Goal: Use online tool/utility

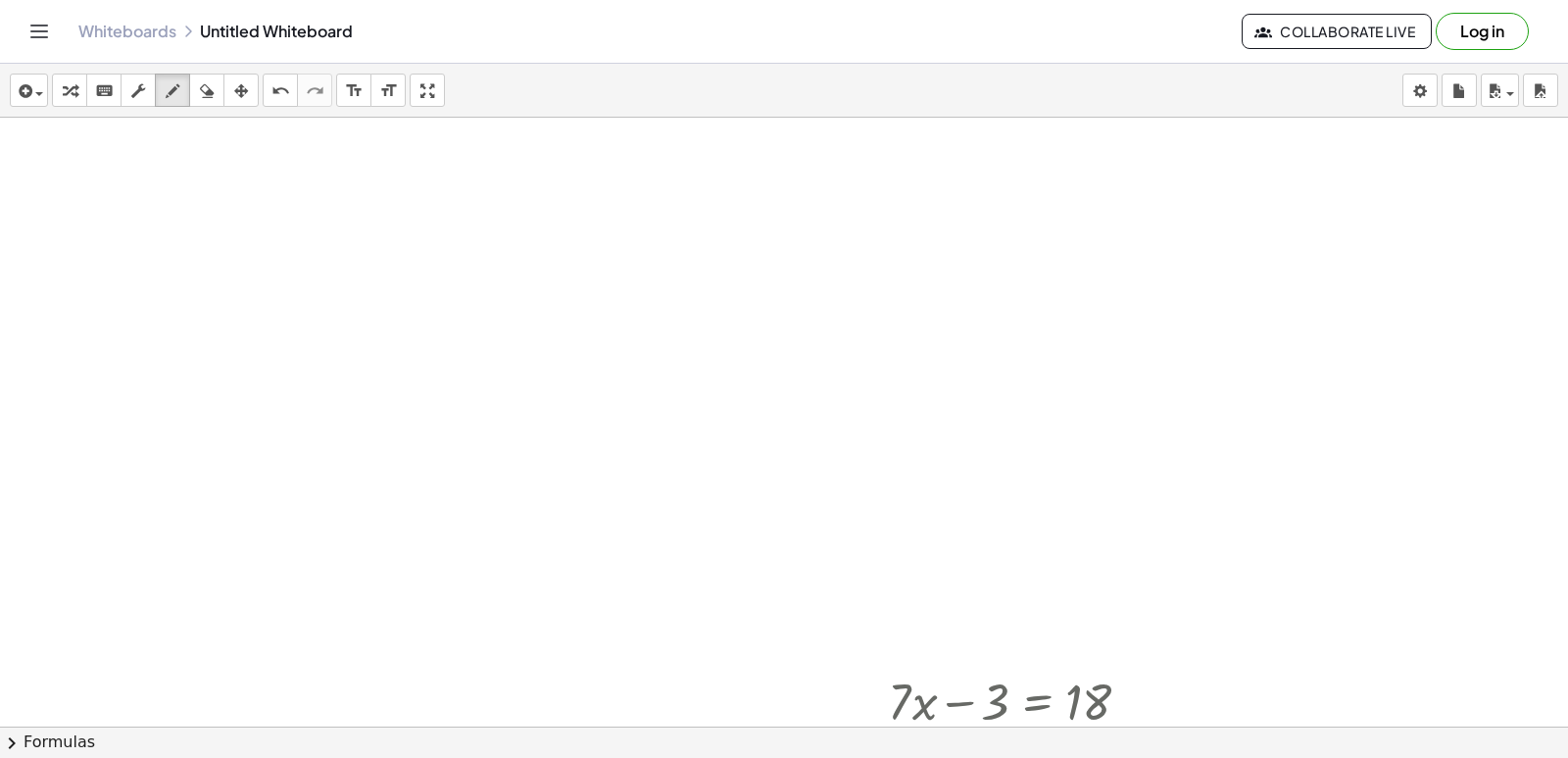
scroll to position [16454, 0]
drag, startPoint x: 767, startPoint y: 392, endPoint x: 798, endPoint y: 361, distance: 43.8
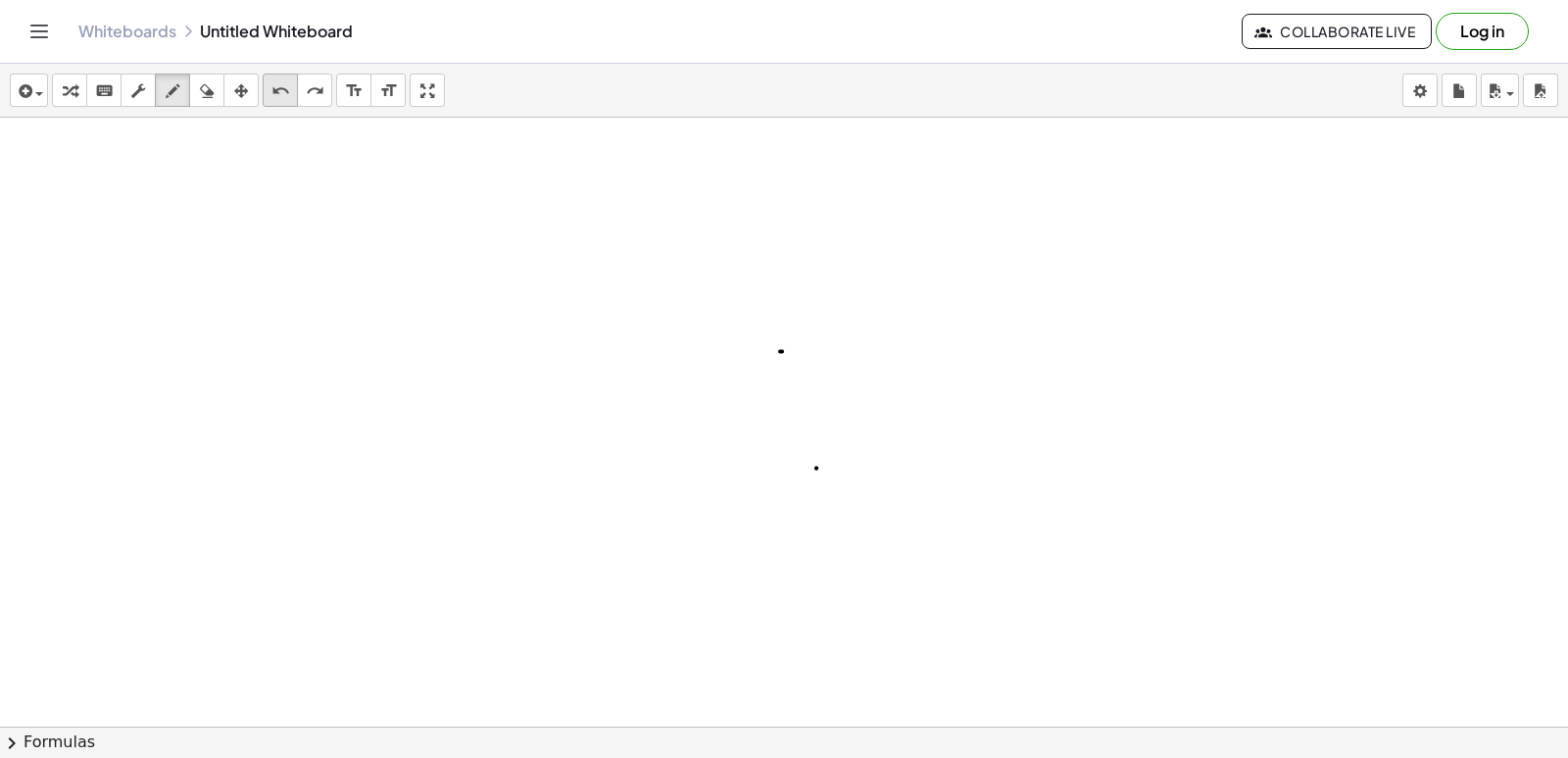
click at [274, 98] on icon "undo" at bounding box center [280, 91] width 19 height 24
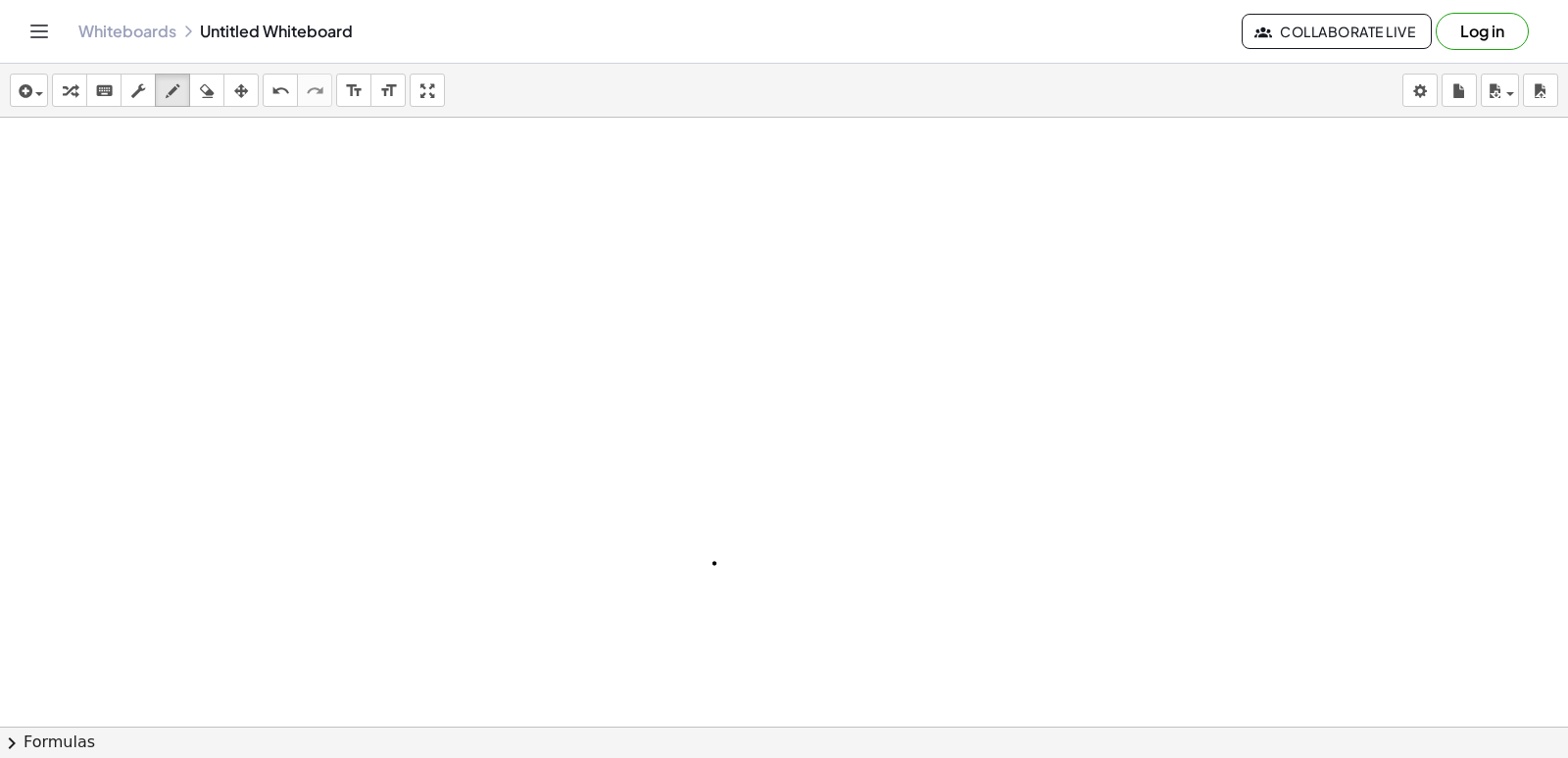
click at [100, 93] on icon "keyboard" at bounding box center [104, 91] width 19 height 24
click at [287, 91] on icon "undo" at bounding box center [280, 91] width 19 height 24
drag, startPoint x: 796, startPoint y: 536, endPoint x: 723, endPoint y: 526, distance: 73.7
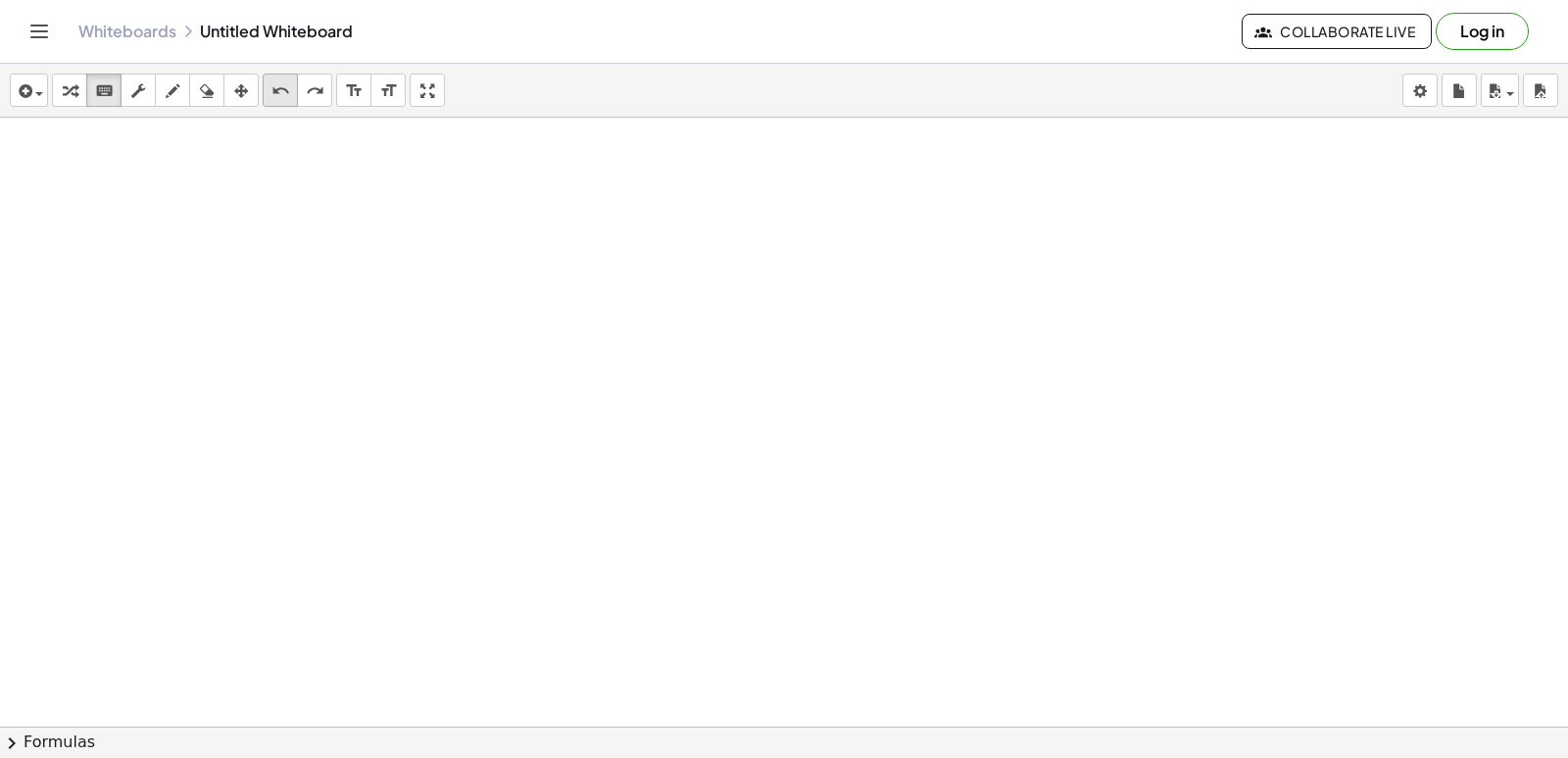
click at [287, 85] on icon "undo" at bounding box center [280, 91] width 19 height 24
click at [112, 95] on div "keyboard" at bounding box center [104, 90] width 26 height 24
click at [112, 95] on icon "keyboard" at bounding box center [104, 91] width 19 height 24
click at [112, 96] on icon "keyboard" at bounding box center [104, 91] width 19 height 24
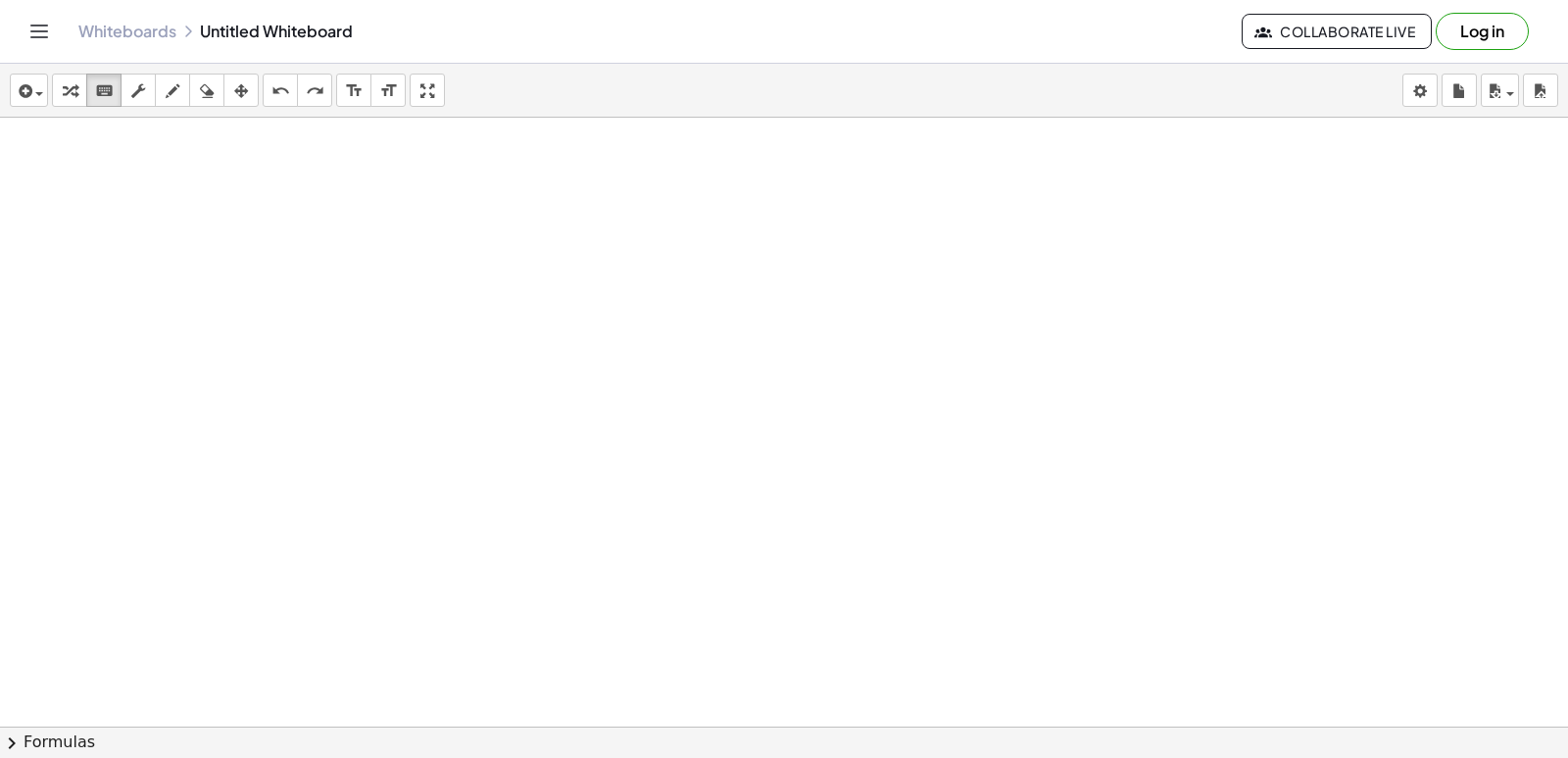
drag, startPoint x: 743, startPoint y: 571, endPoint x: 740, endPoint y: 585, distance: 14.3
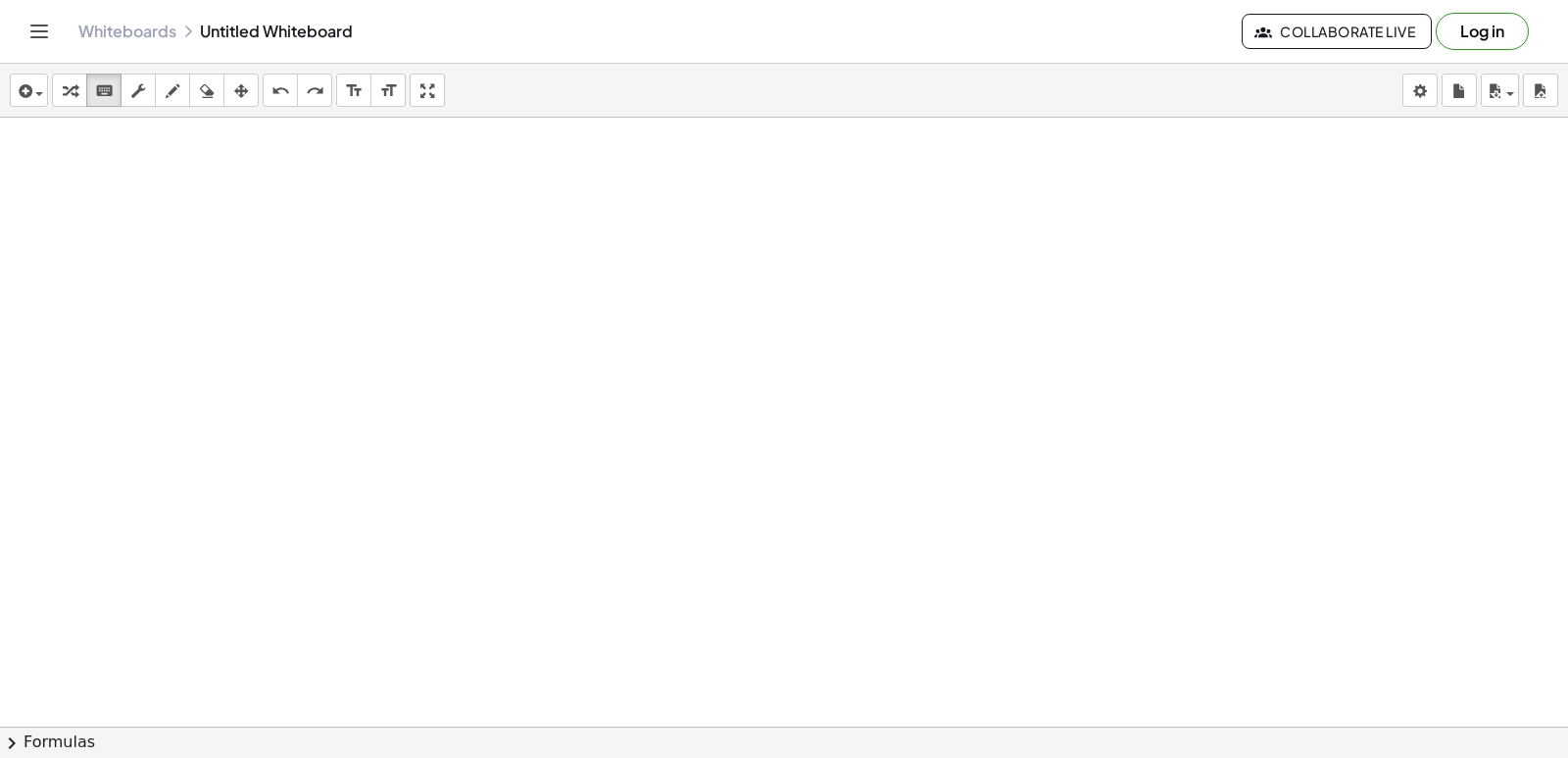
drag, startPoint x: 734, startPoint y: 583, endPoint x: 712, endPoint y: 590, distance: 23.1
click at [95, 98] on icon "keyboard" at bounding box center [104, 91] width 19 height 24
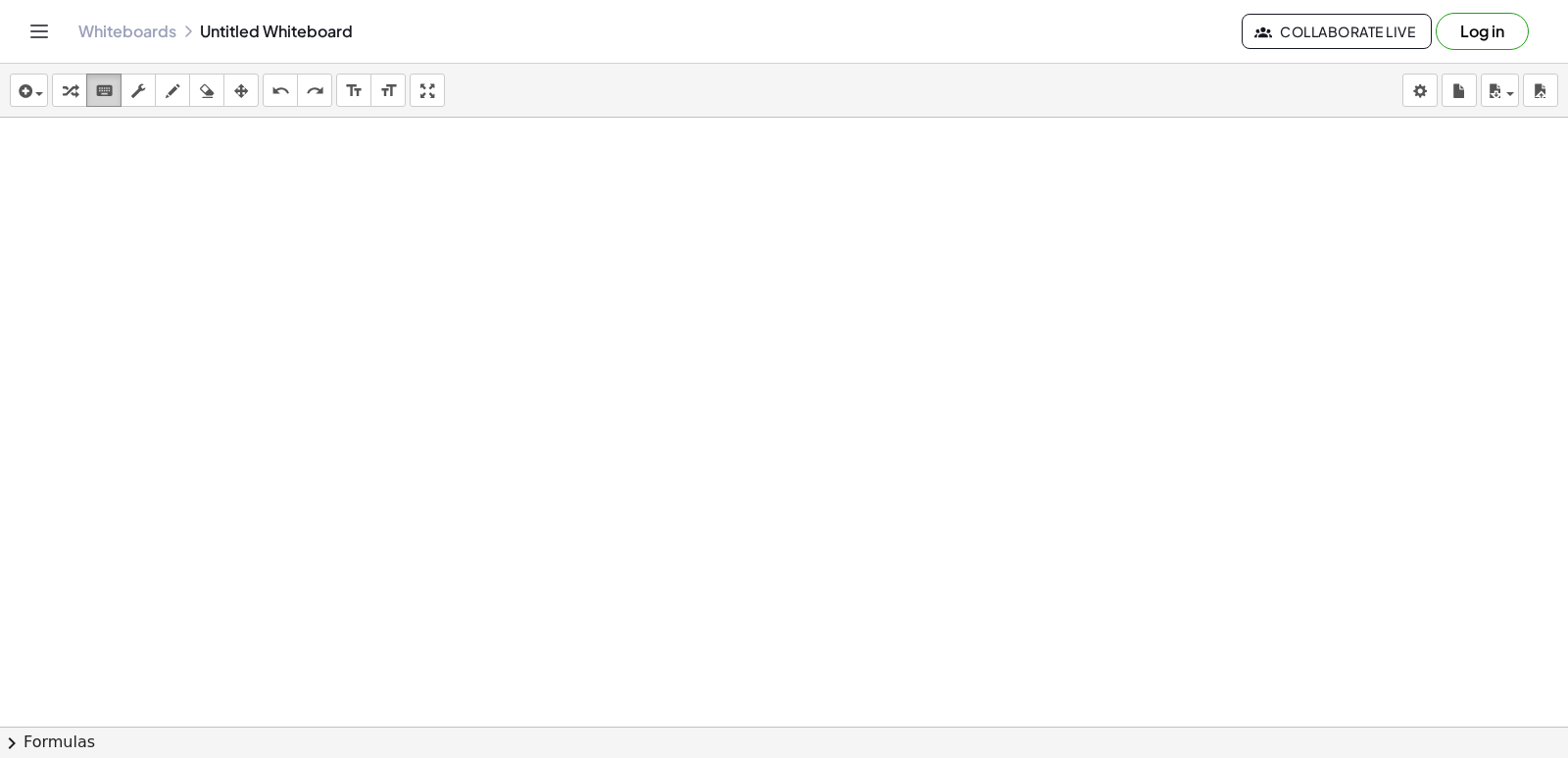
click at [95, 98] on icon "keyboard" at bounding box center [104, 91] width 19 height 24
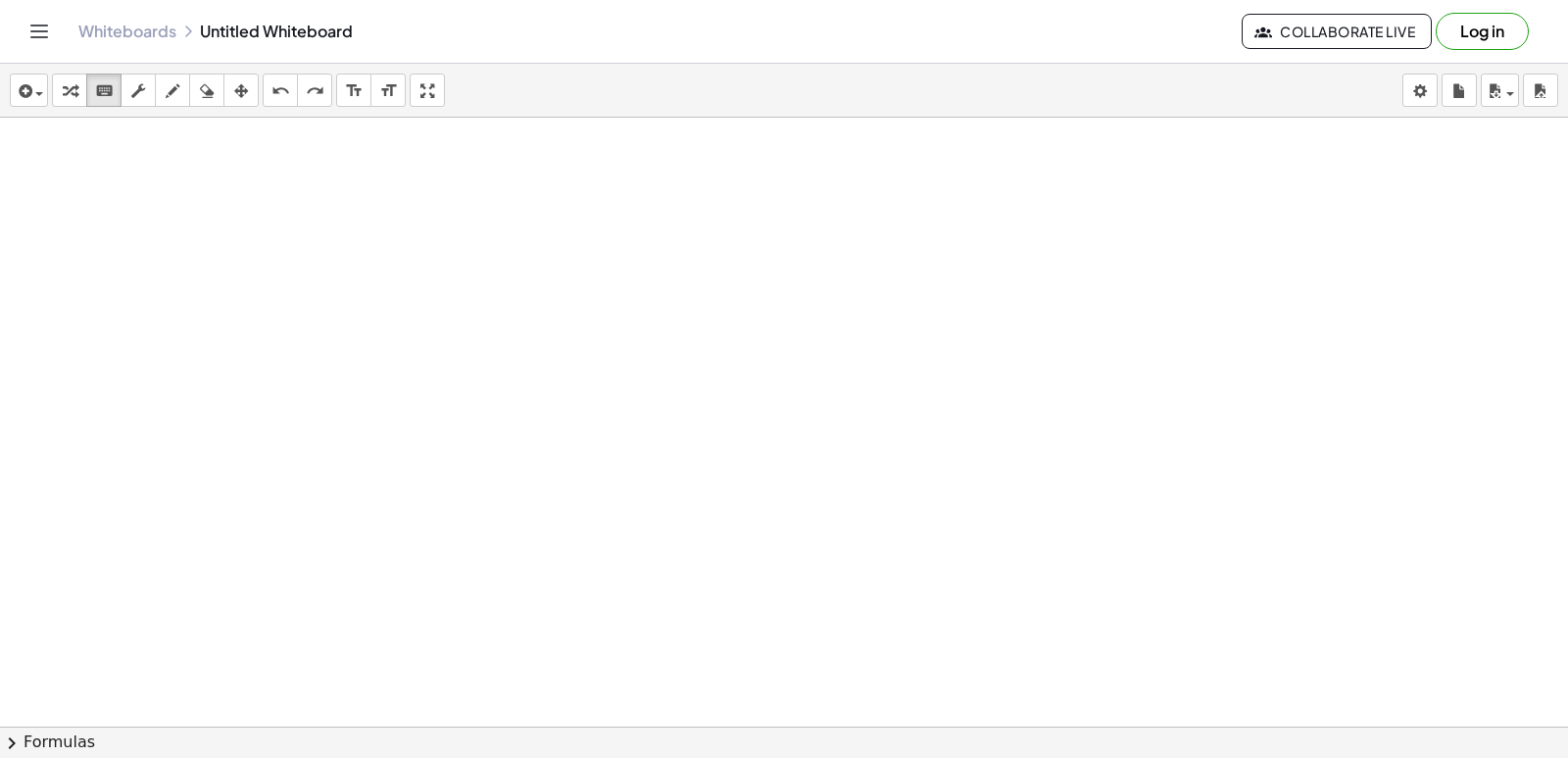
drag, startPoint x: 632, startPoint y: 581, endPoint x: 671, endPoint y: 775, distance: 197.9
click at [671, 757] on html "Graspable Math Activities Get Started Activity Bank Assigned Work Classes White…" at bounding box center [784, 379] width 1568 height 758
drag, startPoint x: 712, startPoint y: 557, endPoint x: 686, endPoint y: 636, distance: 83.2
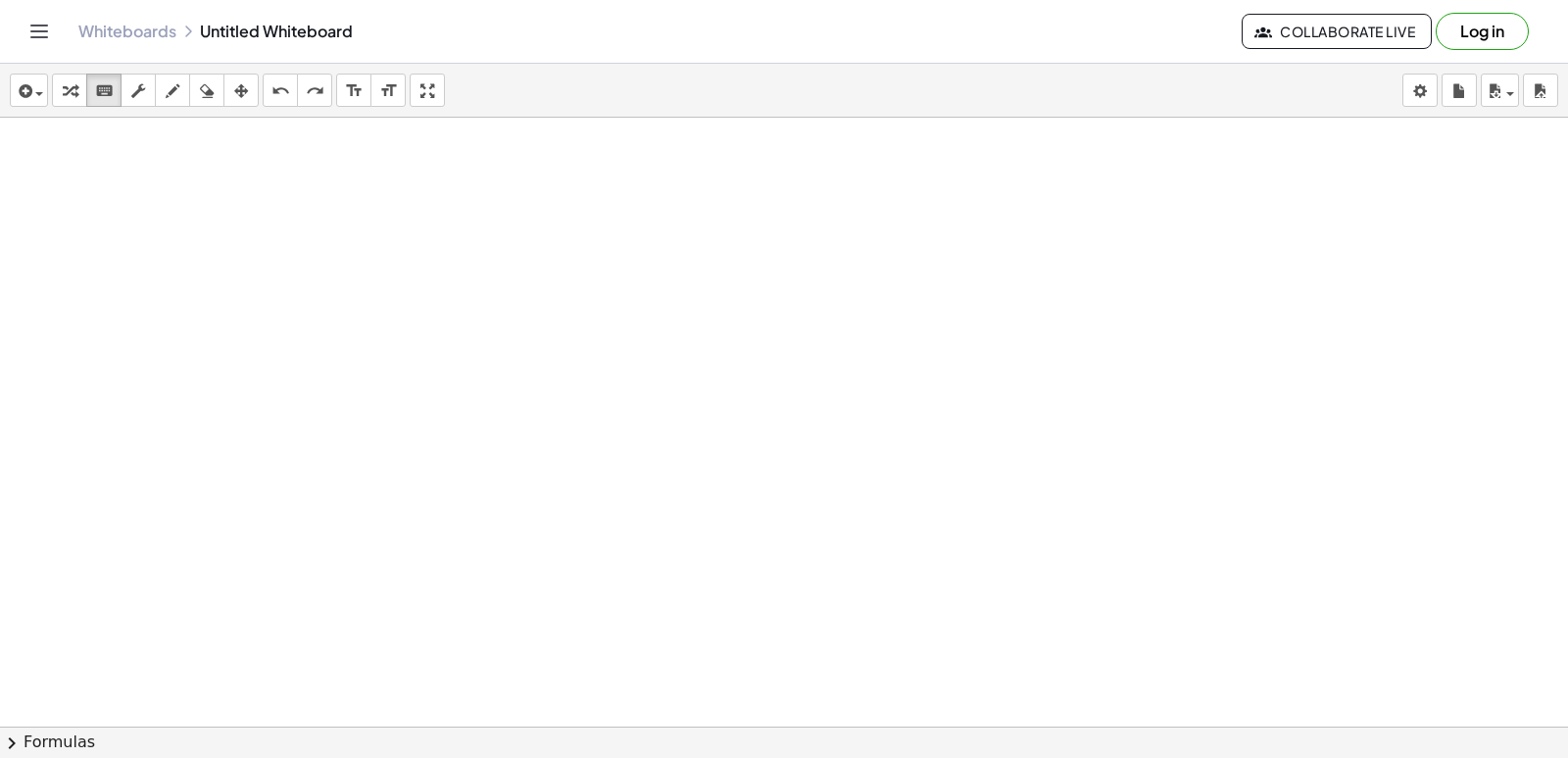
drag, startPoint x: 694, startPoint y: 626, endPoint x: 700, endPoint y: 599, distance: 27.7
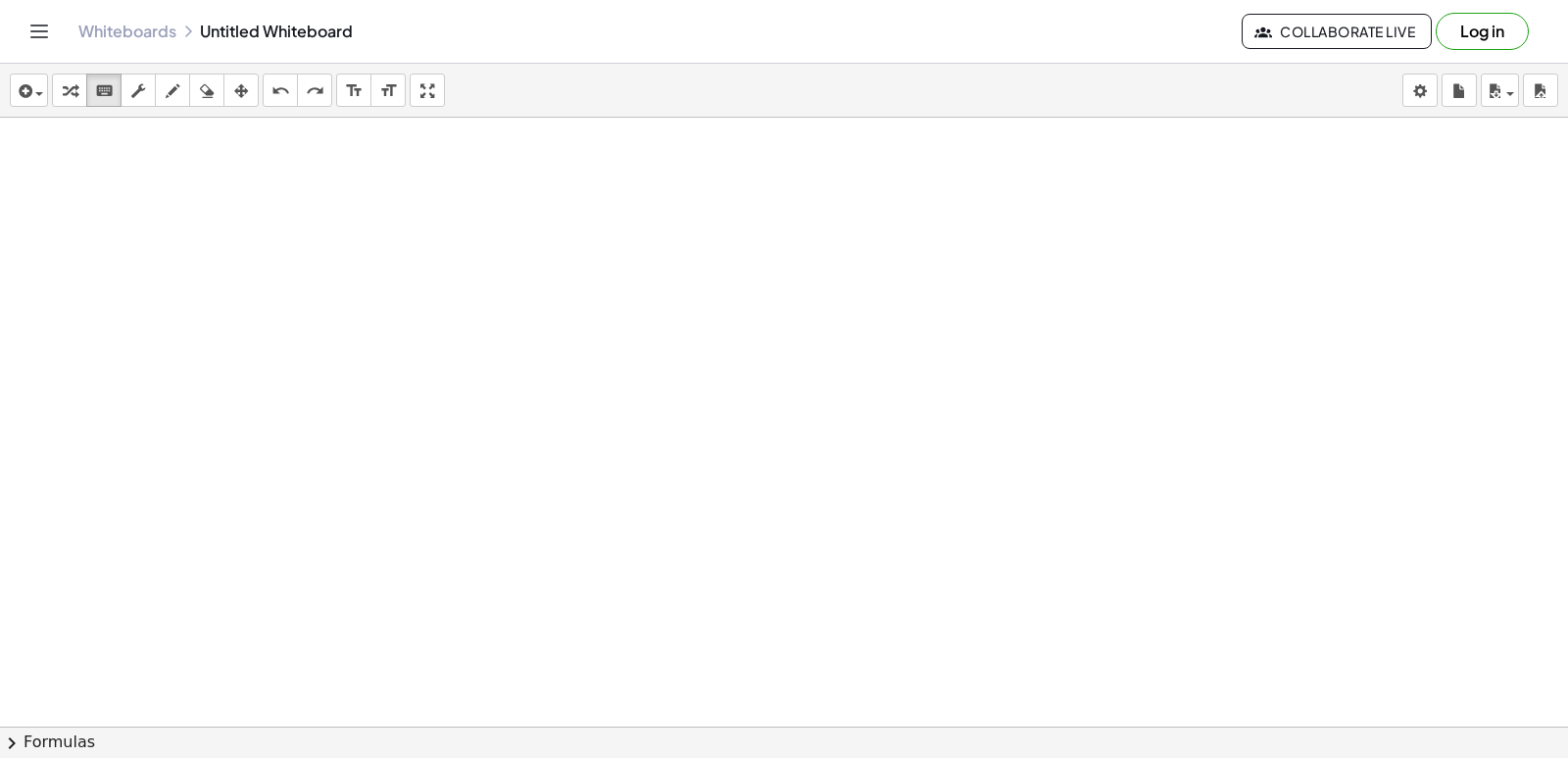
drag, startPoint x: 700, startPoint y: 675, endPoint x: 738, endPoint y: 666, distance: 39.1
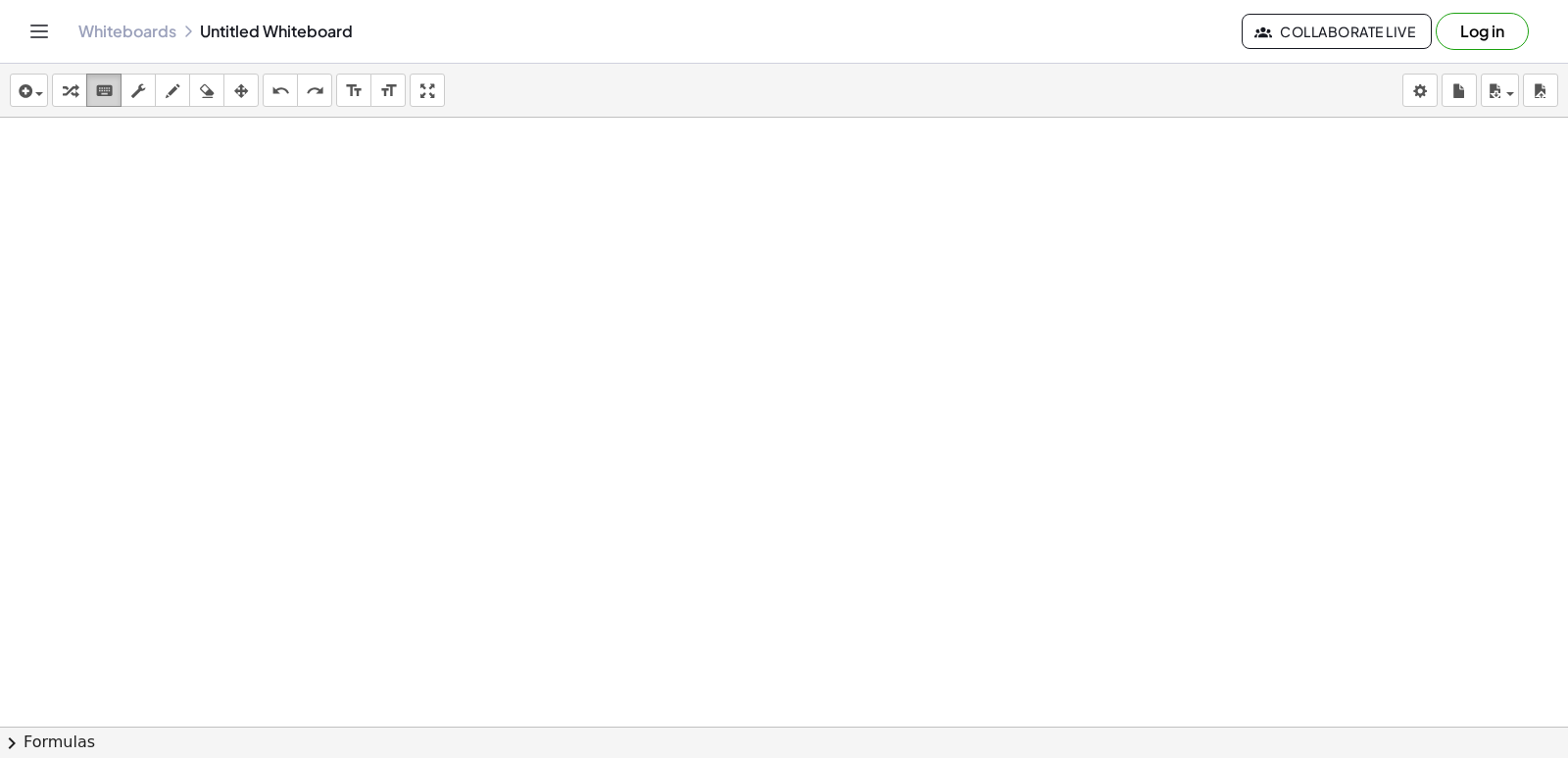
click at [110, 91] on icon "keyboard" at bounding box center [104, 91] width 19 height 24
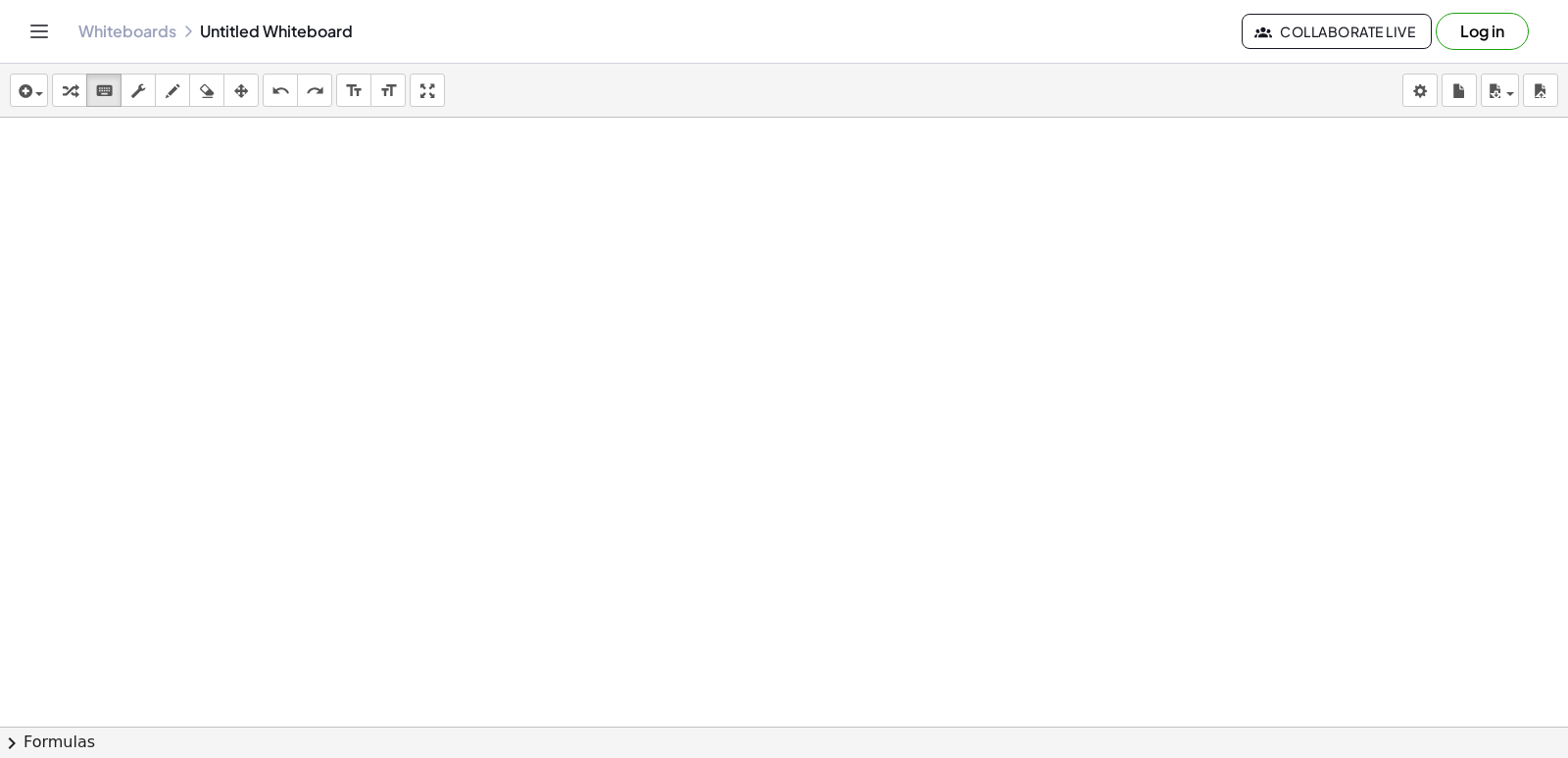
drag, startPoint x: 785, startPoint y: 590, endPoint x: 707, endPoint y: 478, distance: 136.5
click at [83, 97] on div "transform keyboard keypad scrub draw erase arrange" at bounding box center [155, 90] width 207 height 34
click at [75, 92] on icon "button" at bounding box center [69, 91] width 14 height 24
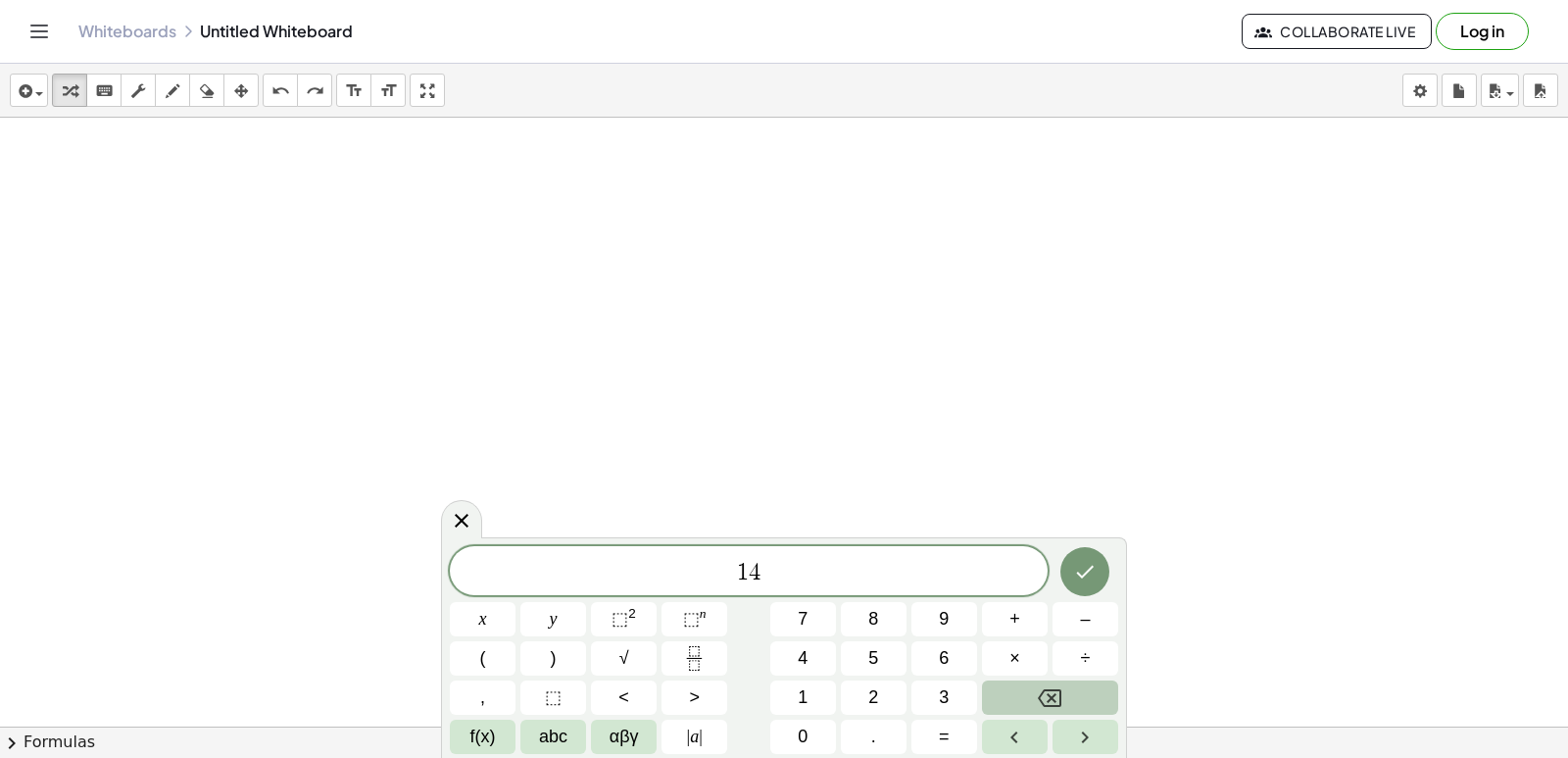
click at [1054, 684] on button "Backspace" at bounding box center [1051, 698] width 137 height 35
click at [1078, 688] on button "Backspace" at bounding box center [1051, 698] width 137 height 35
click at [486, 623] on button "x" at bounding box center [482, 619] width 65 height 35
click at [649, 626] on button "⬚ 2" at bounding box center [624, 619] width 65 height 35
click at [763, 579] on span "x 2 ​" at bounding box center [749, 569] width 598 height 36
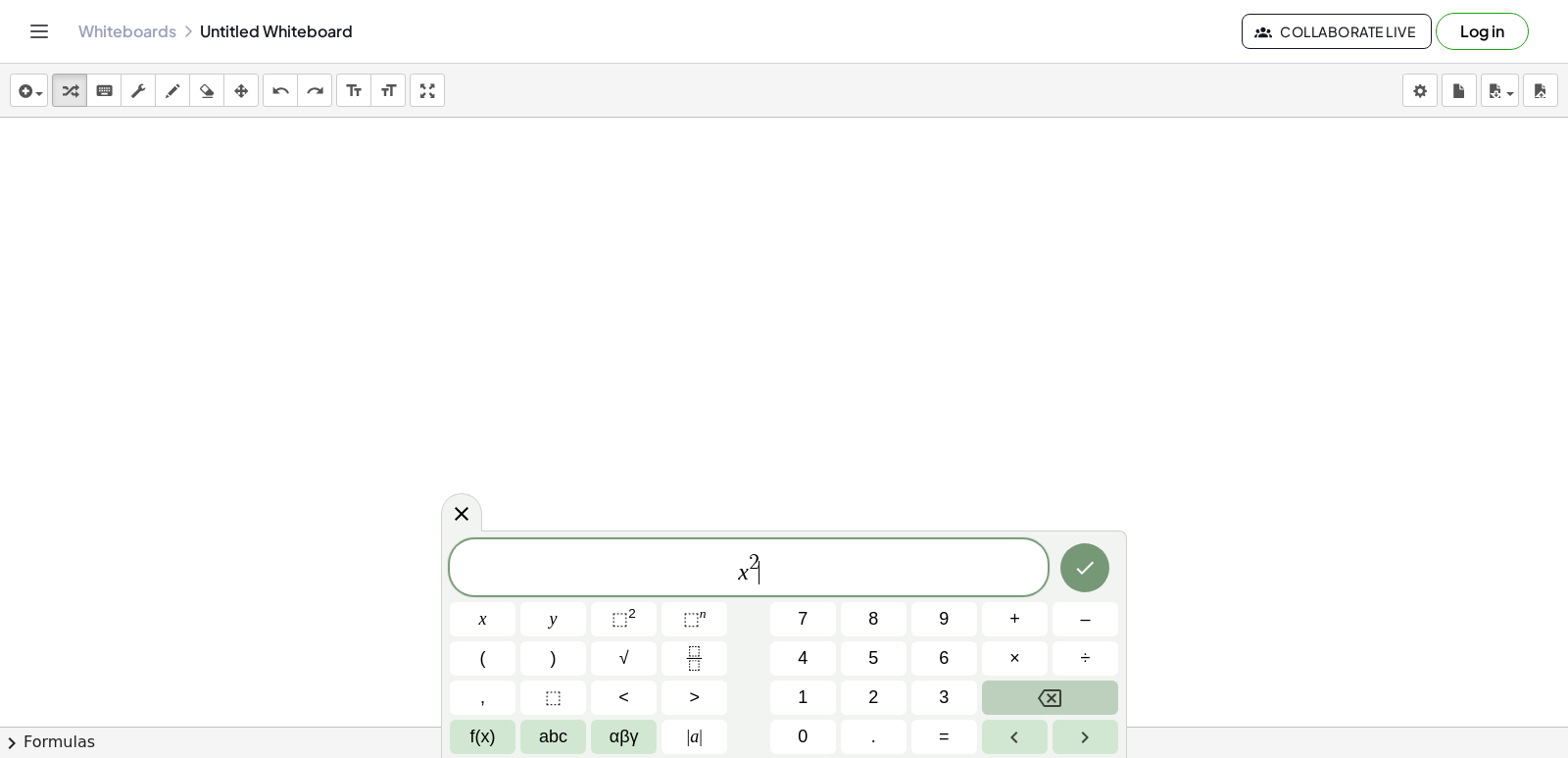
click at [769, 564] on span "x 2 ​" at bounding box center [749, 569] width 598 height 36
click at [1099, 696] on button "Backspace" at bounding box center [1051, 698] width 137 height 35
click at [1089, 701] on button "Backspace" at bounding box center [1051, 698] width 137 height 35
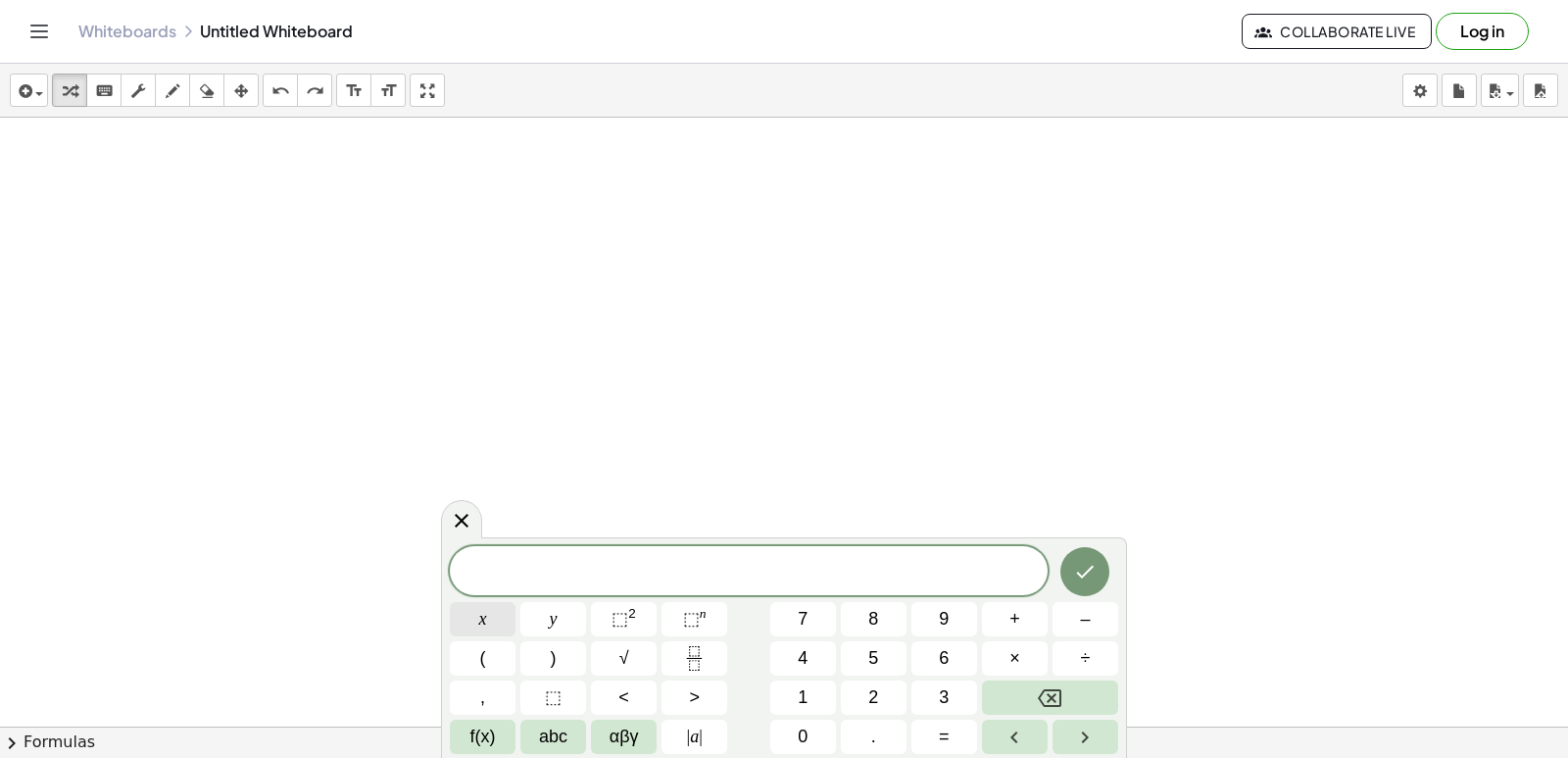
click at [488, 618] on button "x" at bounding box center [482, 619] width 65 height 35
click at [615, 585] on span "​ x" at bounding box center [749, 573] width 598 height 28
click at [575, 685] on button "⬚" at bounding box center [553, 698] width 65 height 35
click at [1096, 695] on button "Backspace" at bounding box center [1051, 698] width 137 height 35
click at [790, 581] on span "x ​" at bounding box center [749, 573] width 598 height 28
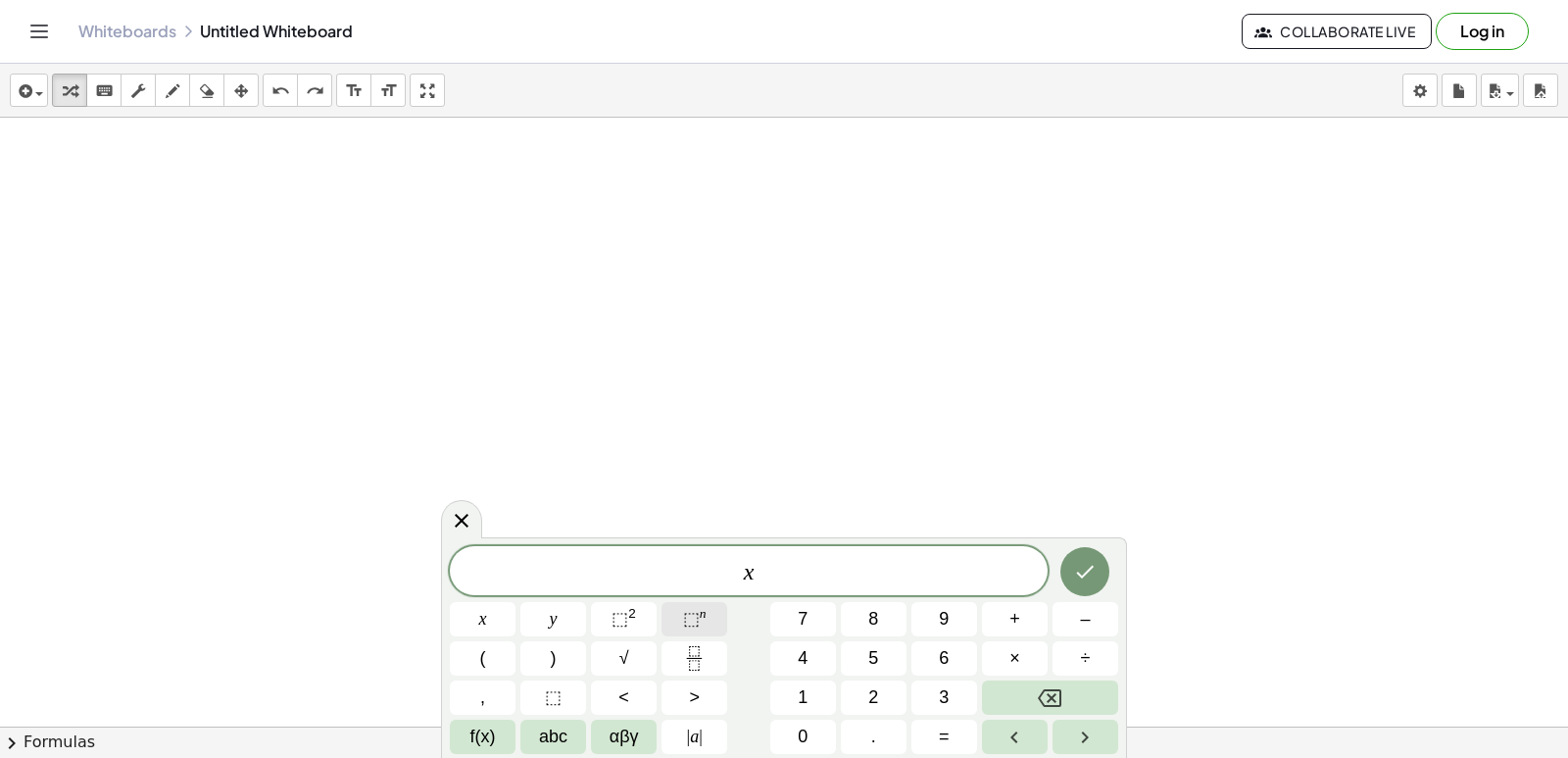
click at [679, 612] on button "⬚ n" at bounding box center [694, 619] width 65 height 35
click at [931, 684] on button "3" at bounding box center [944, 698] width 65 height 35
click at [760, 581] on span "x 3 ​" at bounding box center [749, 569] width 598 height 36
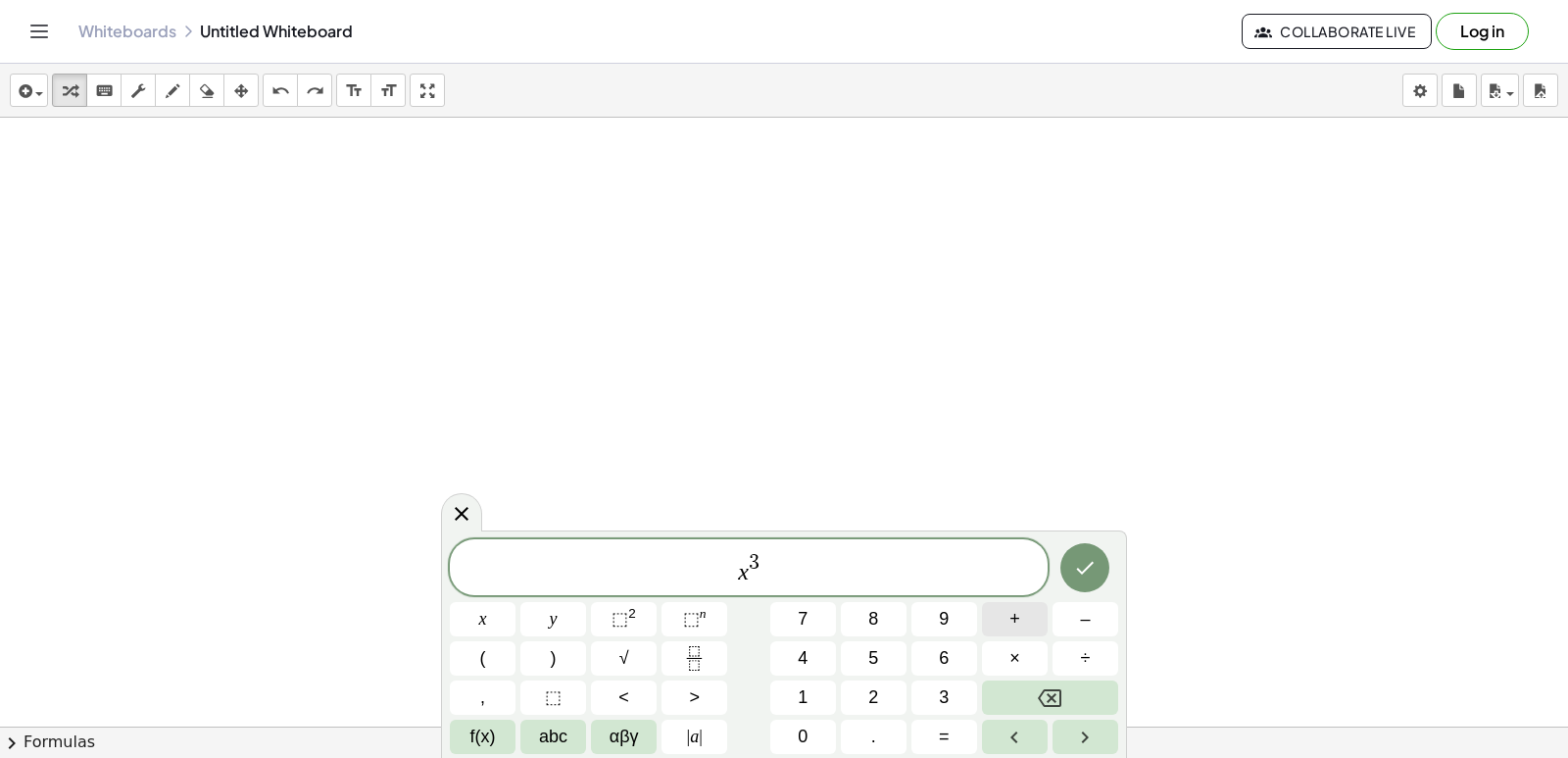
click at [1008, 618] on button "+" at bounding box center [1015, 619] width 65 height 35
click at [903, 657] on button "5" at bounding box center [874, 658] width 65 height 35
click at [499, 618] on button "x" at bounding box center [482, 619] width 65 height 35
click at [691, 620] on span "⬚" at bounding box center [691, 619] width 17 height 20
click at [862, 691] on button "2" at bounding box center [874, 698] width 65 height 35
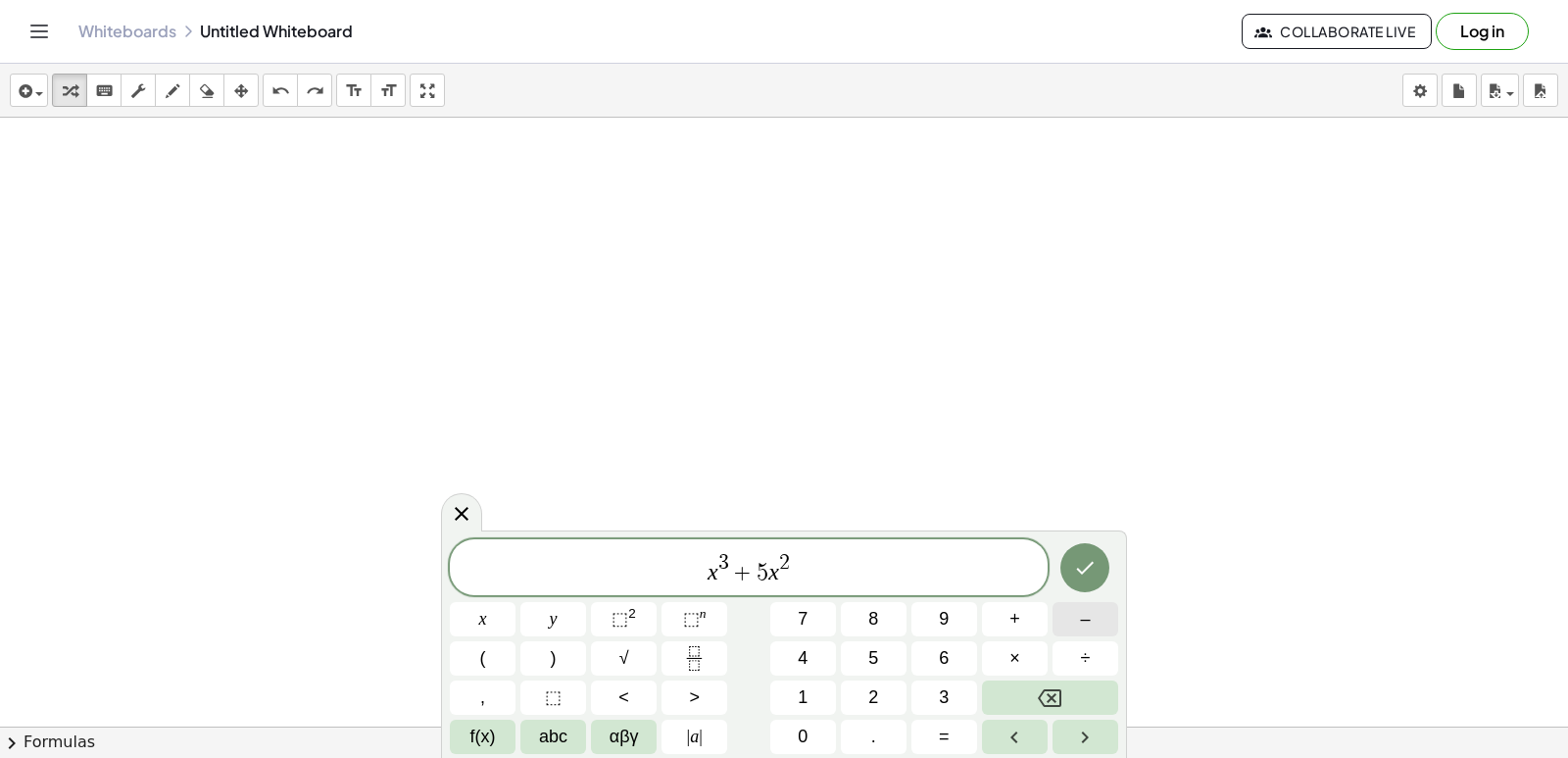
click at [1075, 619] on button "–" at bounding box center [1086, 619] width 65 height 35
click at [806, 703] on span "1" at bounding box center [802, 698] width 10 height 27
click at [1107, 693] on button "Backspace" at bounding box center [1051, 698] width 137 height 35
click at [814, 577] on span "x 3 + 5 x 2 ​" at bounding box center [749, 569] width 598 height 36
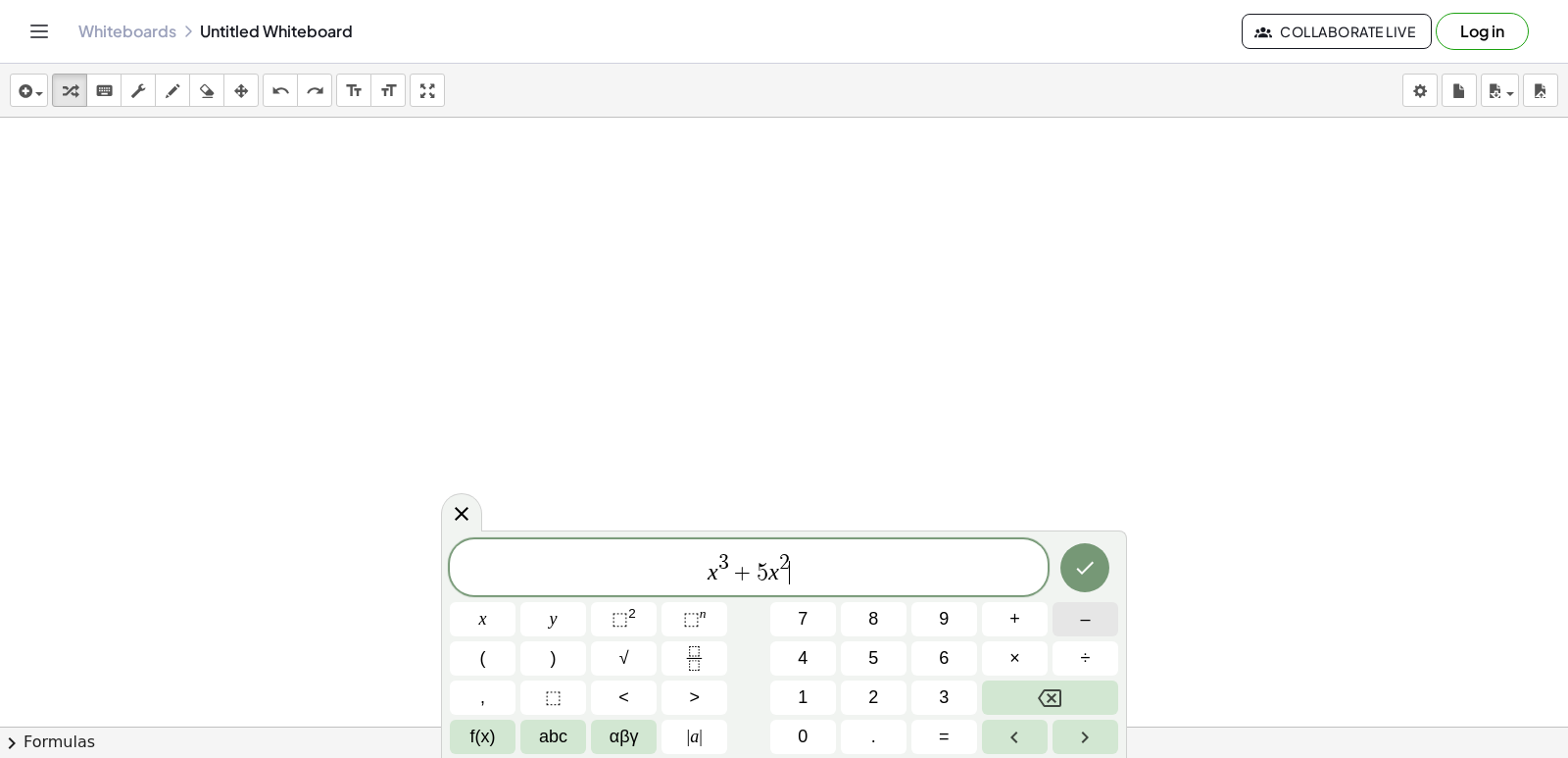
click at [1071, 625] on button "–" at bounding box center [1086, 619] width 65 height 35
click at [814, 697] on button "1" at bounding box center [803, 698] width 65 height 35
click at [816, 718] on div "x 3 + 5 x 2 − 1 ​ x y ⬚ 2 ⬚ n 7 8 9 + – ( ) √ 4 5 6 × ÷ , ⬚ < > 1 2 3 f(x) abc …" at bounding box center [784, 646] width 669 height 215
click at [794, 720] on button "0" at bounding box center [803, 736] width 65 height 35
click at [480, 624] on span "x" at bounding box center [483, 619] width 8 height 27
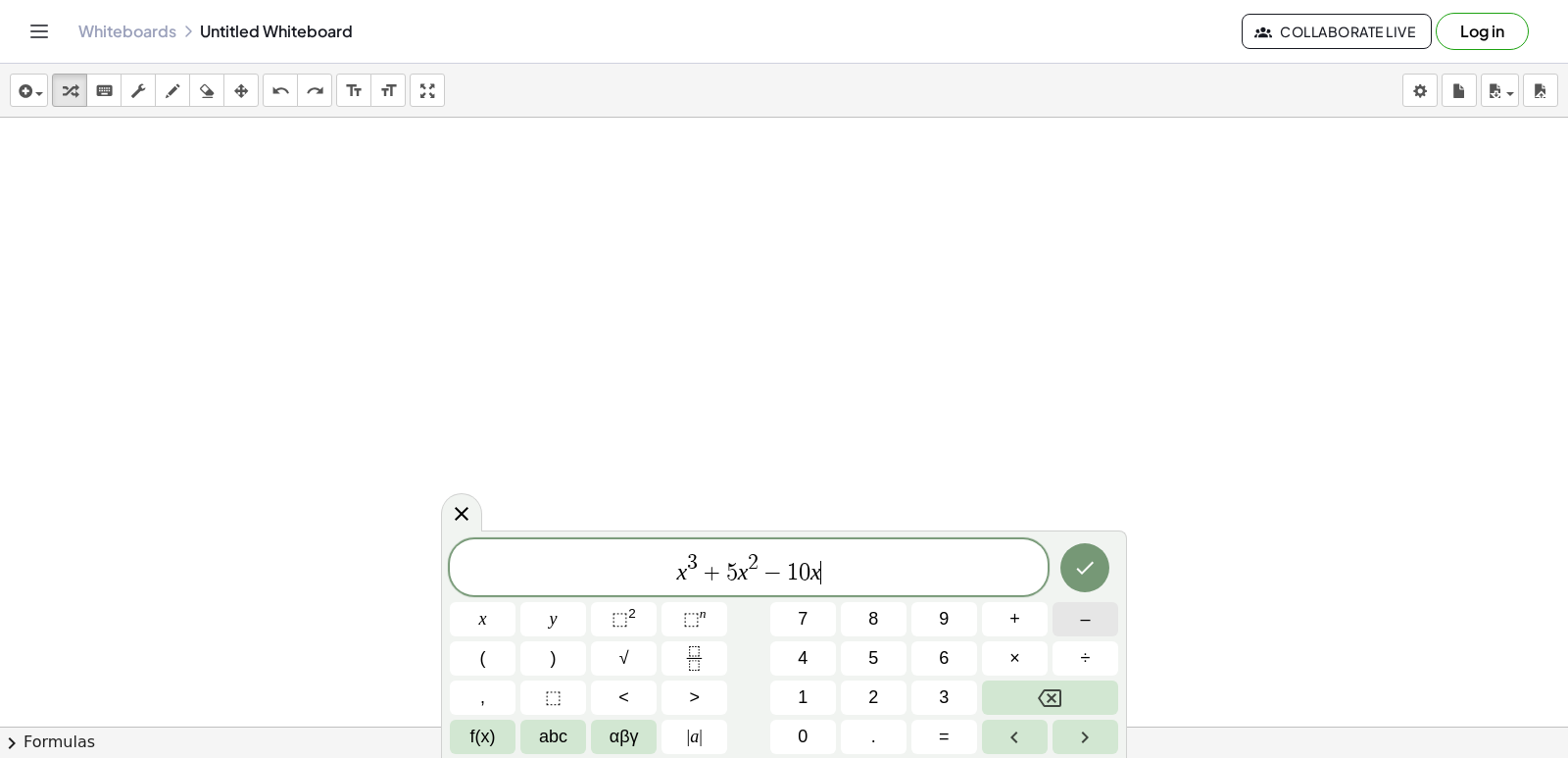
click at [1069, 626] on button "–" at bounding box center [1086, 619] width 65 height 35
click at [885, 664] on button "5" at bounding box center [874, 658] width 65 height 35
click at [1078, 559] on icon "Done" at bounding box center [1086, 568] width 24 height 24
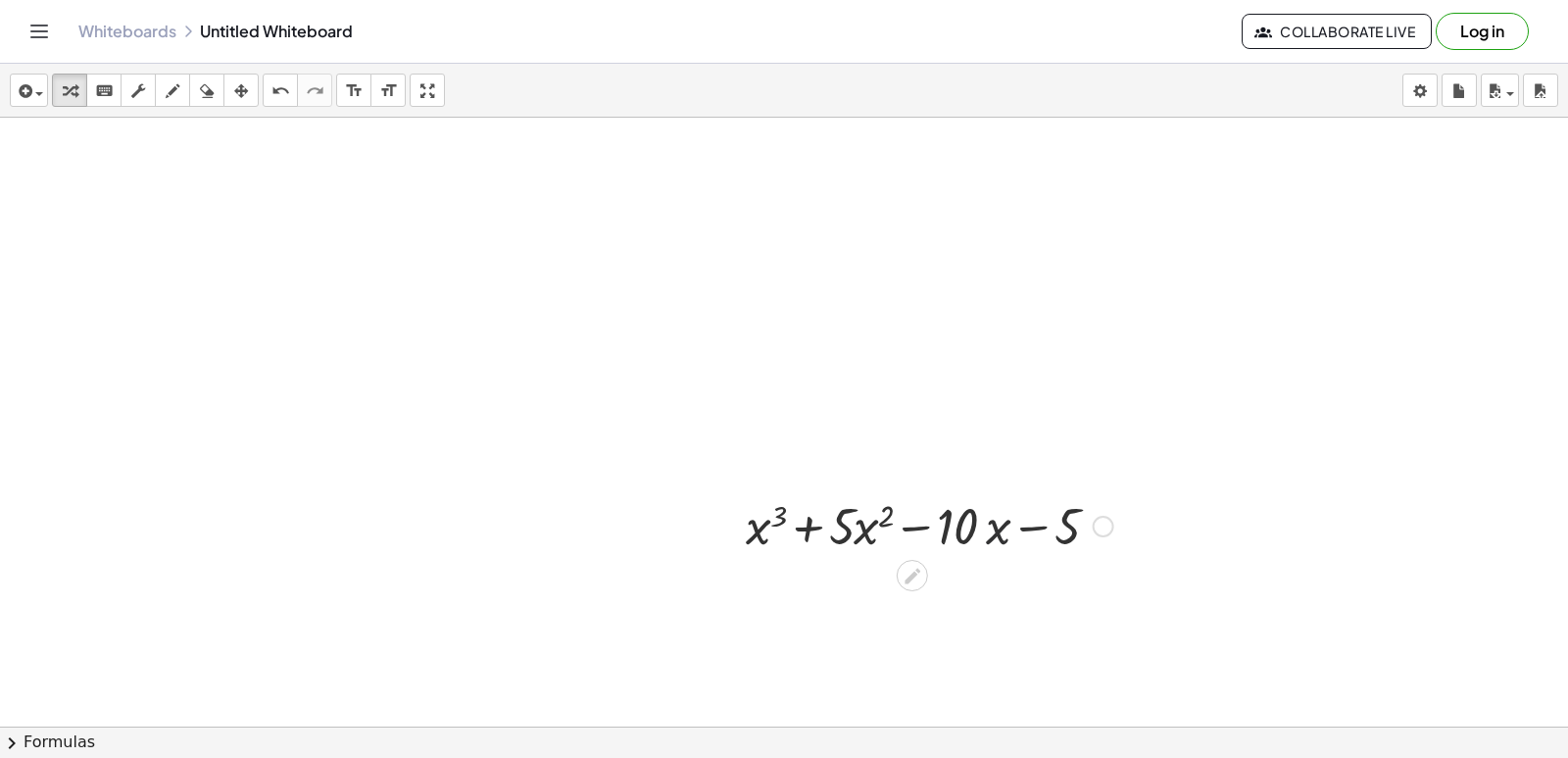
click at [992, 555] on div at bounding box center [929, 524] width 387 height 66
click at [934, 497] on div at bounding box center [929, 524] width 387 height 66
click at [931, 507] on div at bounding box center [929, 524] width 387 height 66
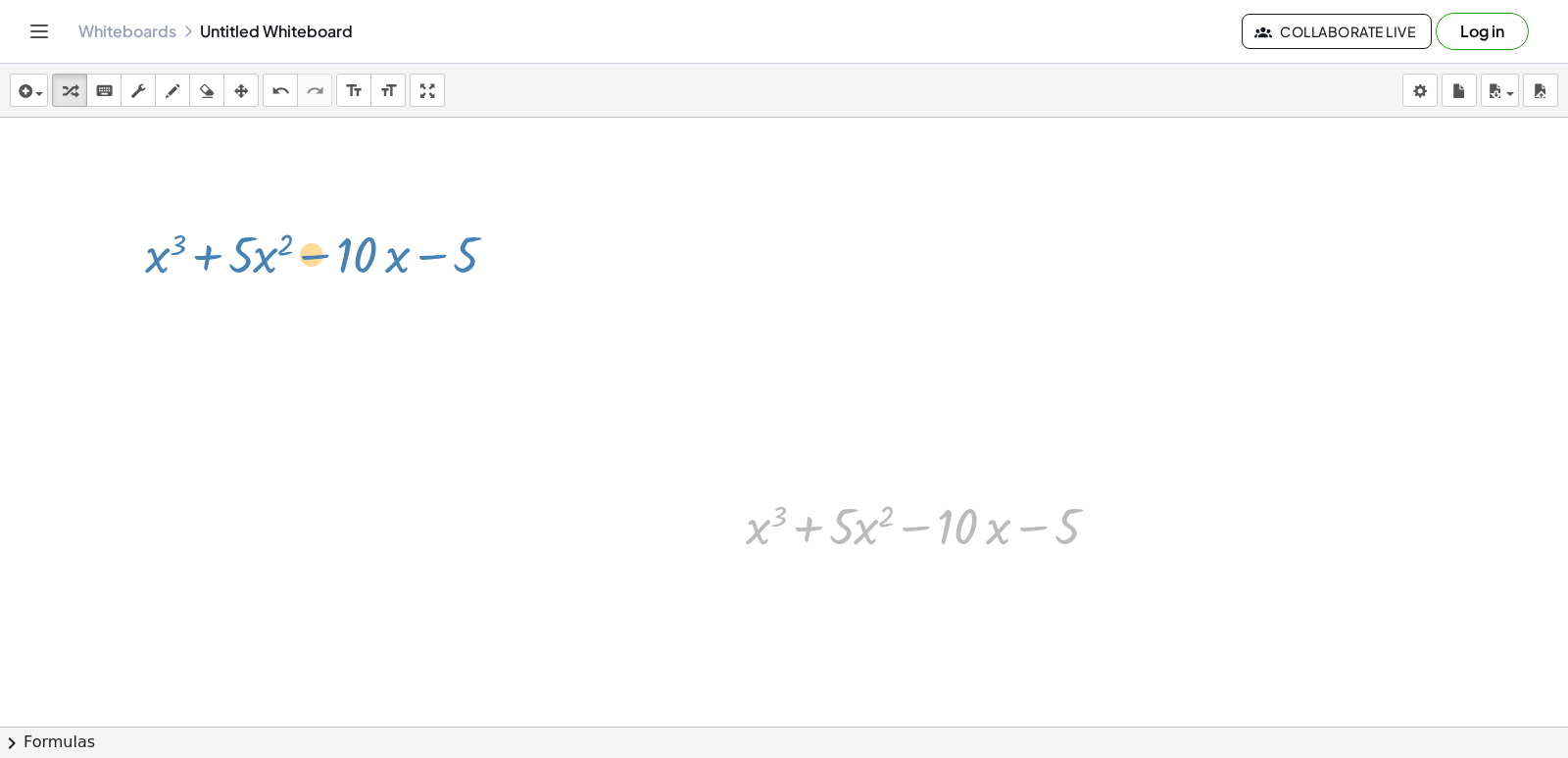
drag, startPoint x: 930, startPoint y: 509, endPoint x: 332, endPoint y: 243, distance: 654.5
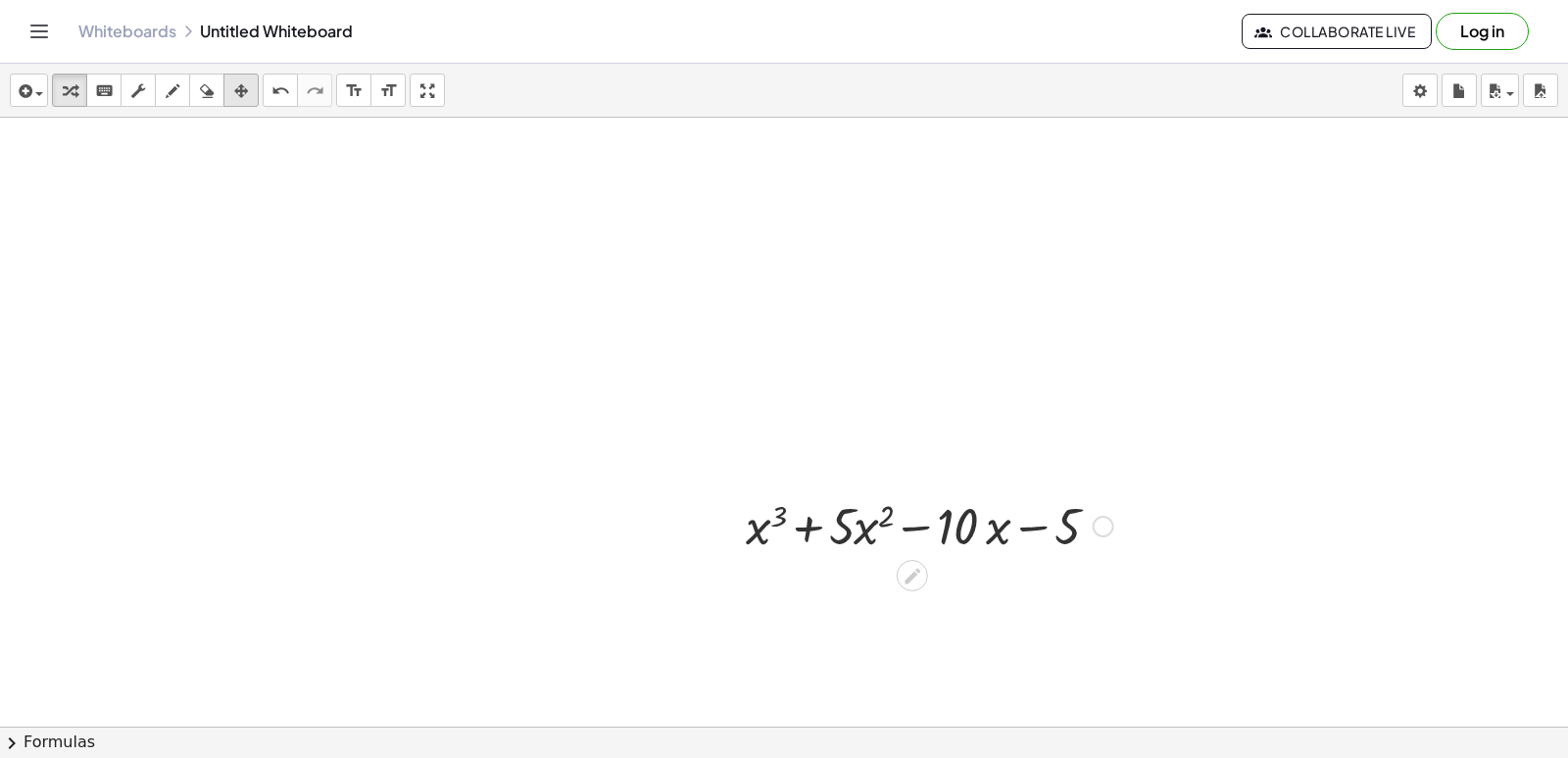
click at [252, 89] on div "button" at bounding box center [242, 90] width 26 height 24
click at [843, 497] on div at bounding box center [922, 524] width 412 height 76
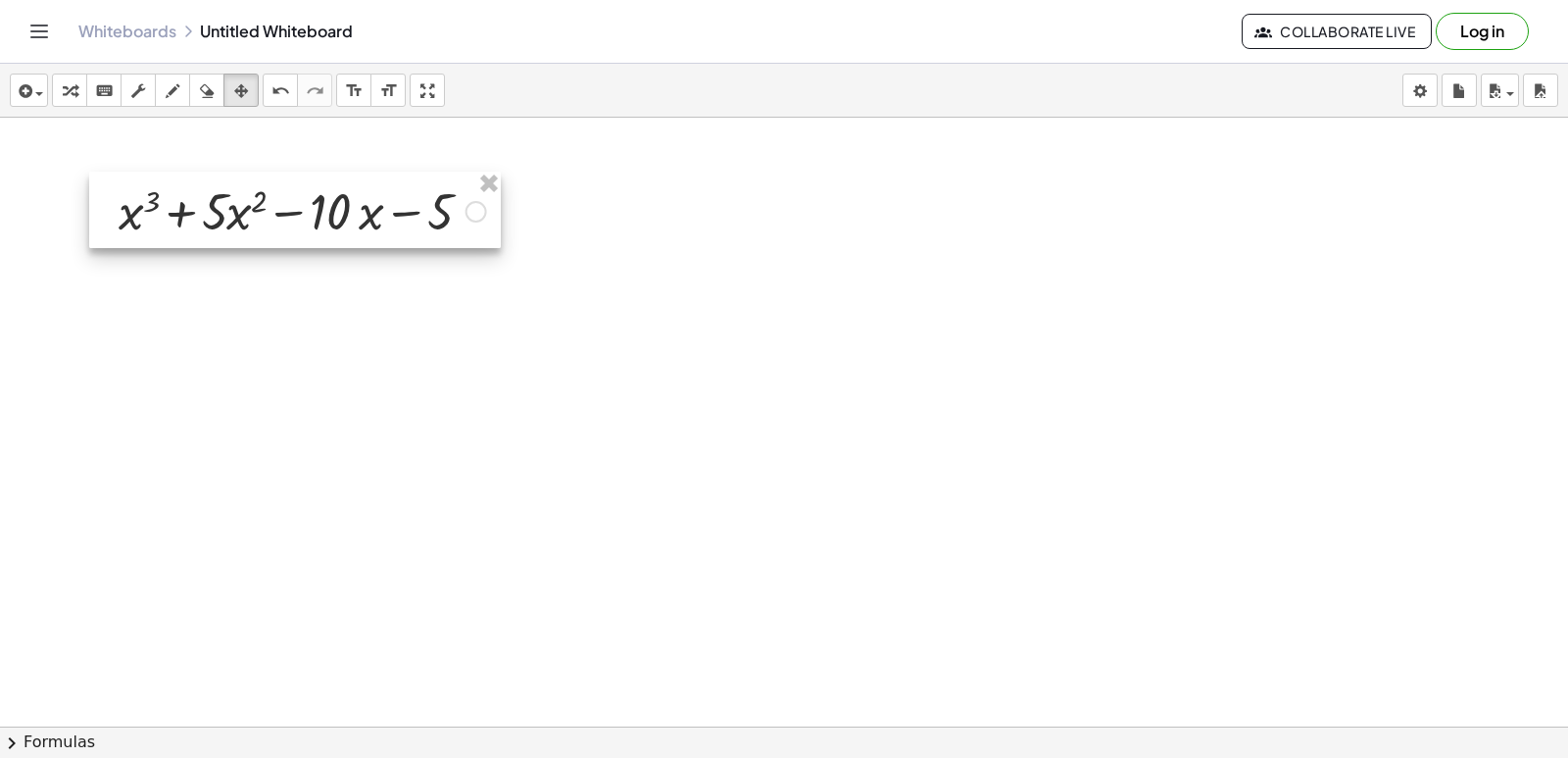
drag, startPoint x: 780, startPoint y: 504, endPoint x: 153, endPoint y: 190, distance: 701.2
click at [153, 190] on div at bounding box center [295, 209] width 412 height 76
click at [74, 81] on icon "button" at bounding box center [69, 91] width 14 height 24
click at [73, 93] on icon "button" at bounding box center [69, 91] width 14 height 24
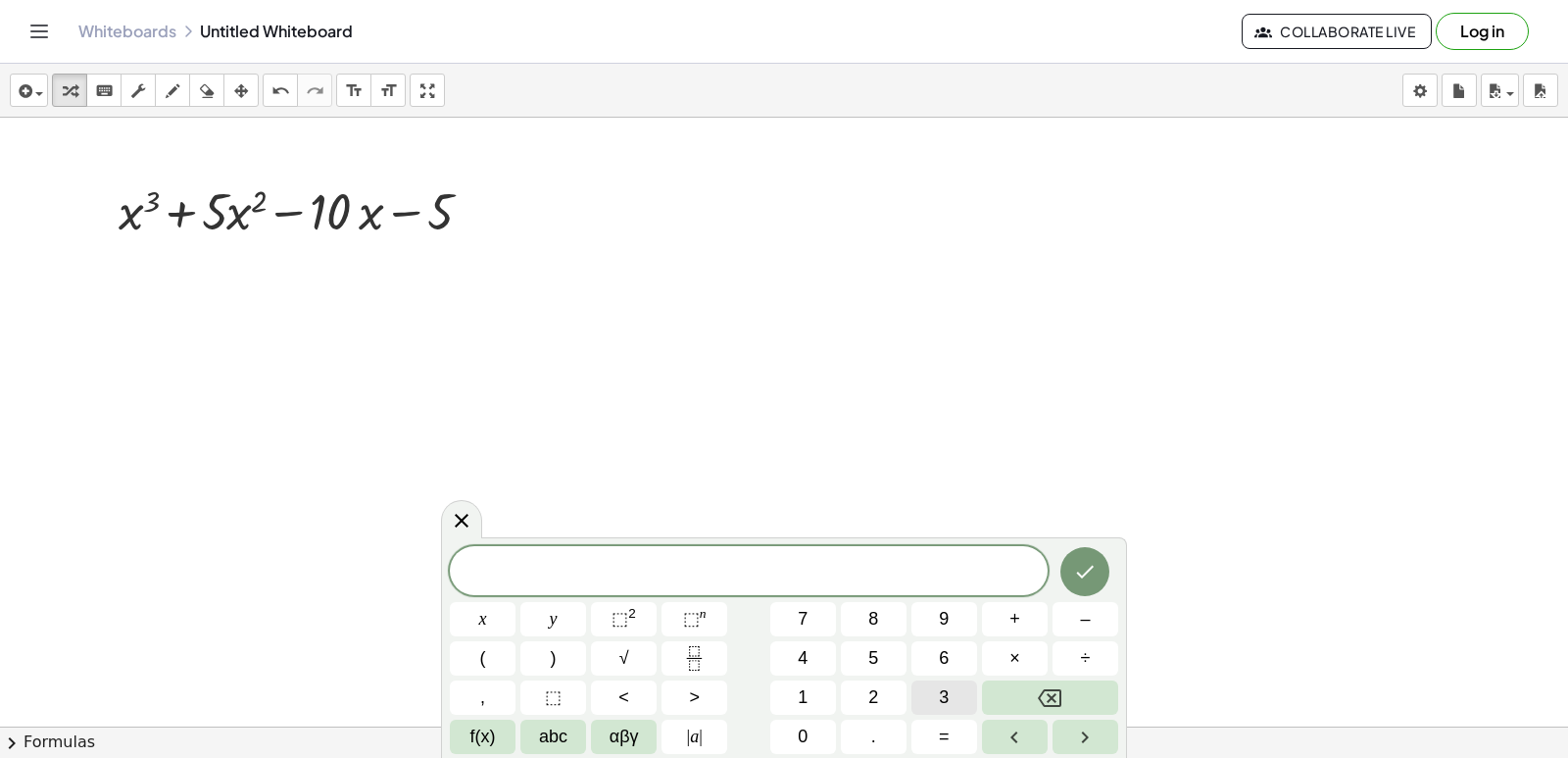
click at [950, 701] on button "3" at bounding box center [944, 698] width 65 height 35
click at [485, 625] on span "x" at bounding box center [483, 619] width 8 height 27
click at [692, 615] on span "⬚" at bounding box center [691, 619] width 17 height 20
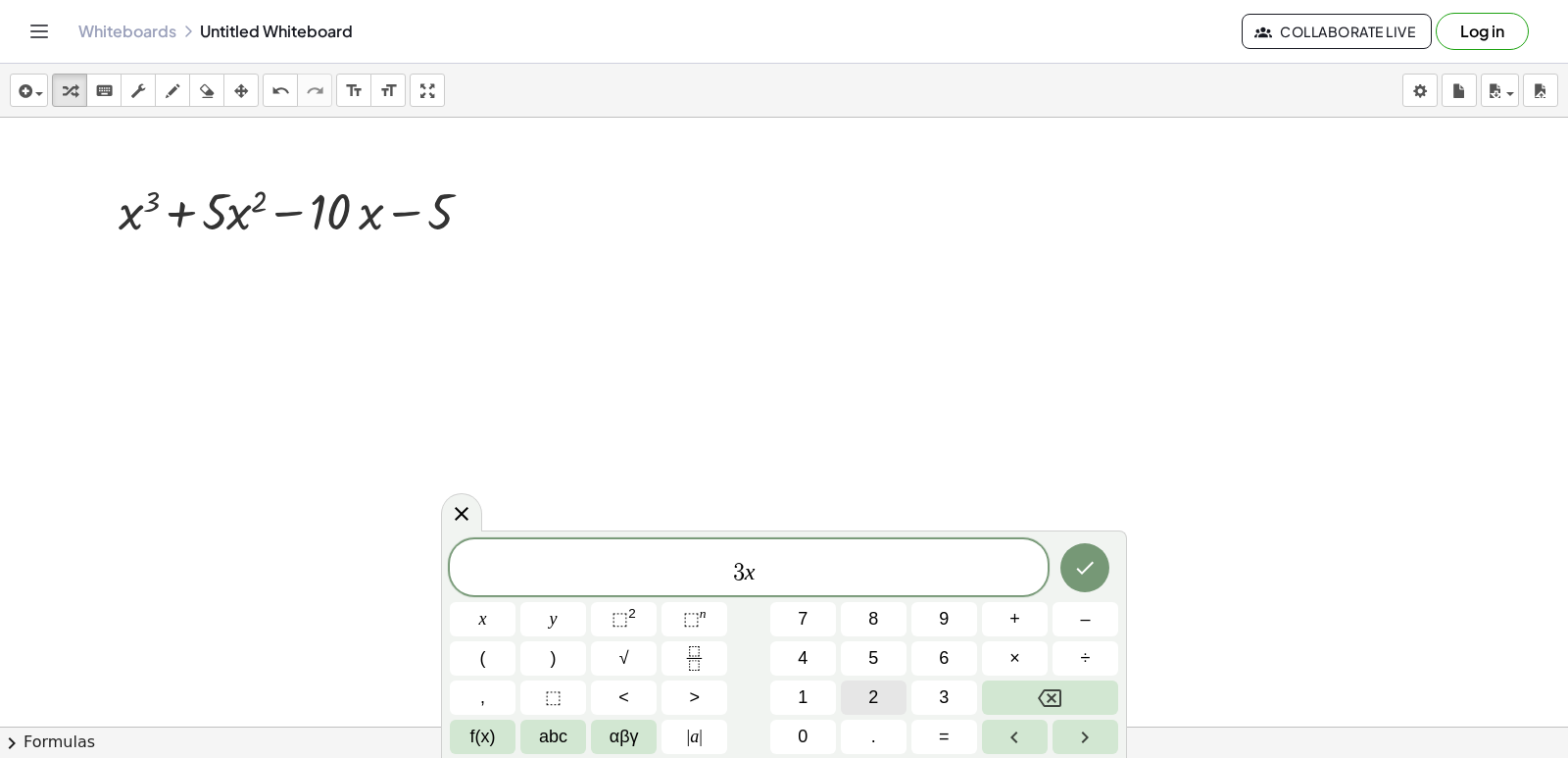
click at [849, 689] on button "2" at bounding box center [874, 698] width 65 height 35
click at [789, 573] on span "3 x 2 ​" at bounding box center [749, 569] width 598 height 36
click at [1013, 623] on span "+" at bounding box center [1014, 619] width 11 height 27
click at [825, 704] on button "1" at bounding box center [803, 698] width 65 height 35
click at [824, 734] on button "0" at bounding box center [803, 736] width 65 height 35
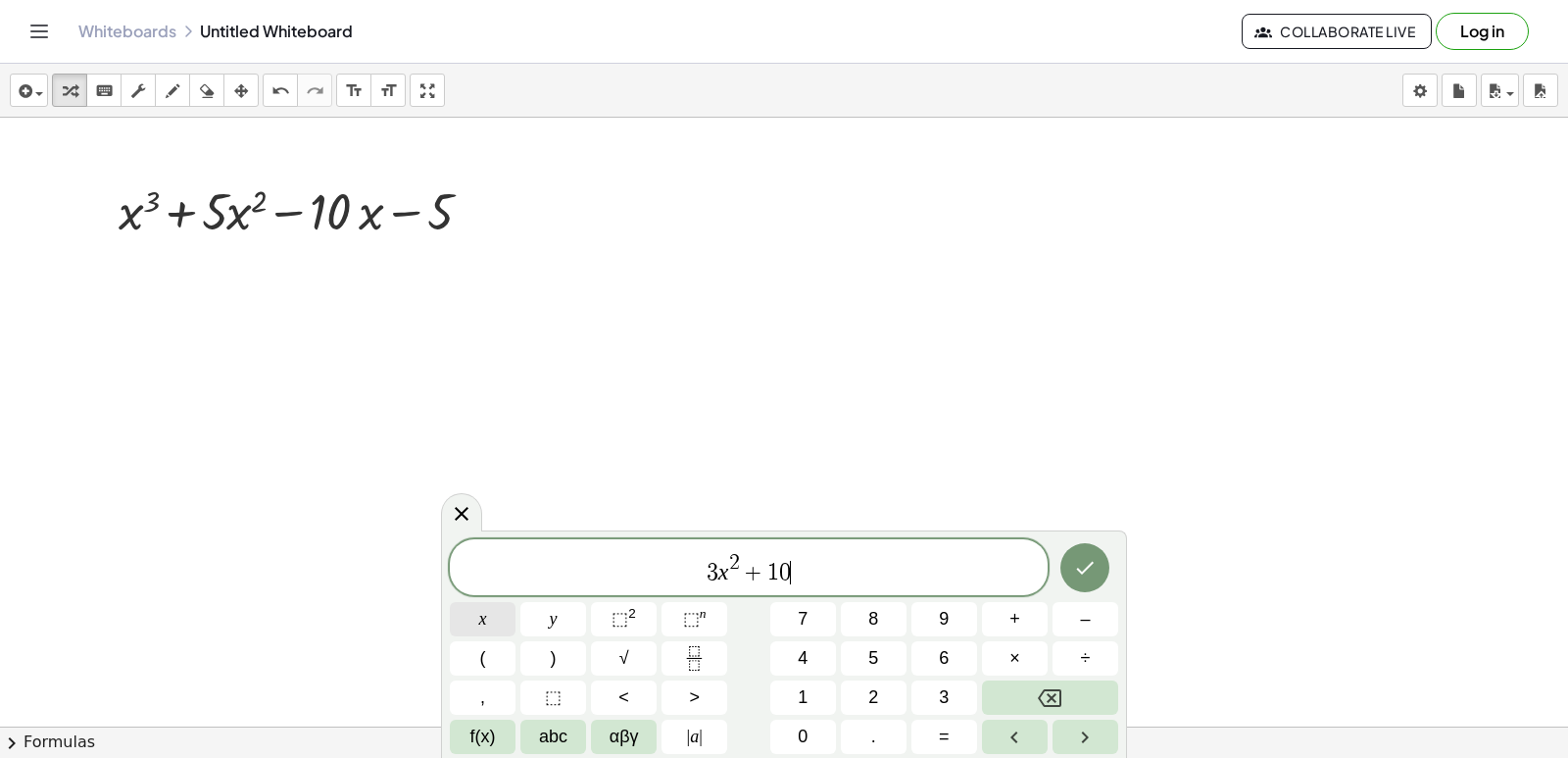
click at [472, 615] on button "x" at bounding box center [482, 619] width 65 height 35
click at [712, 630] on button "⬚ n" at bounding box center [694, 619] width 65 height 35
click at [892, 694] on button "2" at bounding box center [874, 698] width 65 height 35
click at [837, 571] on span "3 x 2 + 1 0 x 2 ​" at bounding box center [749, 569] width 598 height 36
click at [1073, 622] on button "–" at bounding box center [1086, 619] width 65 height 35
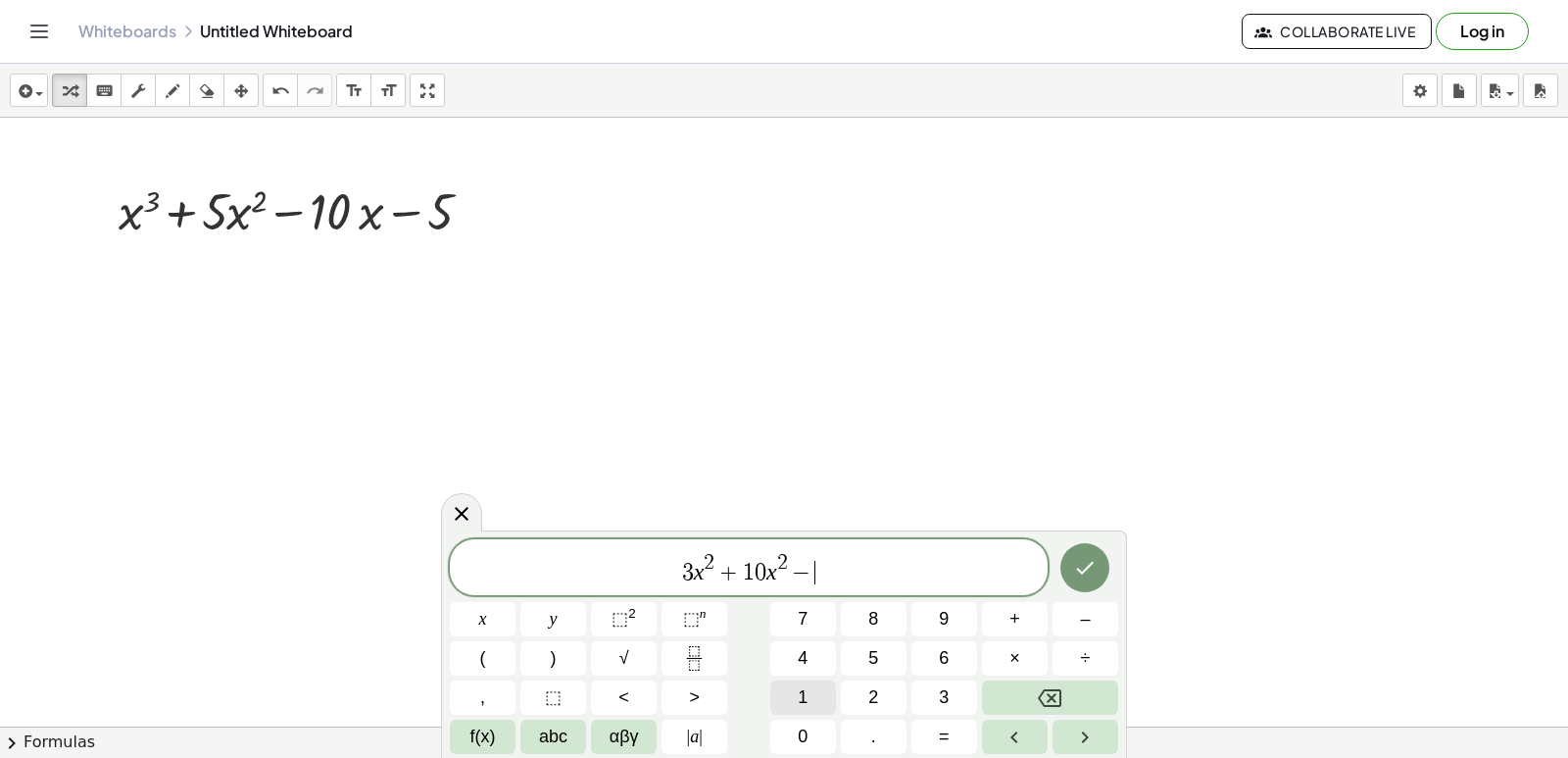
click at [806, 707] on span "1" at bounding box center [802, 698] width 10 height 27
click at [814, 742] on button "0" at bounding box center [803, 736] width 65 height 35
click at [1085, 563] on icon "Done" at bounding box center [1086, 568] width 24 height 24
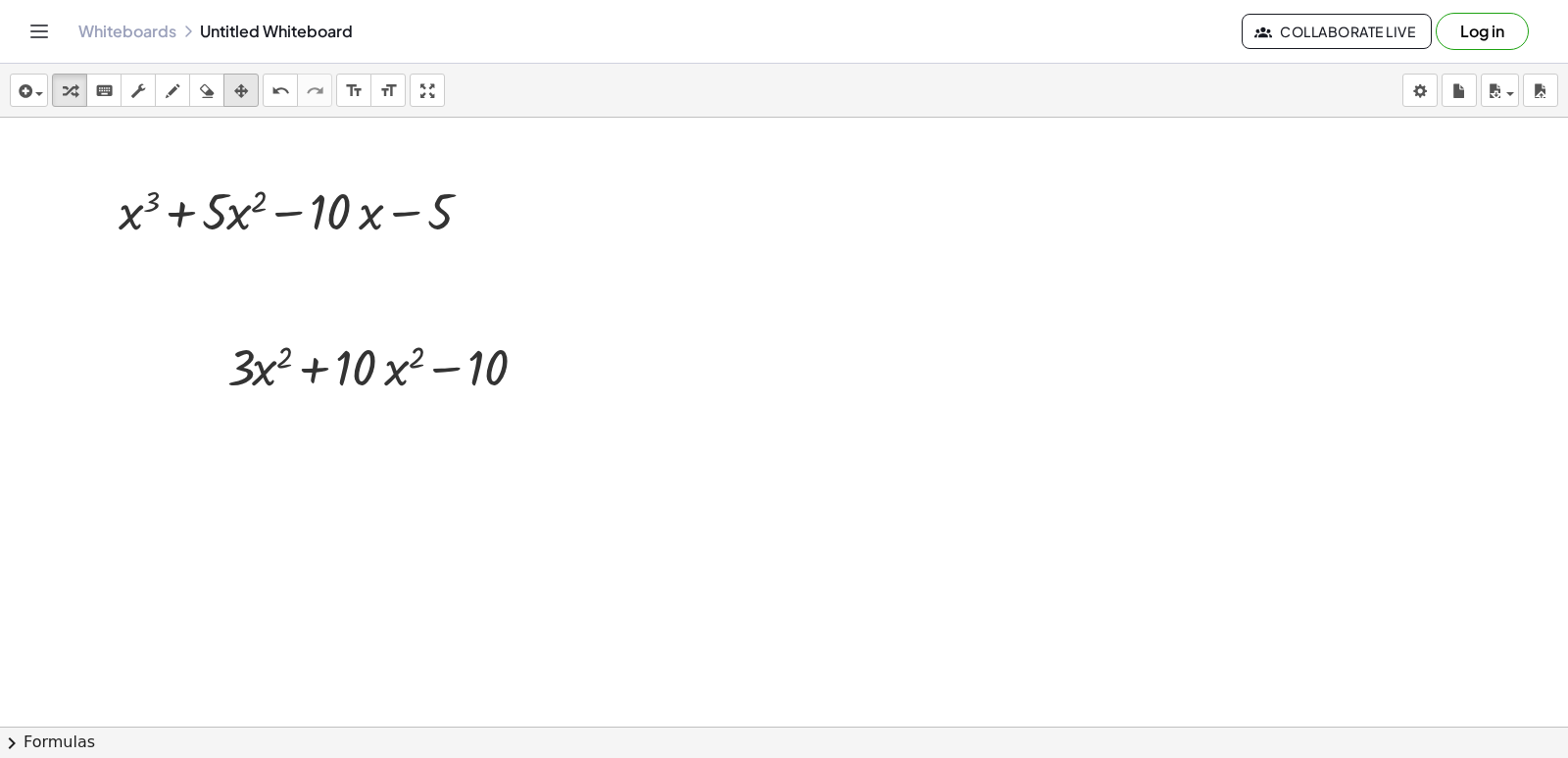
click at [254, 87] on div "button" at bounding box center [242, 90] width 26 height 24
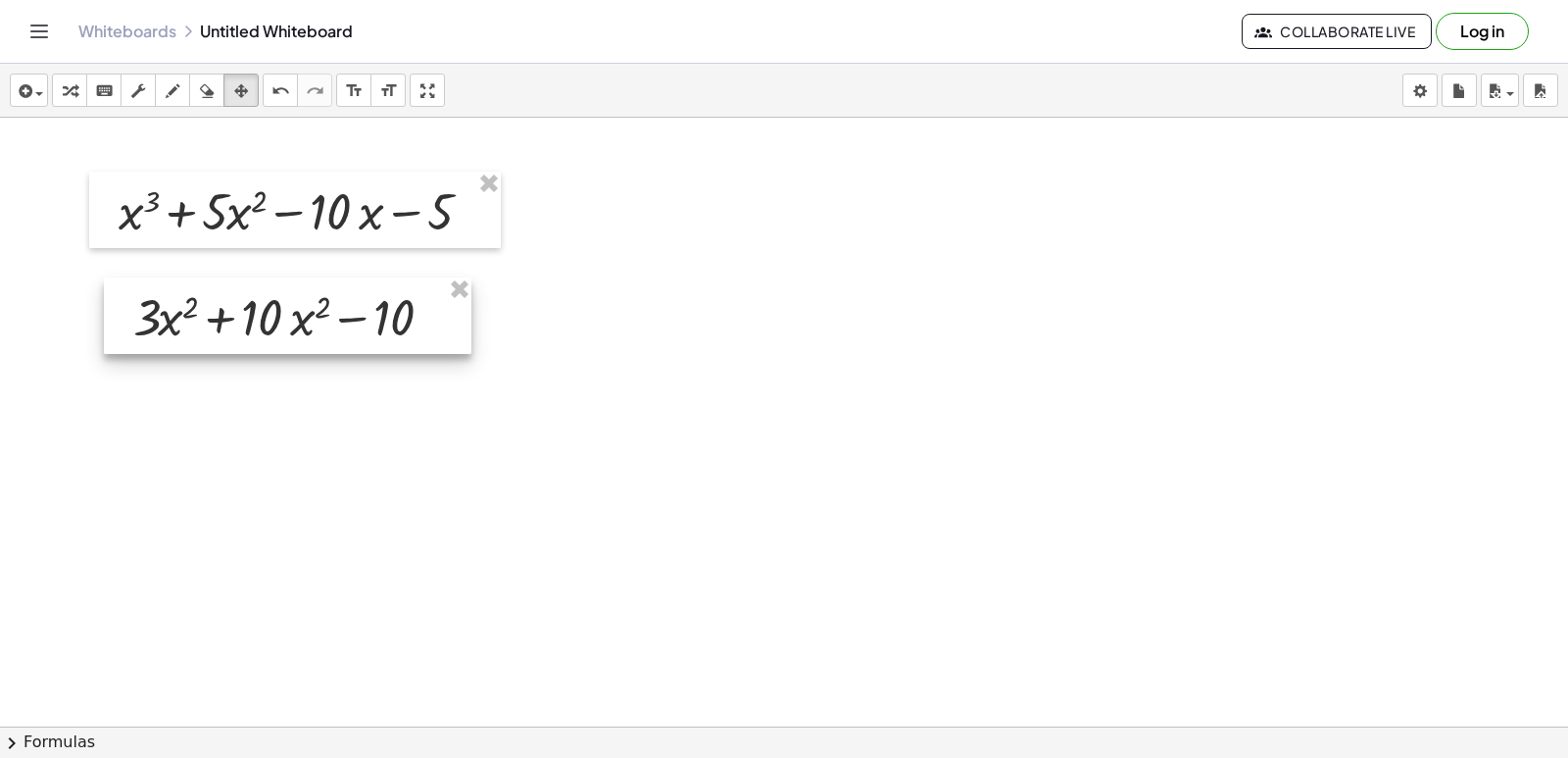
drag, startPoint x: 306, startPoint y: 370, endPoint x: 212, endPoint y: 320, distance: 106.5
click at [212, 320] on div at bounding box center [287, 315] width 367 height 76
click at [68, 90] on icon "button" at bounding box center [69, 91] width 14 height 24
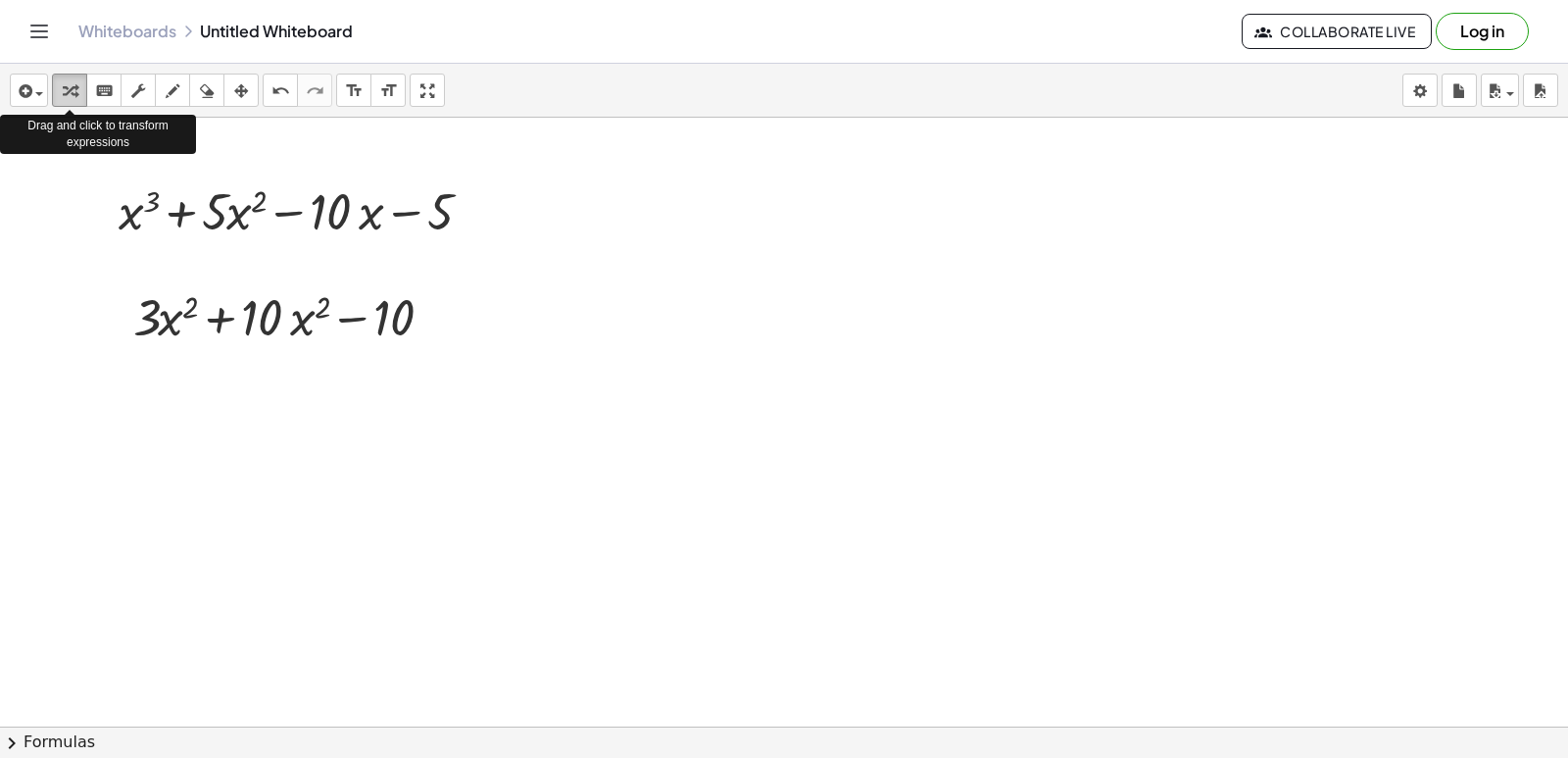
click at [68, 90] on icon "button" at bounding box center [69, 91] width 14 height 24
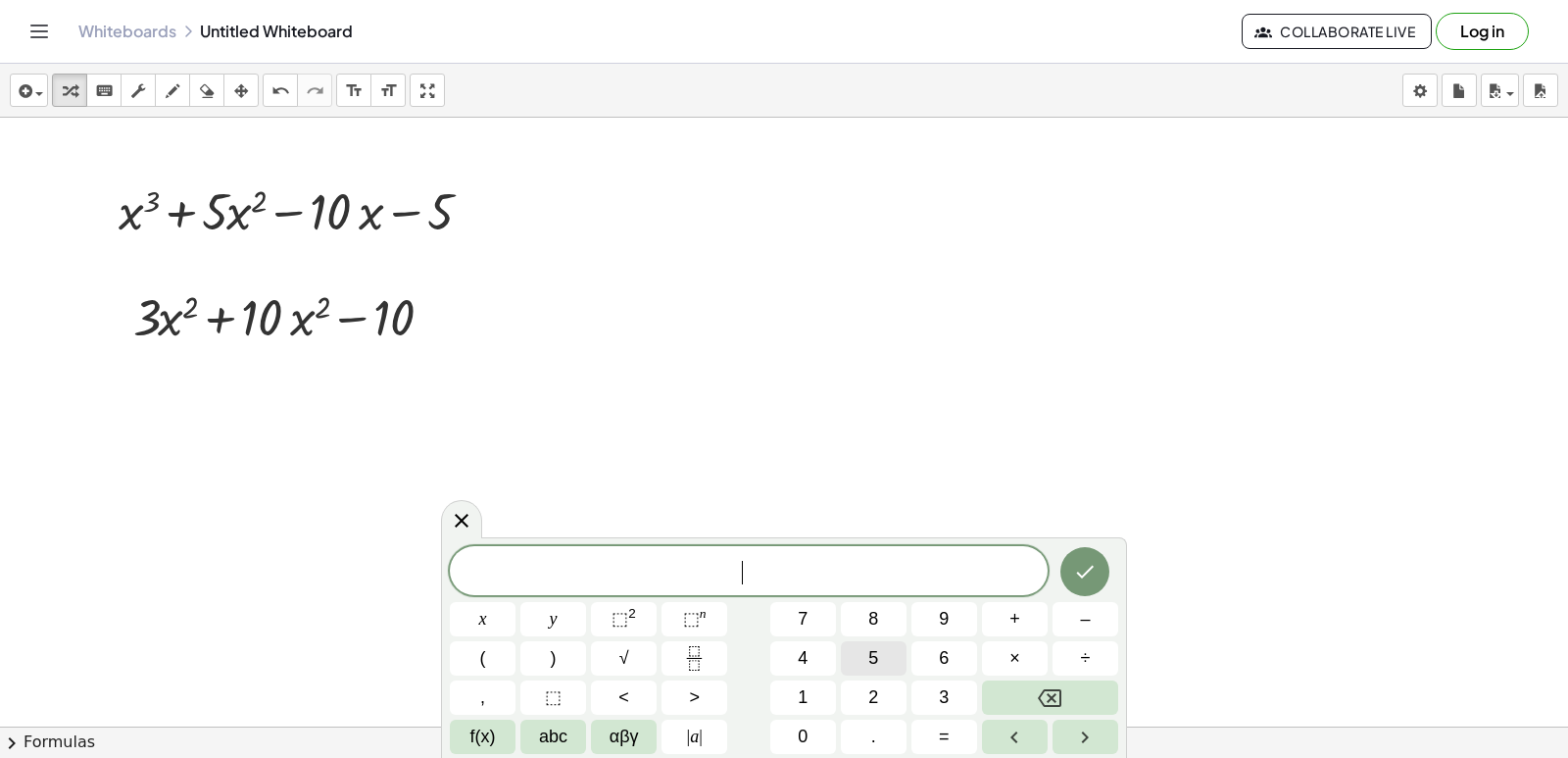
click at [887, 661] on button "5" at bounding box center [874, 658] width 65 height 35
click at [623, 734] on span "αβγ" at bounding box center [624, 736] width 30 height 27
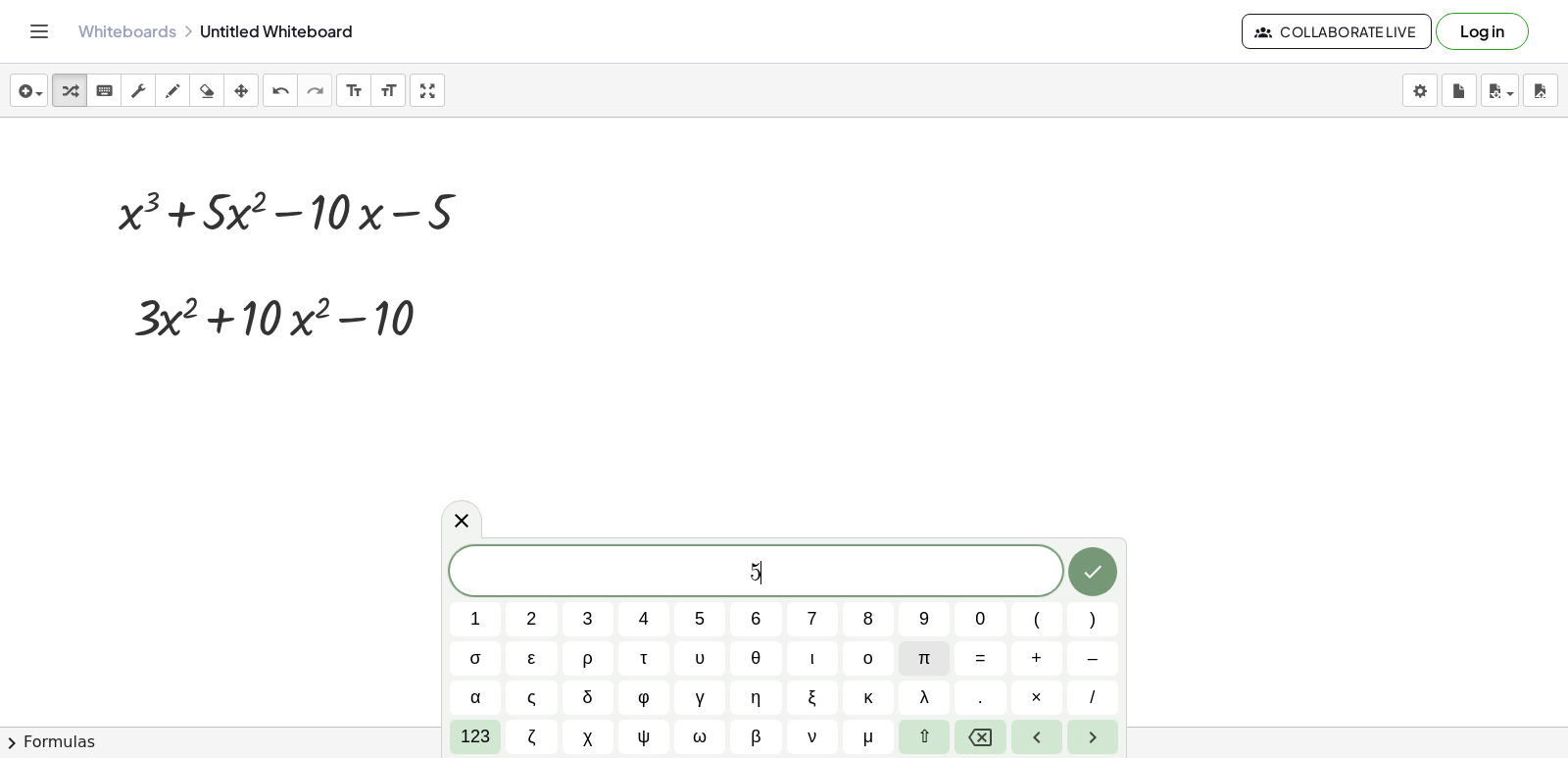
click at [923, 662] on span "π" at bounding box center [924, 658] width 12 height 27
click at [464, 728] on span "123" at bounding box center [475, 736] width 30 height 27
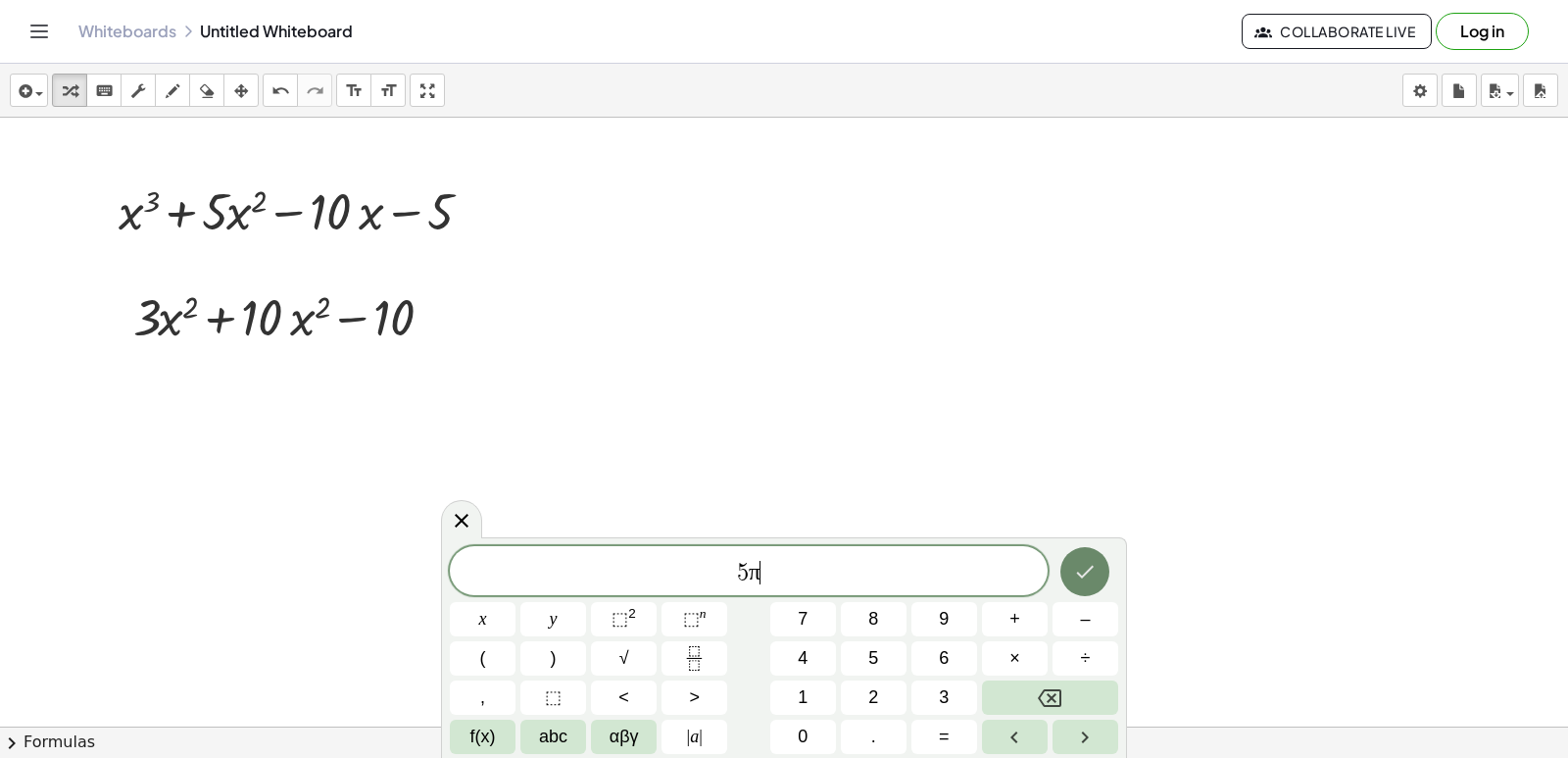
click at [1084, 559] on button "Done" at bounding box center [1085, 571] width 49 height 49
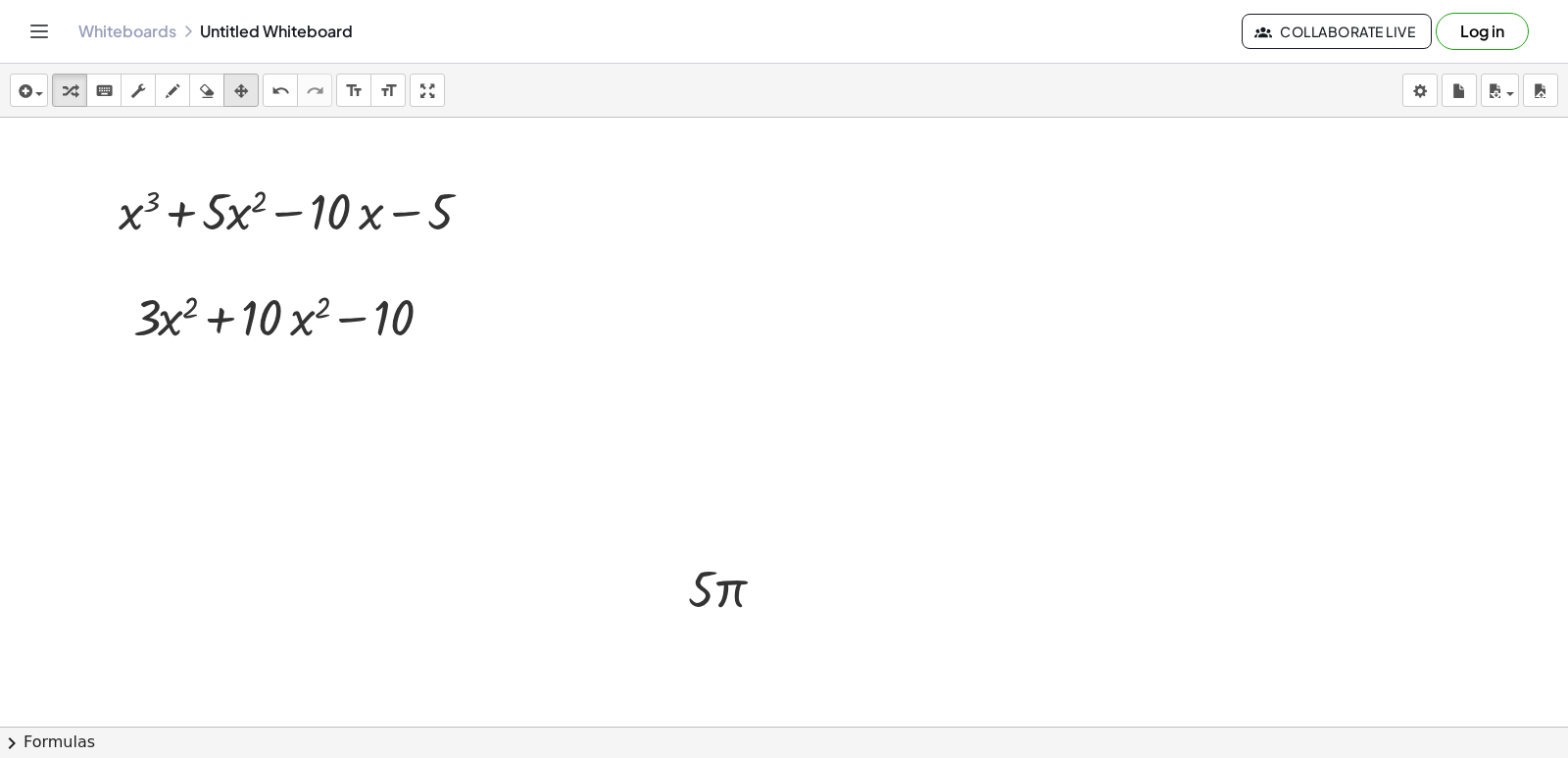
click at [246, 89] on icon "button" at bounding box center [242, 91] width 14 height 24
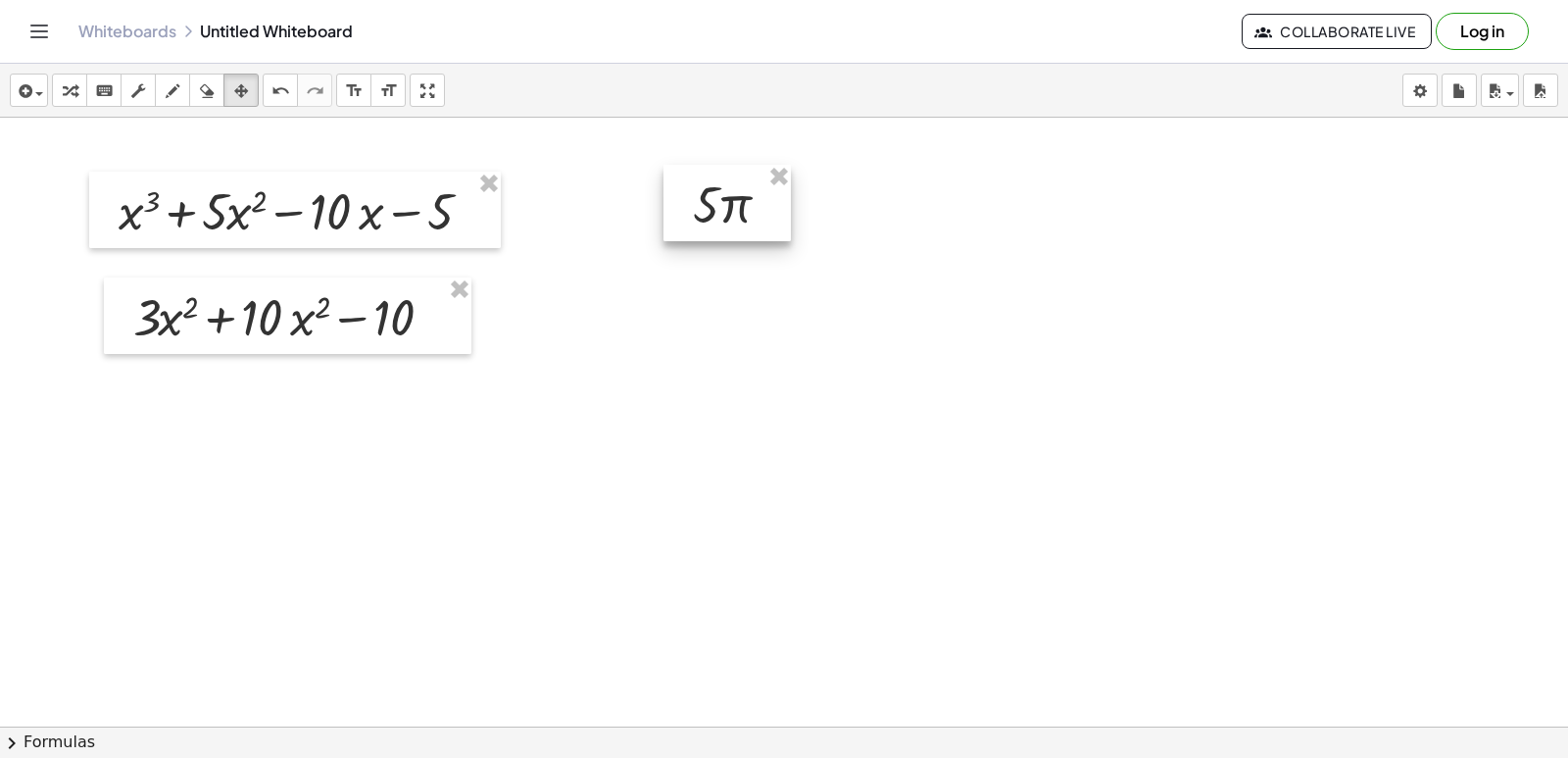
drag, startPoint x: 246, startPoint y: 89, endPoint x: 730, endPoint y: 209, distance: 498.7
click at [733, 209] on div at bounding box center [727, 202] width 128 height 76
click at [73, 94] on icon "button" at bounding box center [69, 91] width 14 height 24
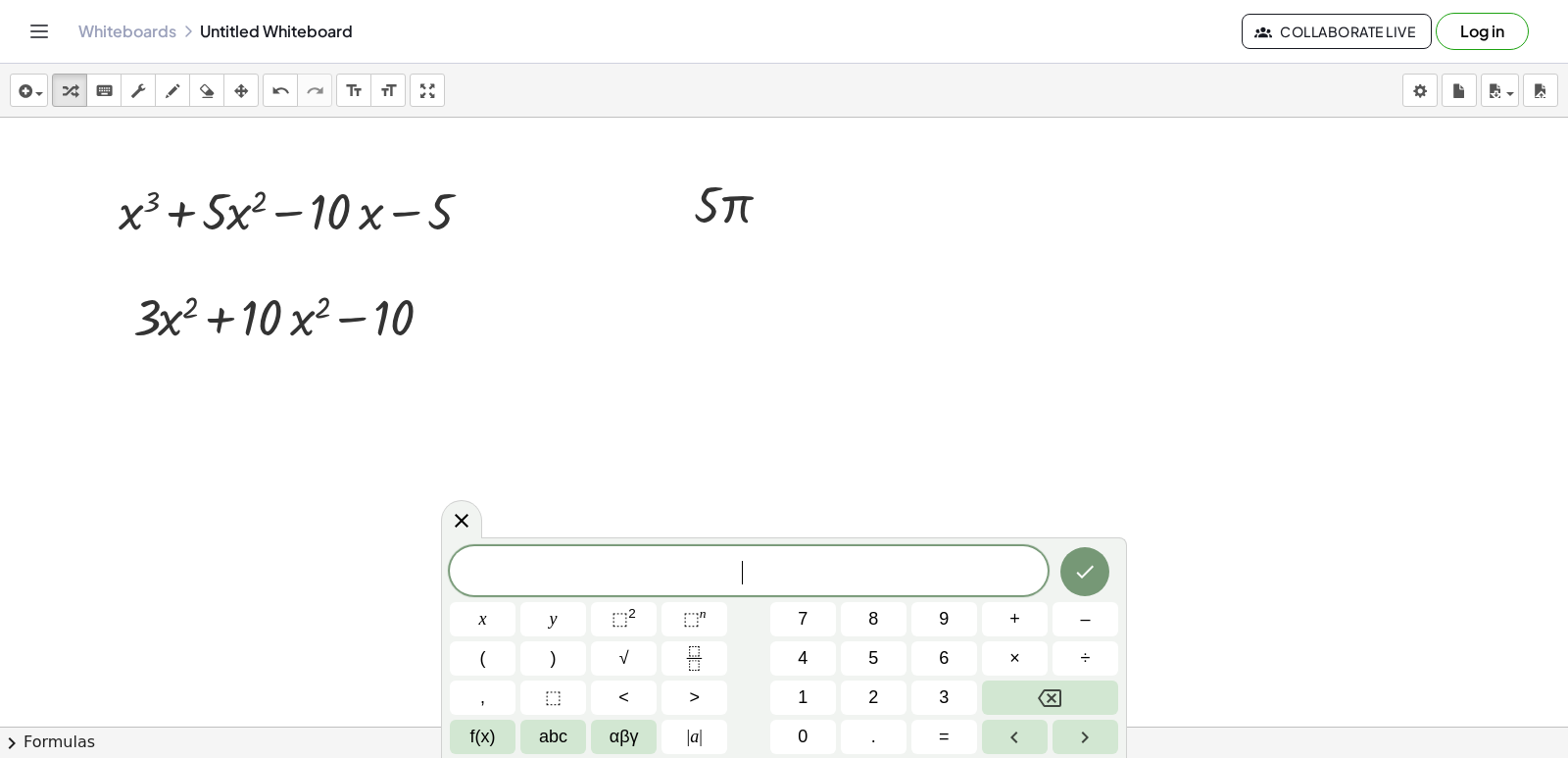
click at [828, 742] on button "0" at bounding box center [803, 736] width 65 height 35
click at [1094, 557] on button "Done" at bounding box center [1085, 571] width 49 height 49
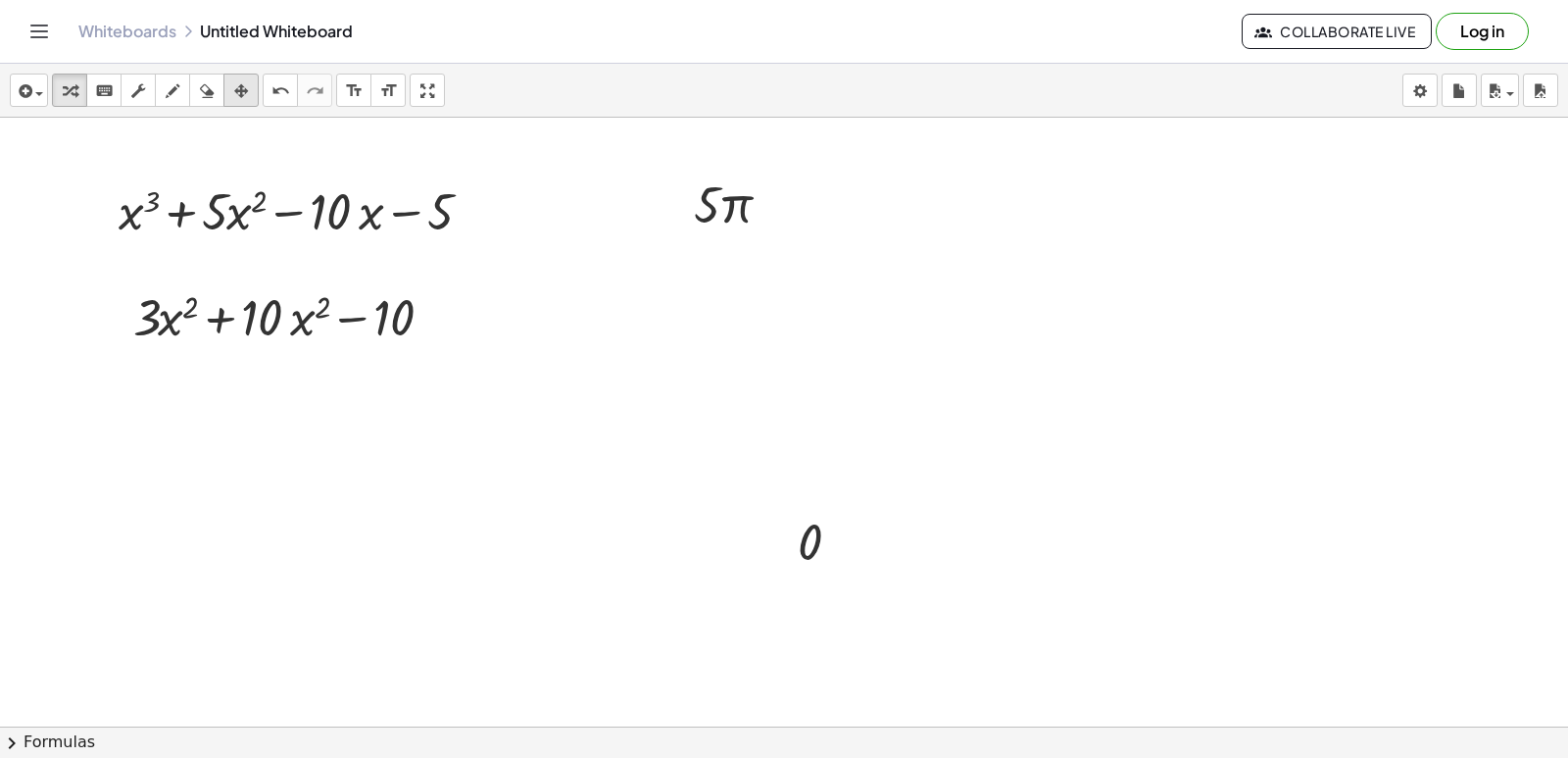
click at [246, 90] on icon "button" at bounding box center [242, 91] width 14 height 24
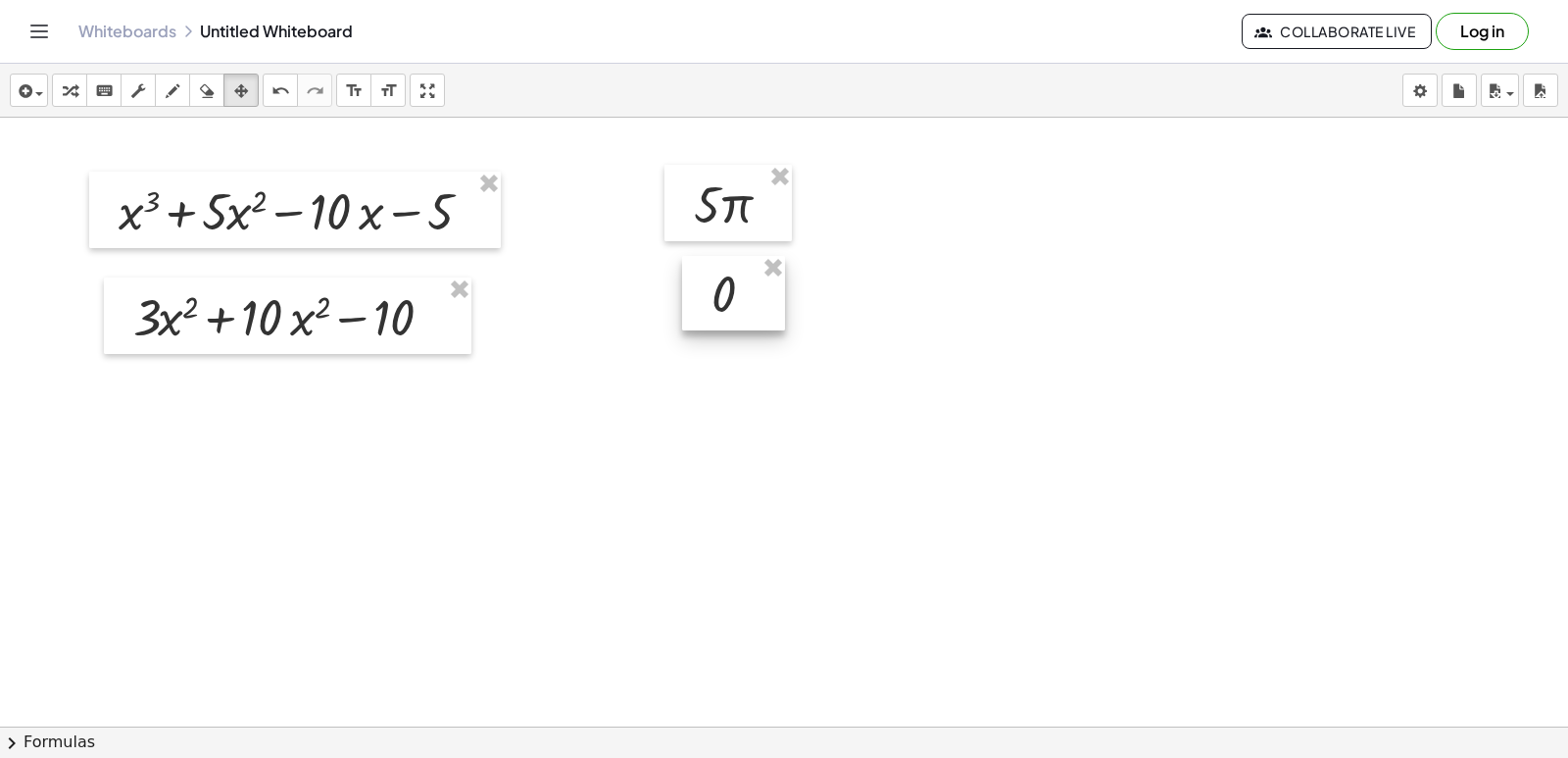
drag, startPoint x: 246, startPoint y: 90, endPoint x: 708, endPoint y: 304, distance: 509.2
click at [708, 304] on div at bounding box center [734, 292] width 103 height 74
drag, startPoint x: 743, startPoint y: 357, endPoint x: 745, endPoint y: 384, distance: 27.1
click at [79, 97] on div "button" at bounding box center [69, 90] width 26 height 24
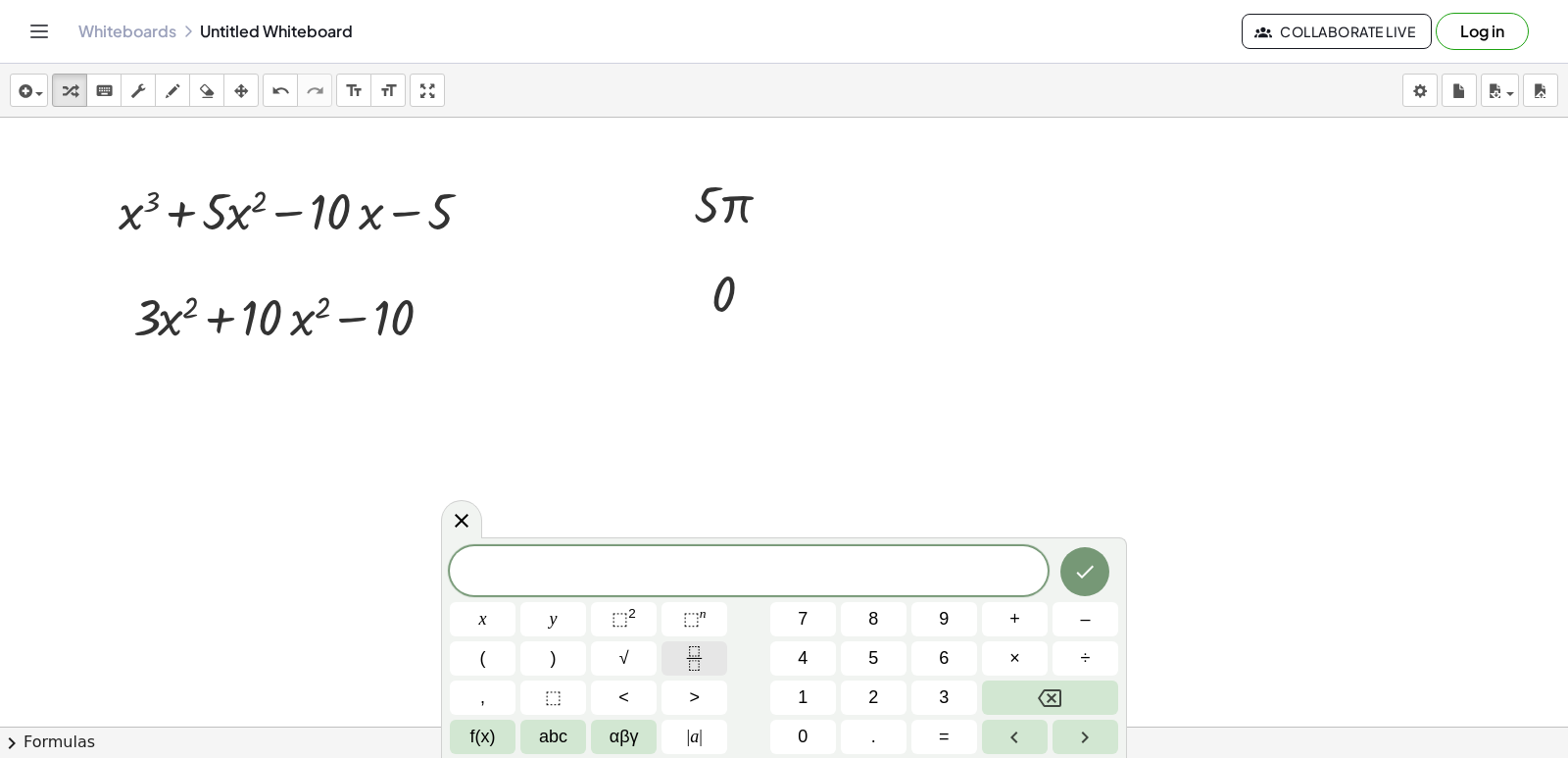
click at [703, 660] on icon "Fraction" at bounding box center [694, 658] width 25 height 25
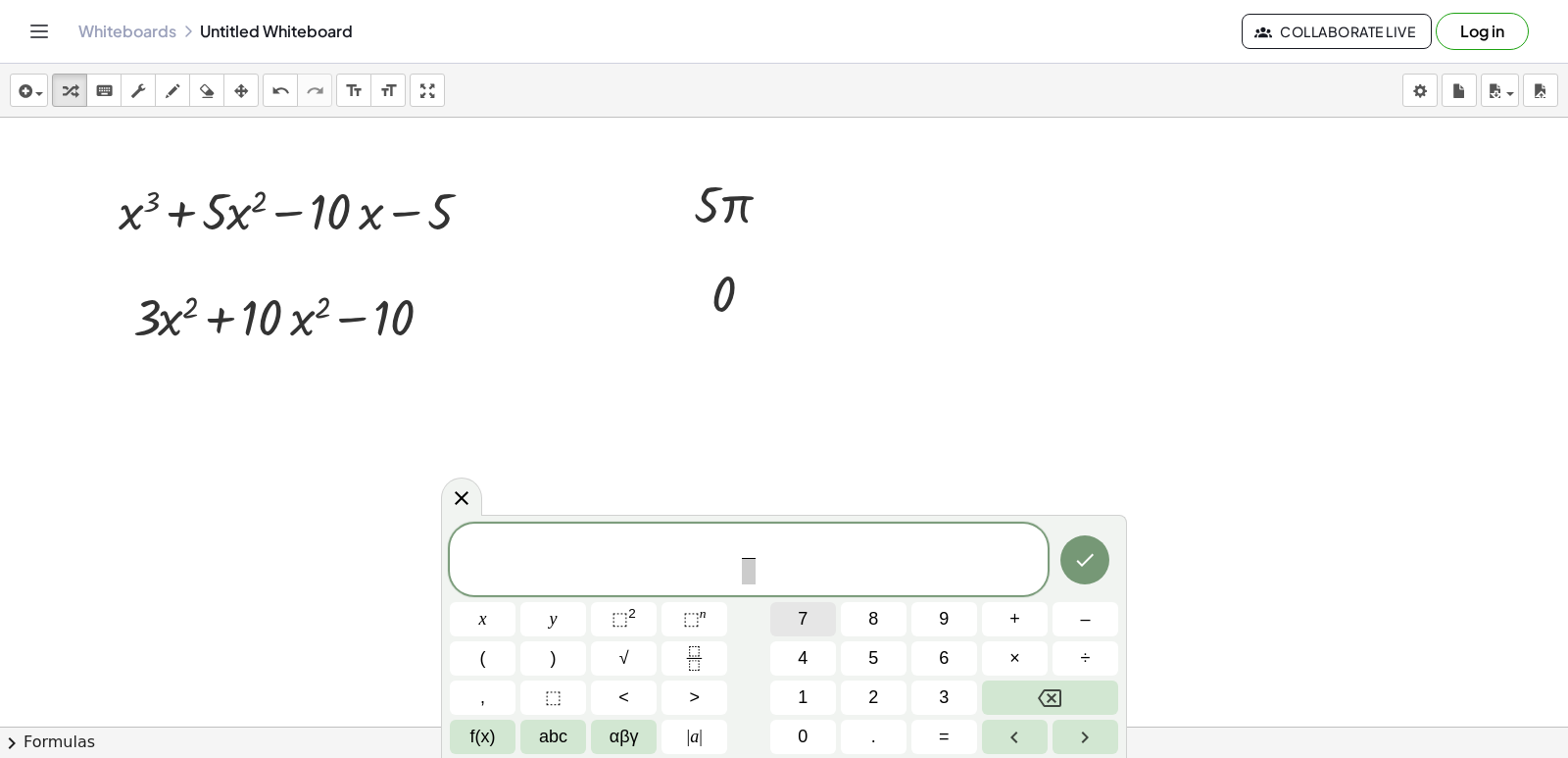
click at [821, 622] on button "7" at bounding box center [803, 619] width 65 height 35
click at [746, 572] on span at bounding box center [748, 571] width 15 height 27
click at [483, 619] on span "x" at bounding box center [483, 619] width 8 height 27
click at [706, 615] on button "⬚ n" at bounding box center [694, 619] width 65 height 35
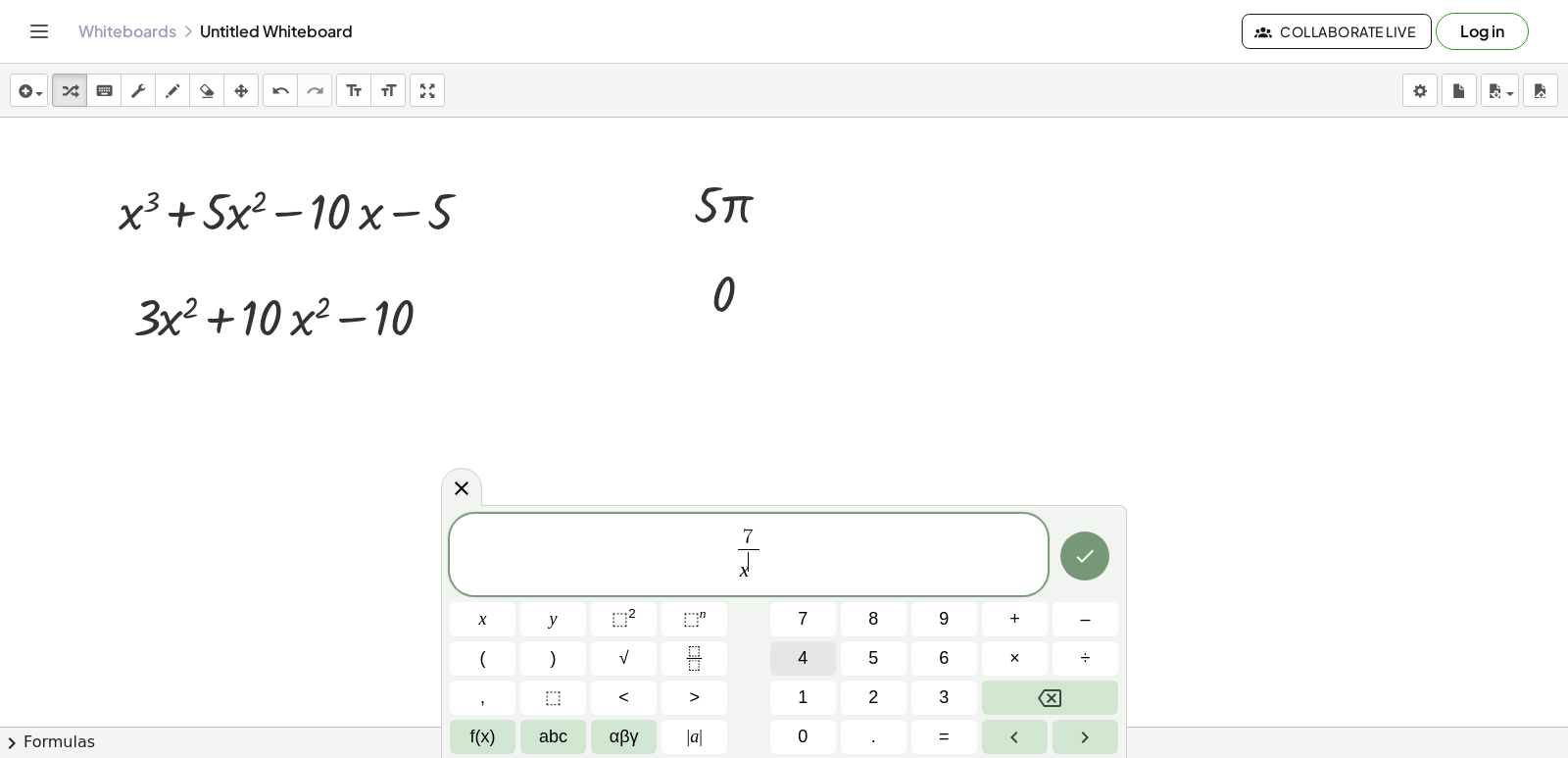
click at [812, 660] on button "4" at bounding box center [803, 658] width 65 height 35
click at [1094, 563] on icon "Done" at bounding box center [1086, 556] width 24 height 24
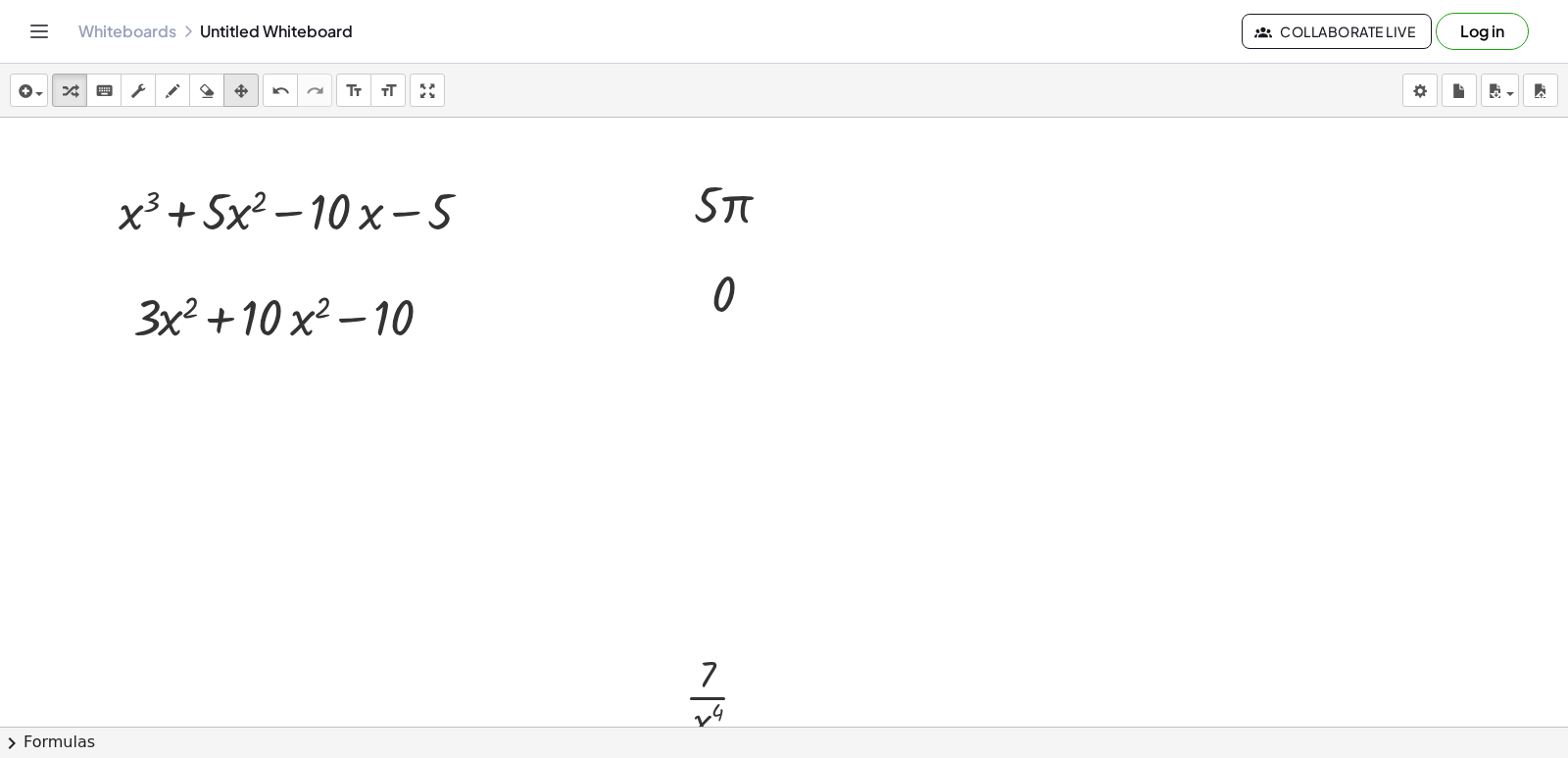
click at [249, 88] on div "button" at bounding box center [242, 90] width 26 height 24
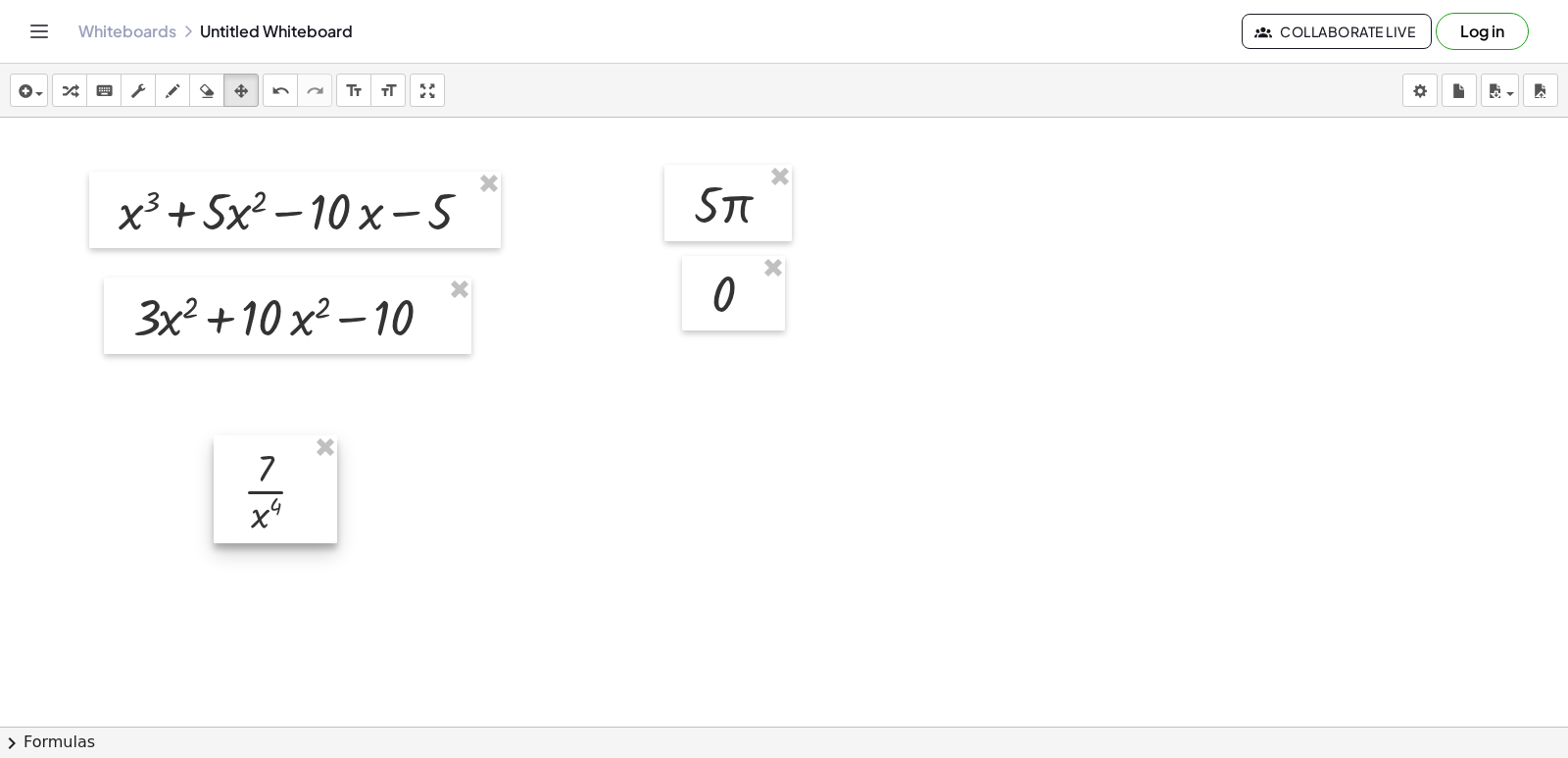
click at [262, 463] on div at bounding box center [275, 488] width 124 height 108
click at [74, 88] on icon "button" at bounding box center [69, 91] width 14 height 24
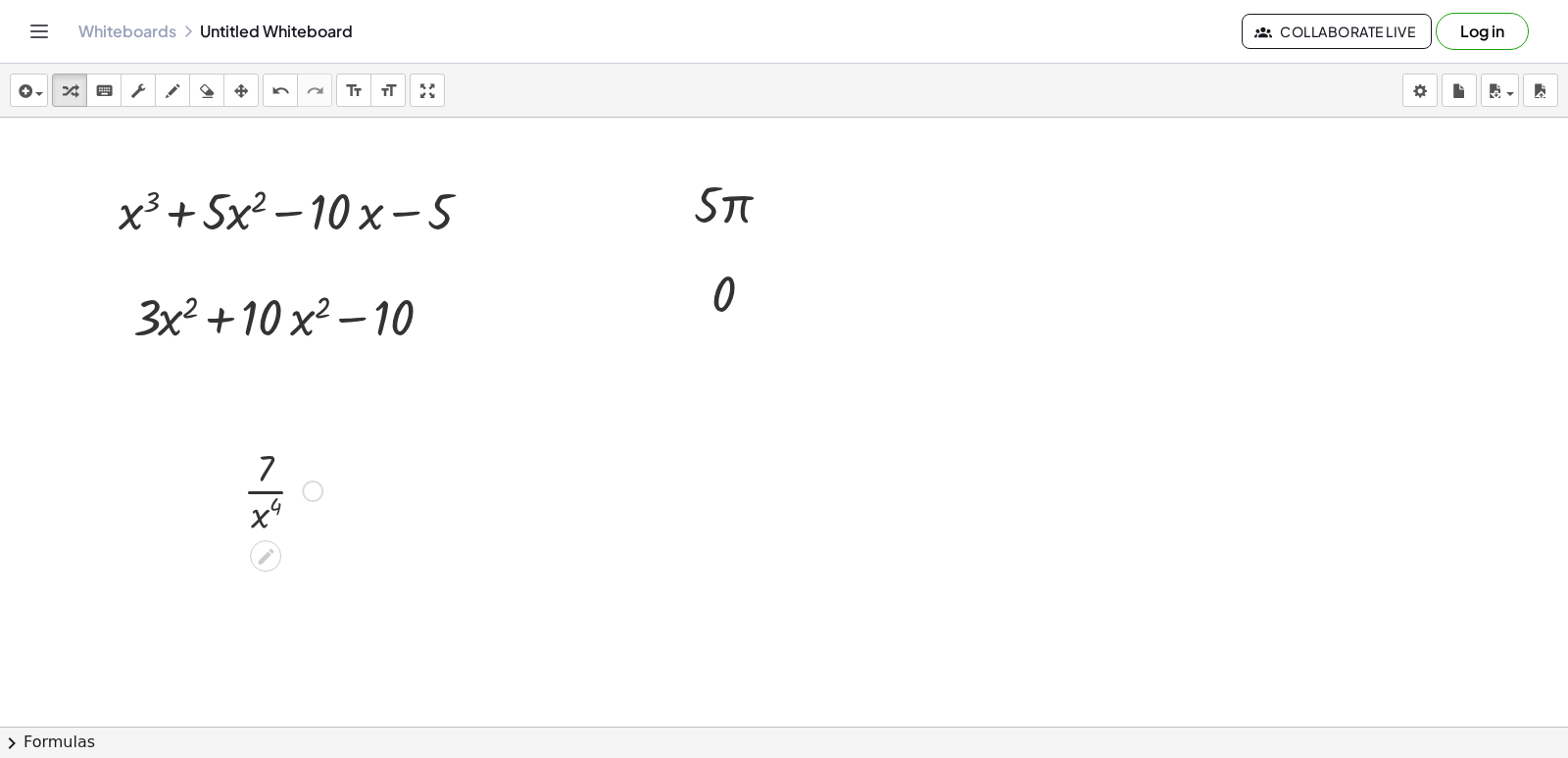
click at [274, 503] on div at bounding box center [283, 488] width 99 height 98
click at [275, 503] on div at bounding box center [283, 488] width 99 height 98
click at [264, 509] on div at bounding box center [283, 488] width 99 height 98
drag, startPoint x: 278, startPoint y: 499, endPoint x: 279, endPoint y: 476, distance: 23.0
click at [279, 476] on div at bounding box center [283, 488] width 99 height 98
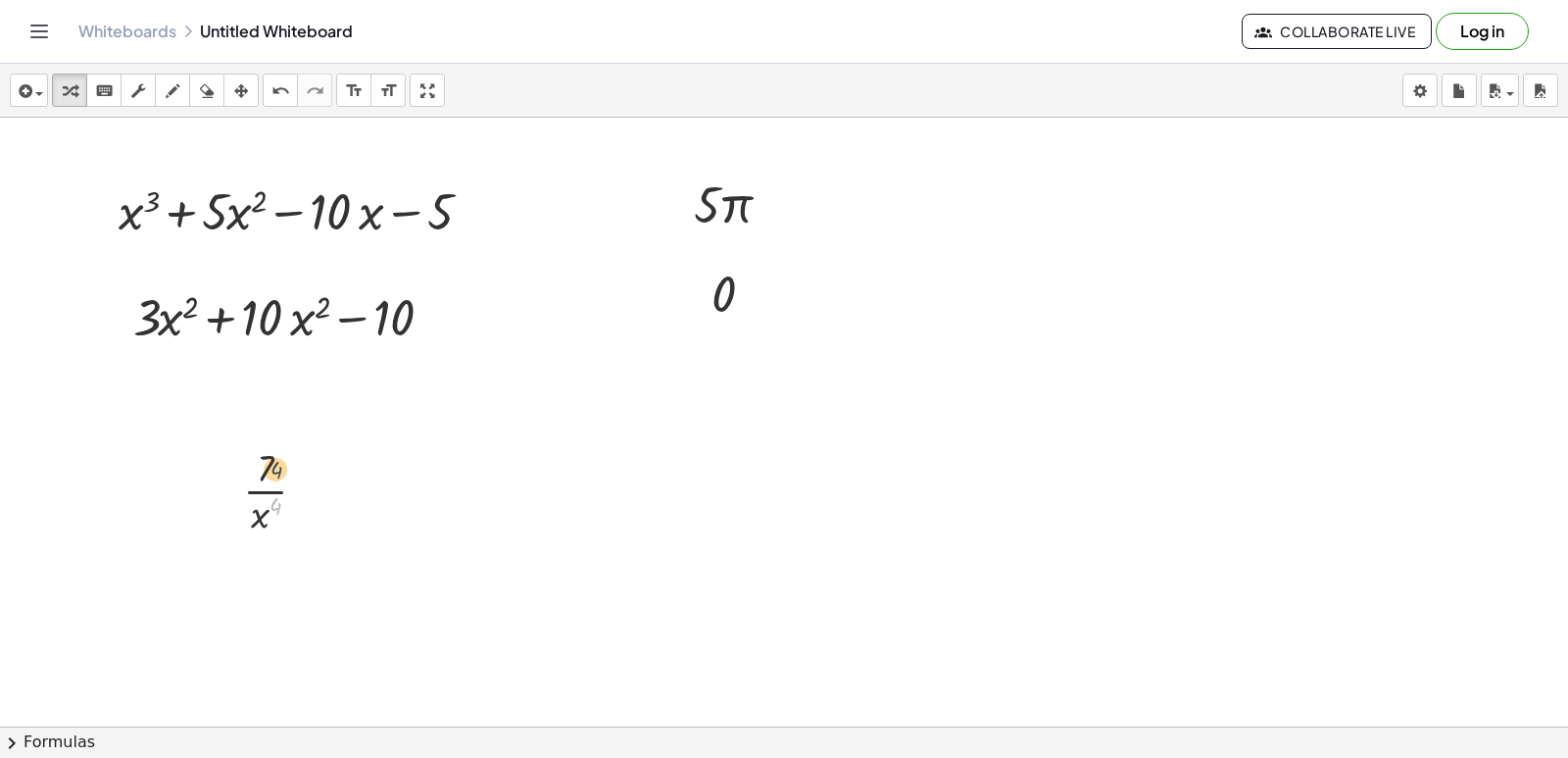
drag, startPoint x: 271, startPoint y: 505, endPoint x: 272, endPoint y: 463, distance: 42.0
click at [272, 463] on div at bounding box center [283, 488] width 99 height 98
drag, startPoint x: 261, startPoint y: 524, endPoint x: 282, endPoint y: 452, distance: 75.0
click at [282, 452] on div at bounding box center [283, 488] width 99 height 98
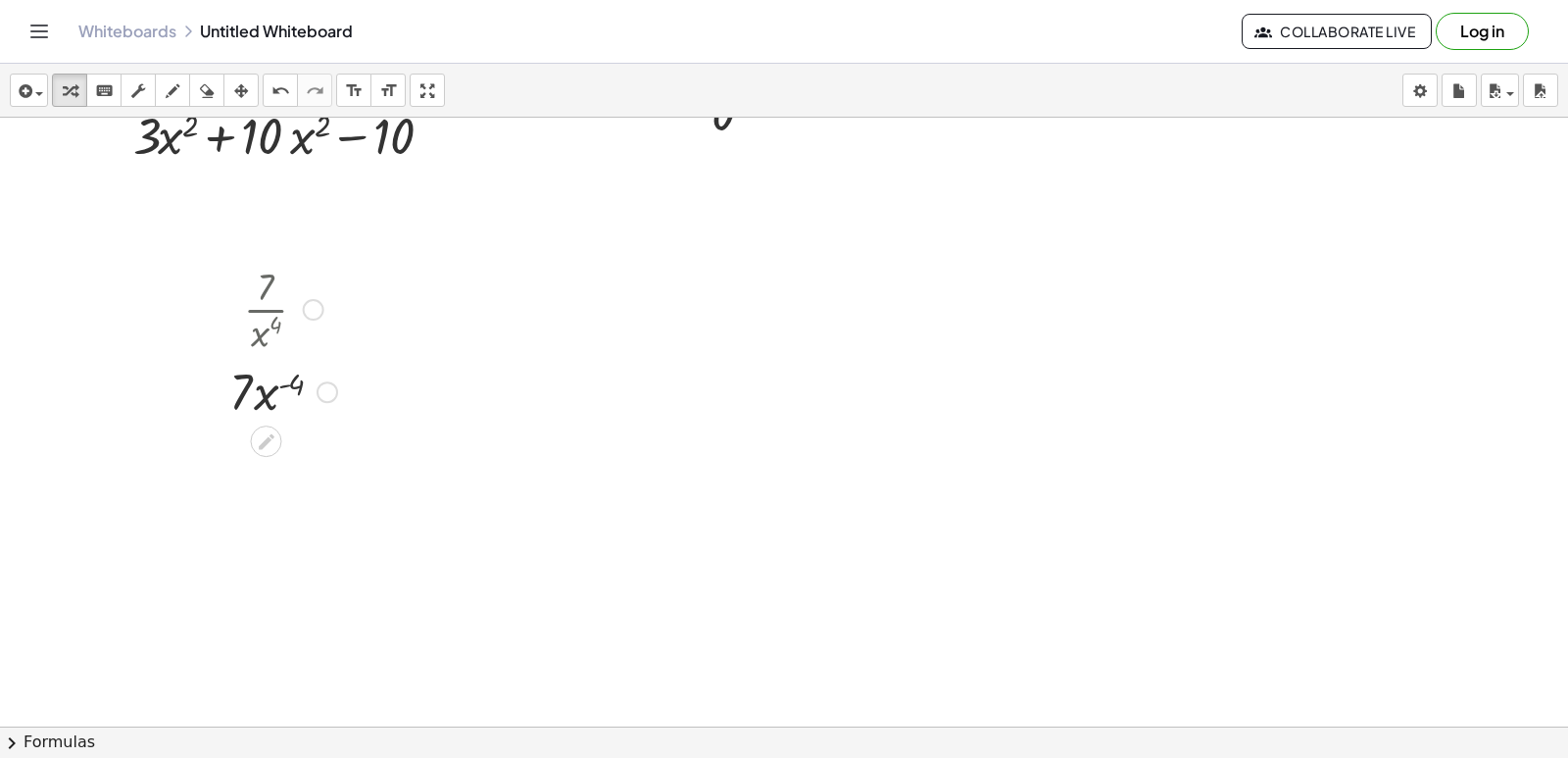
scroll to position [16650, 0]
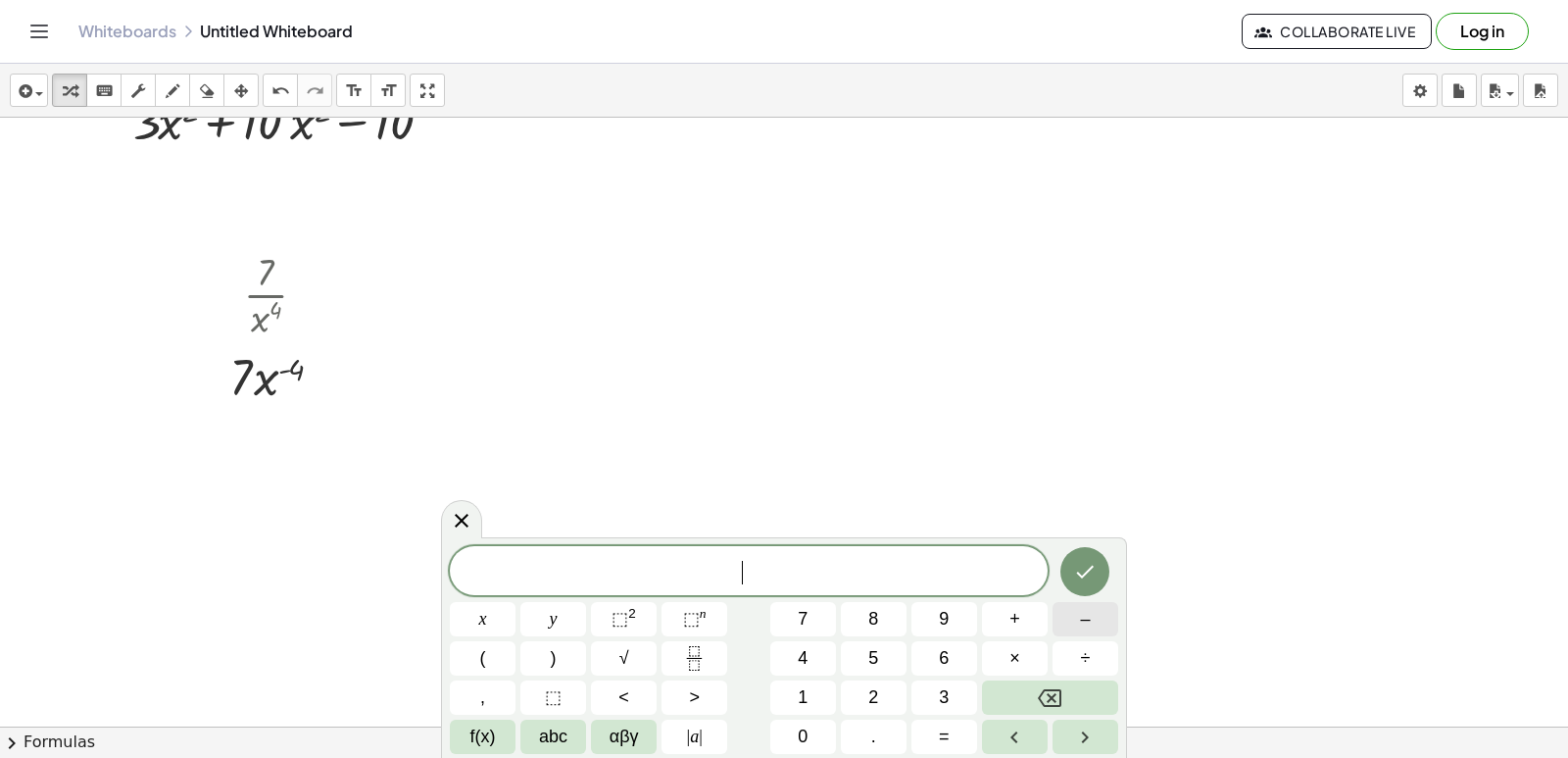
click at [1073, 612] on button "–" at bounding box center [1086, 619] width 65 height 35
click at [807, 668] on span "4" at bounding box center [802, 658] width 10 height 27
click at [878, 728] on button "." at bounding box center [874, 736] width 65 height 35
click at [1007, 698] on button "Backspace" at bounding box center [1051, 698] width 137 height 35
click at [1031, 628] on button "+" at bounding box center [1015, 619] width 65 height 35
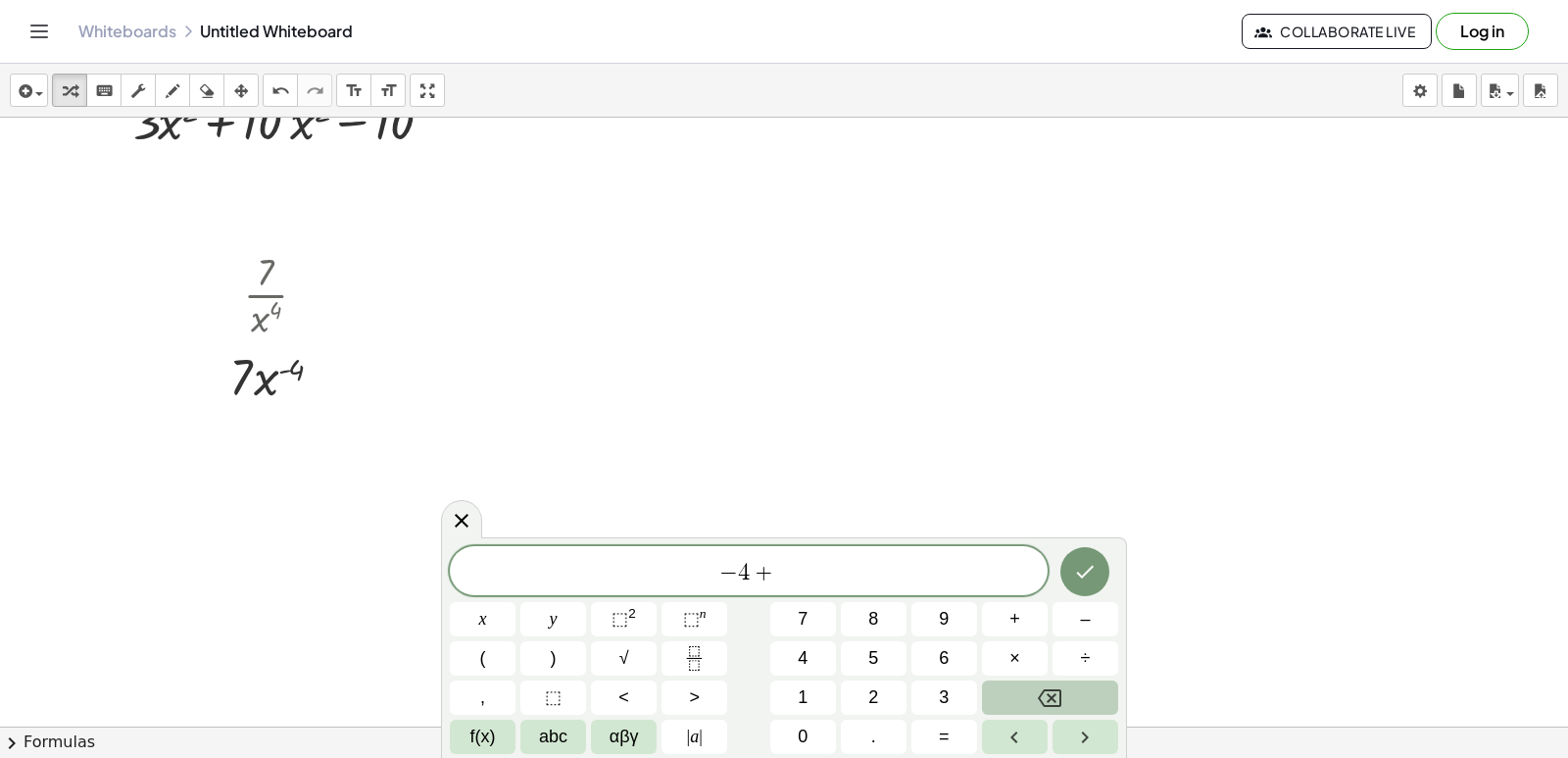
click at [1038, 687] on icon "Backspace" at bounding box center [1050, 699] width 24 height 24
click at [1034, 665] on button "×" at bounding box center [1015, 658] width 65 height 35
click at [809, 619] on button "7" at bounding box center [803, 619] width 65 height 35
click at [479, 615] on span "x" at bounding box center [483, 619] width 8 height 27
click at [694, 622] on span "⬚" at bounding box center [691, 619] width 17 height 20
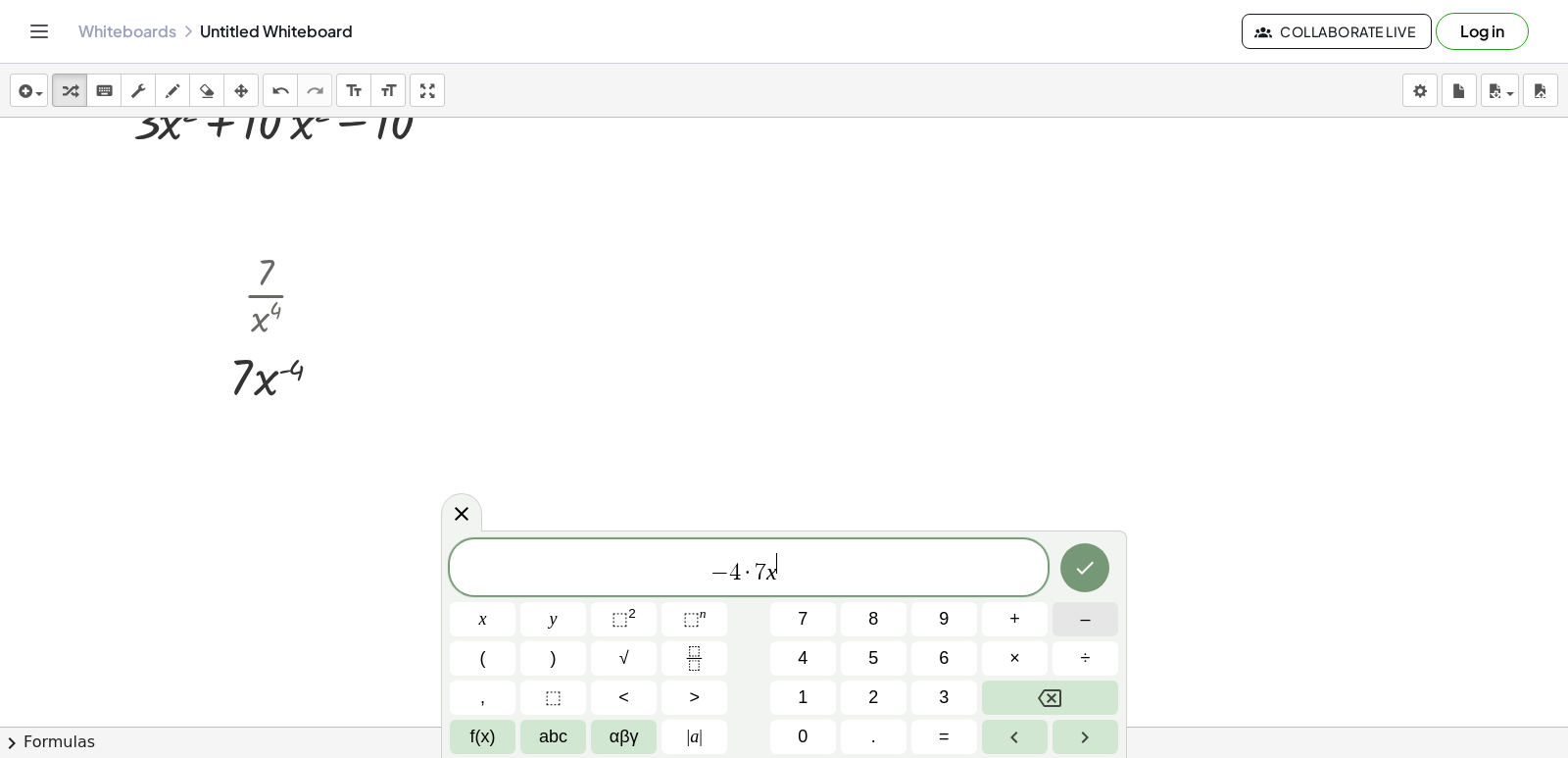
click at [1068, 611] on button "–" at bounding box center [1086, 619] width 65 height 35
click at [809, 664] on button "4" at bounding box center [803, 658] width 65 height 35
click at [1057, 614] on button "–" at bounding box center [1086, 619] width 65 height 35
click at [811, 664] on button "4" at bounding box center [803, 658] width 65 height 35
click at [1038, 695] on icon "Backspace" at bounding box center [1050, 699] width 24 height 24
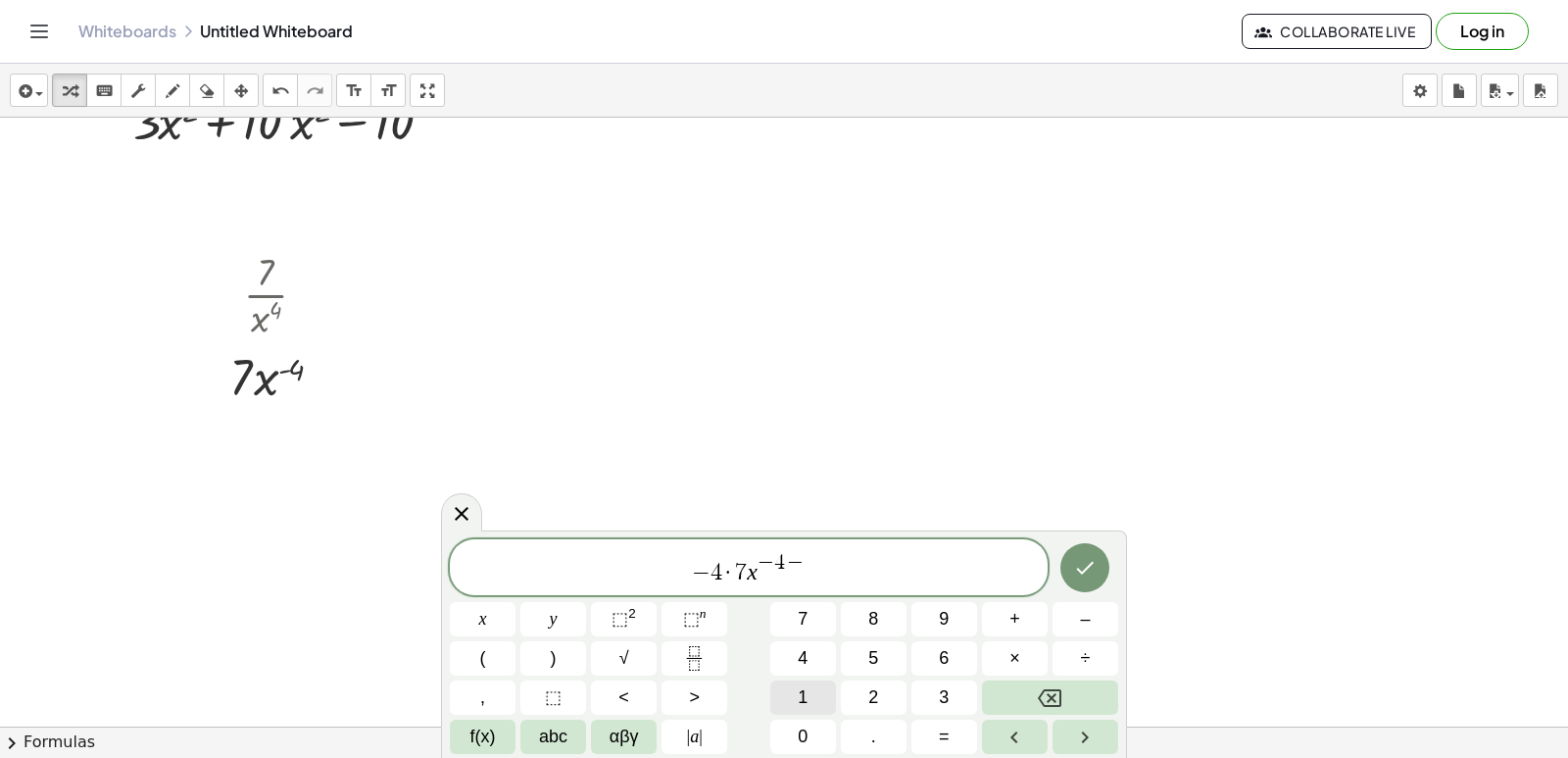
click at [807, 706] on span "1" at bounding box center [802, 698] width 10 height 27
click at [1078, 569] on icon "Done" at bounding box center [1087, 568] width 18 height 13
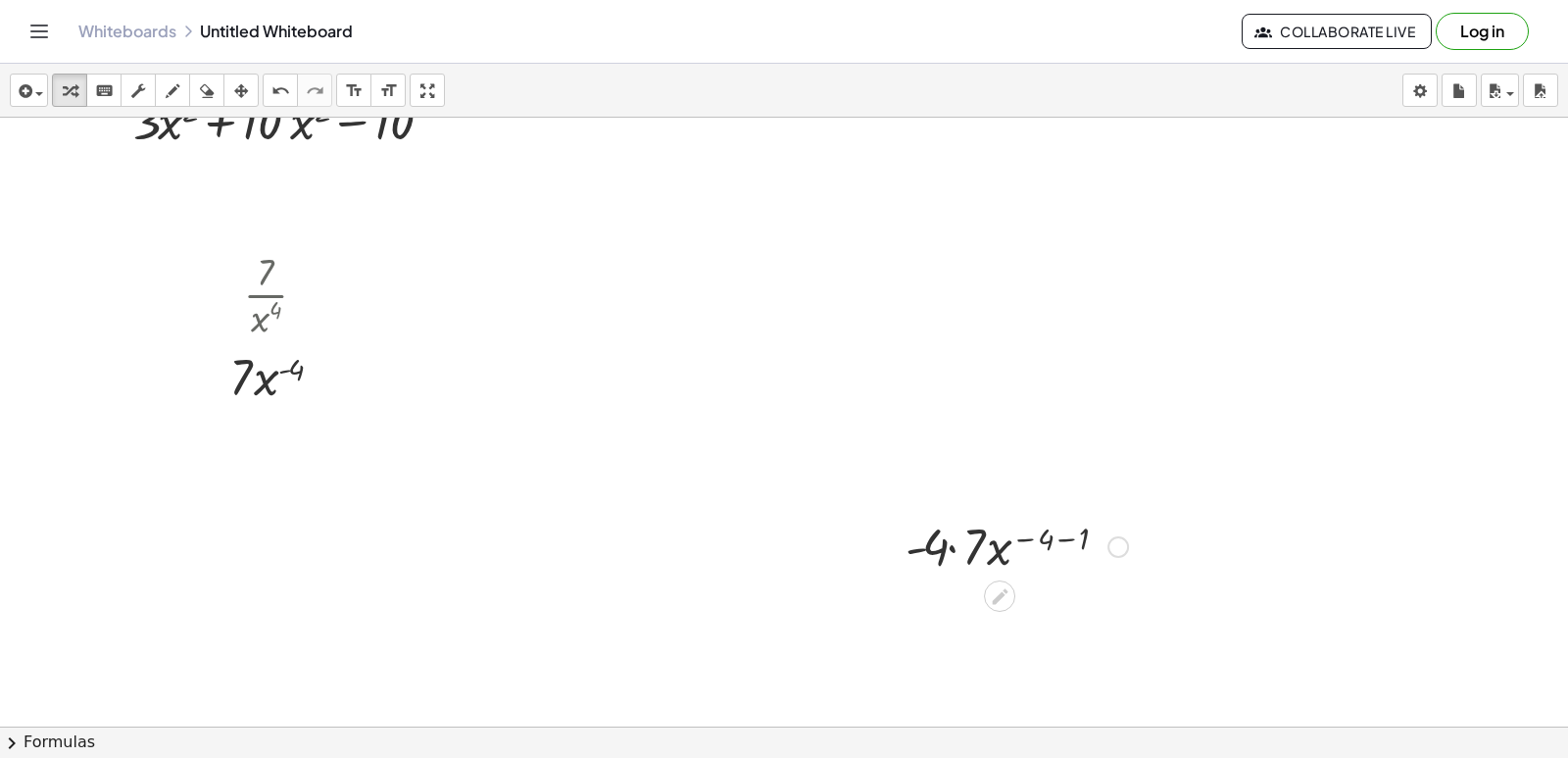
click at [961, 558] on div at bounding box center [1016, 545] width 242 height 66
click at [949, 548] on div at bounding box center [1016, 545] width 227 height 66
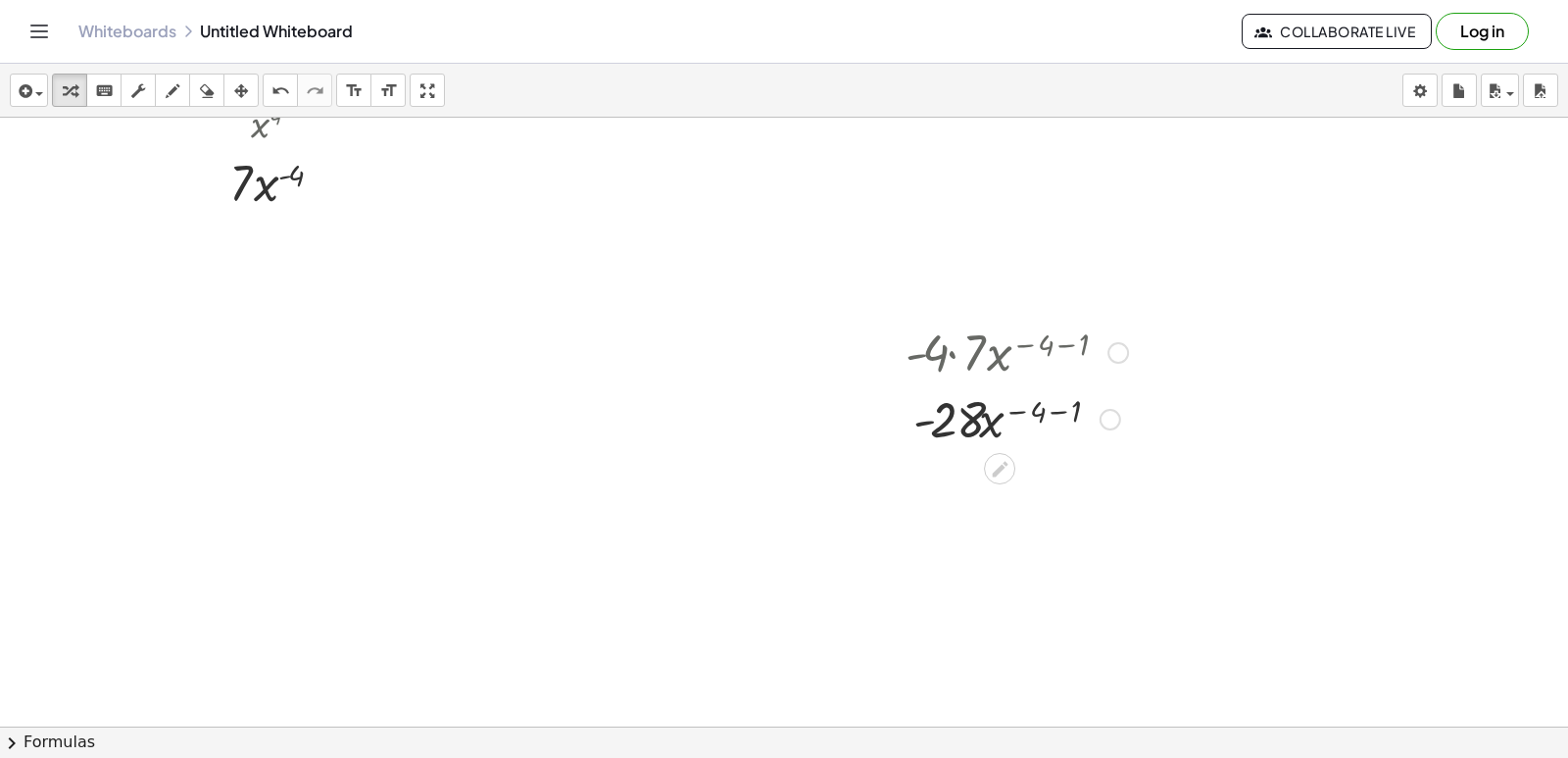
scroll to position [16846, 0]
click at [1060, 412] on div at bounding box center [1016, 415] width 242 height 66
click at [1006, 486] on div at bounding box center [1016, 482] width 242 height 66
click at [1011, 493] on div at bounding box center [1016, 482] width 242 height 66
click at [989, 471] on div at bounding box center [1016, 482] width 242 height 66
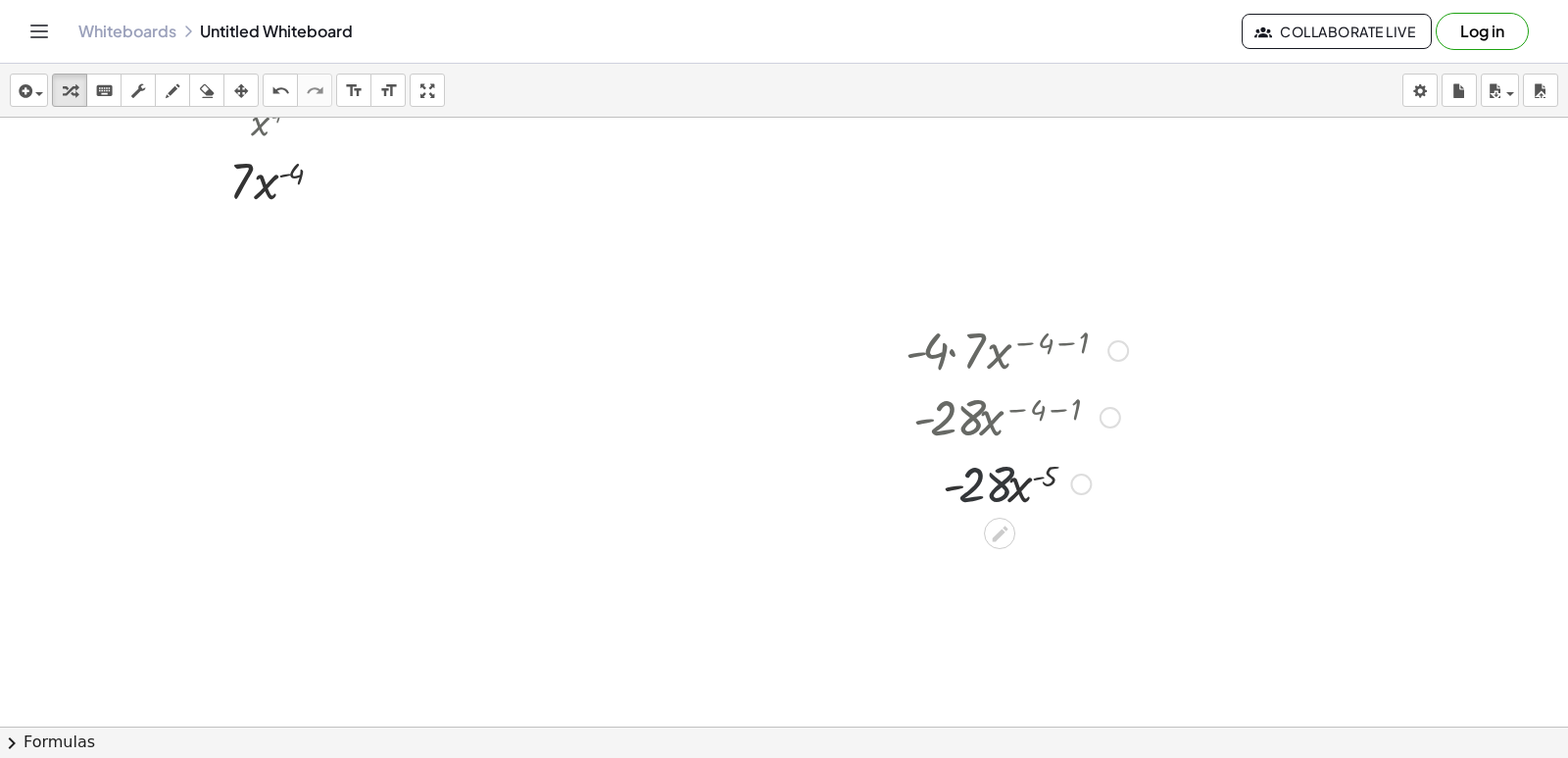
click at [986, 477] on div at bounding box center [1016, 482] width 242 height 66
drag, startPoint x: 981, startPoint y: 489, endPoint x: 1030, endPoint y: 485, distance: 49.2
click at [985, 489] on div at bounding box center [1016, 482] width 242 height 66
click at [1018, 494] on div at bounding box center [1016, 482] width 242 height 66
click at [1023, 479] on div at bounding box center [1016, 482] width 242 height 66
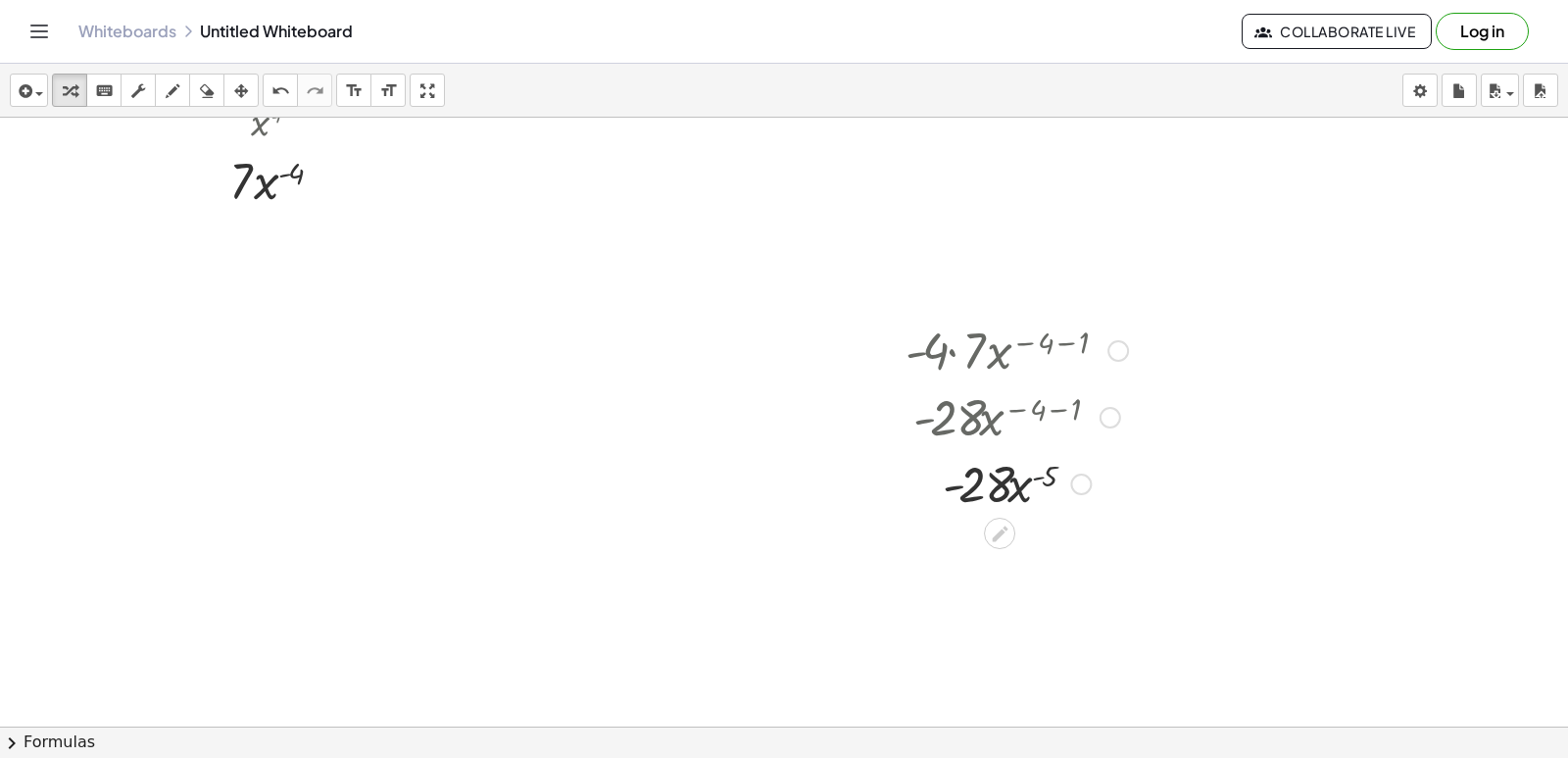
click at [1027, 477] on div at bounding box center [1016, 482] width 242 height 66
click at [989, 495] on div at bounding box center [1016, 482] width 242 height 66
click at [998, 487] on div at bounding box center [1016, 482] width 242 height 66
click at [1012, 490] on div at bounding box center [1016, 482] width 242 height 66
drag, startPoint x: 1012, startPoint y: 490, endPoint x: 1029, endPoint y: 478, distance: 20.8
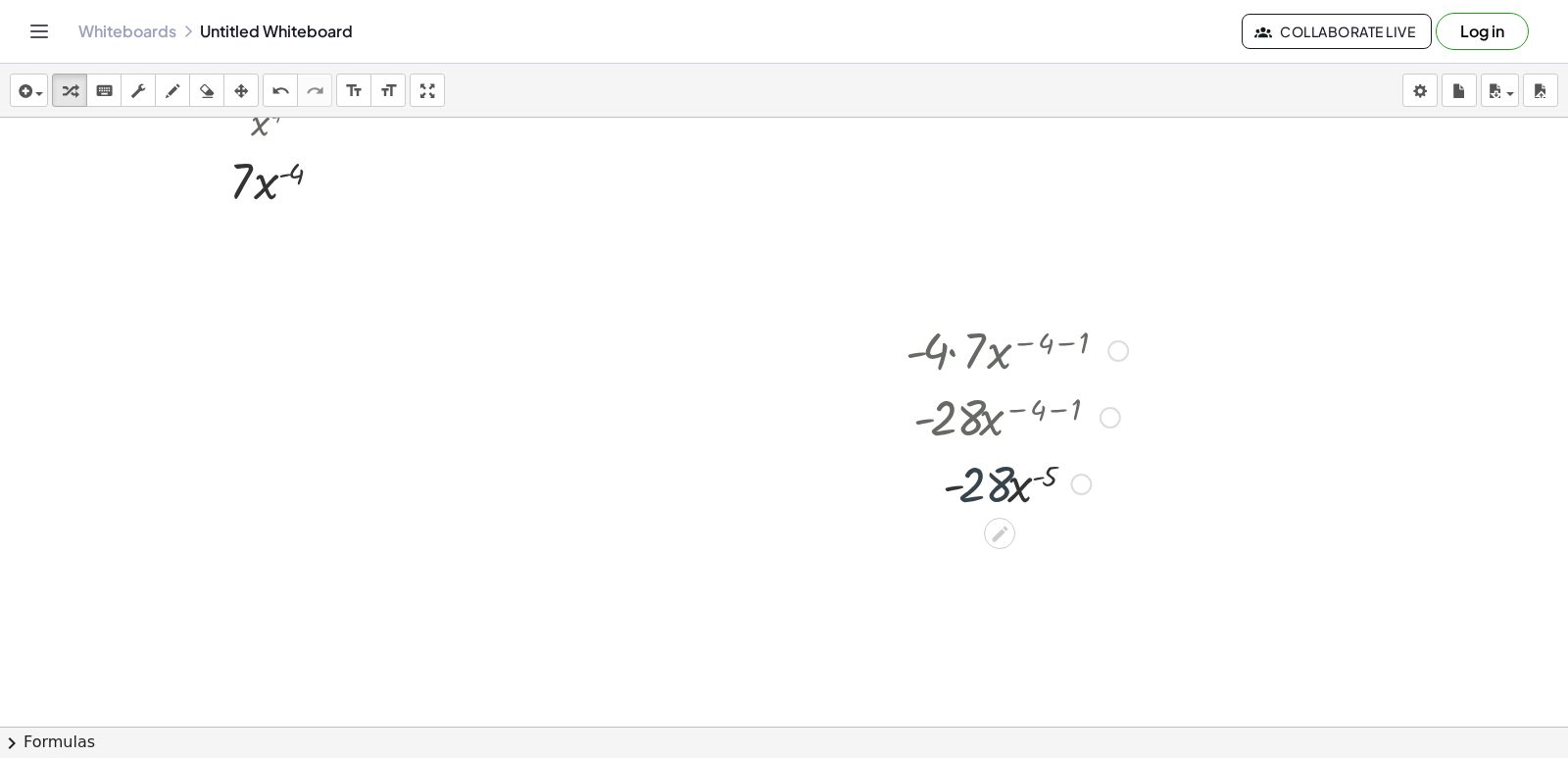
click at [1023, 485] on div at bounding box center [1016, 482] width 242 height 66
drag, startPoint x: 1029, startPoint y: 478, endPoint x: 1043, endPoint y: 461, distance: 22.0
click at [1036, 471] on div at bounding box center [1016, 482] width 242 height 66
drag, startPoint x: 1043, startPoint y: 461, endPoint x: 1042, endPoint y: 478, distance: 17.0
click at [1043, 464] on div at bounding box center [1016, 482] width 242 height 66
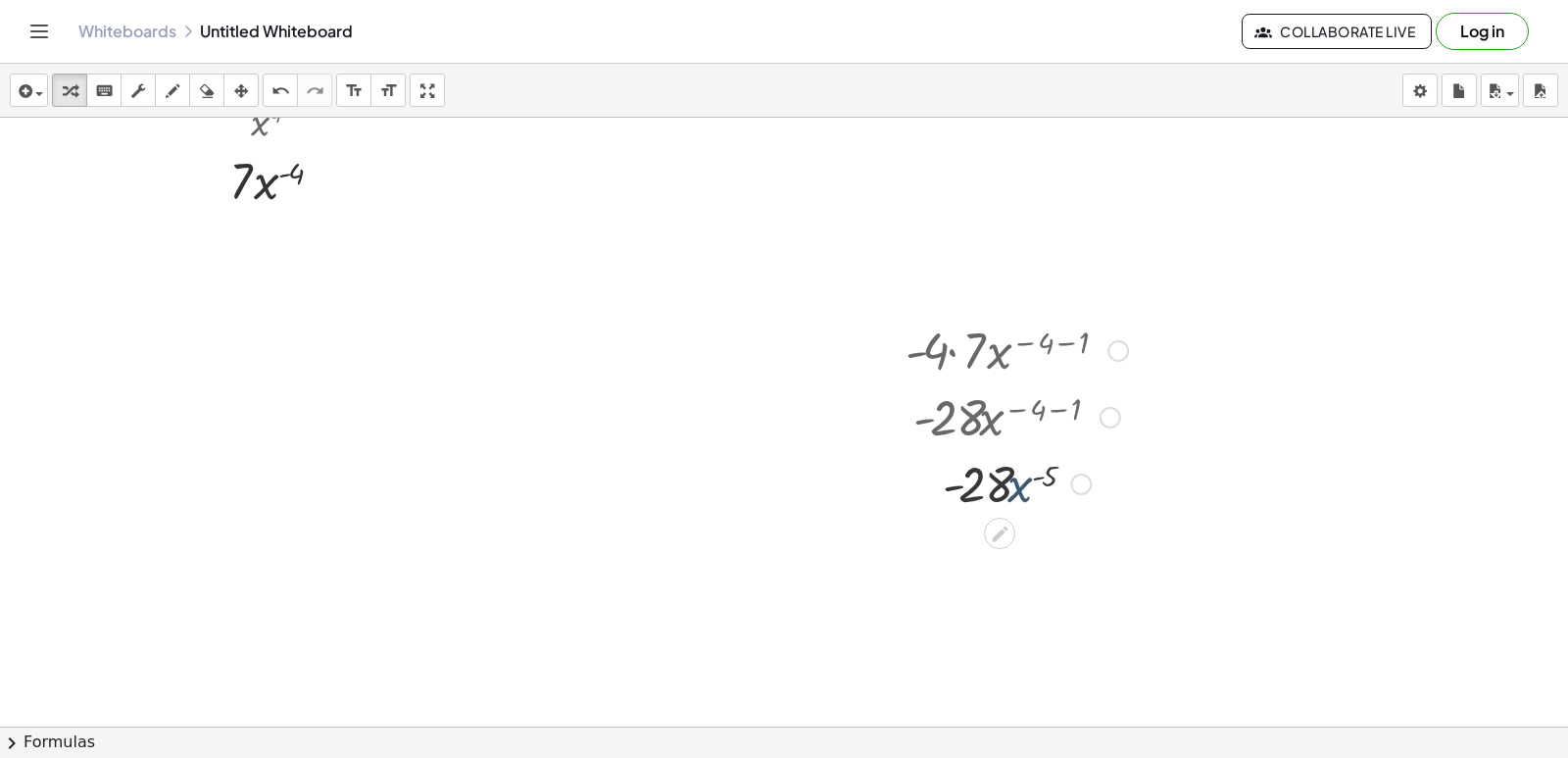
click at [1042, 487] on div at bounding box center [1016, 482] width 242 height 66
drag, startPoint x: 1023, startPoint y: 487, endPoint x: 1020, endPoint y: 497, distance: 10.4
click at [1020, 497] on div at bounding box center [1016, 482] width 242 height 66
drag, startPoint x: 1007, startPoint y: 488, endPoint x: 1025, endPoint y: 535, distance: 50.3
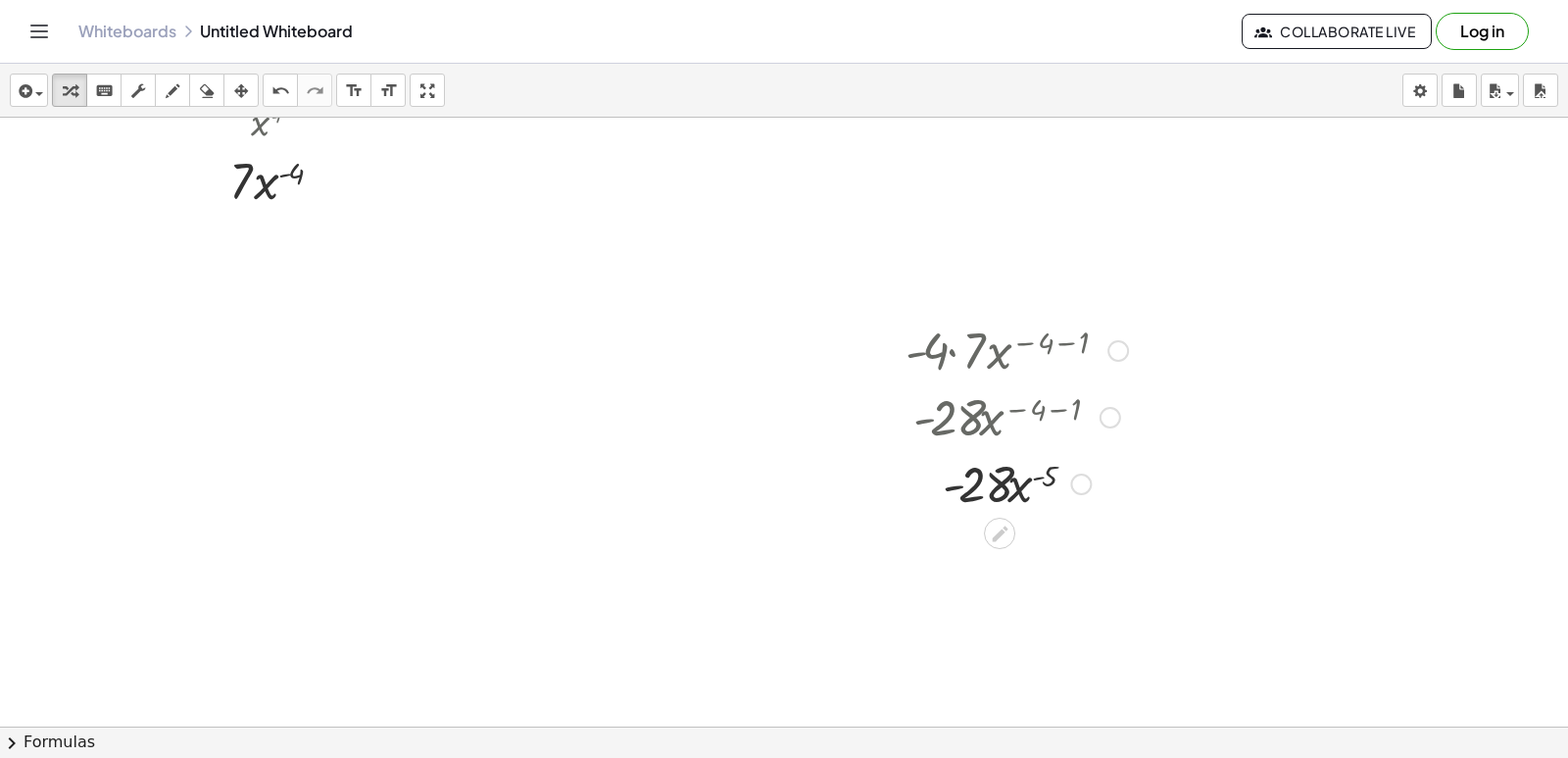
drag, startPoint x: 1009, startPoint y: 497, endPoint x: 1030, endPoint y: 505, distance: 22.5
drag, startPoint x: 1022, startPoint y: 487, endPoint x: 988, endPoint y: 580, distance: 99.0
click at [999, 351] on div "· - 4 · 7 · x ( − 4 − 1 ) · - 28 · x ( − 4 − 1 ) · - 28 · x ( - 5 ) · - · x ( -…" at bounding box center [999, 351] width 0 height 0
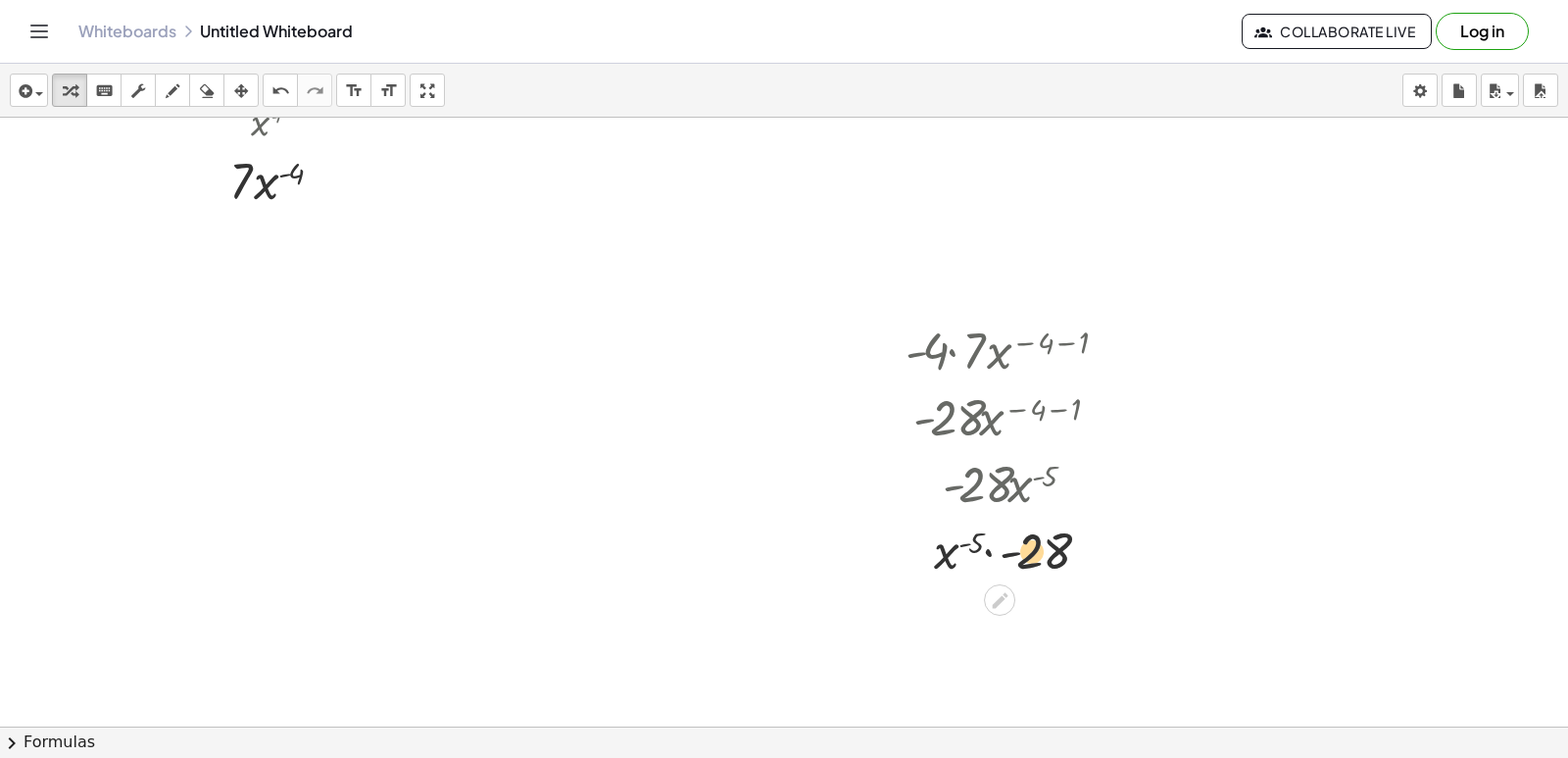
drag, startPoint x: 994, startPoint y: 563, endPoint x: 971, endPoint y: 551, distance: 25.9
click at [971, 551] on div at bounding box center [1016, 548] width 242 height 66
drag, startPoint x: 957, startPoint y: 550, endPoint x: 1046, endPoint y: 591, distance: 98.0
drag, startPoint x: 1013, startPoint y: 564, endPoint x: 972, endPoint y: 613, distance: 63.9
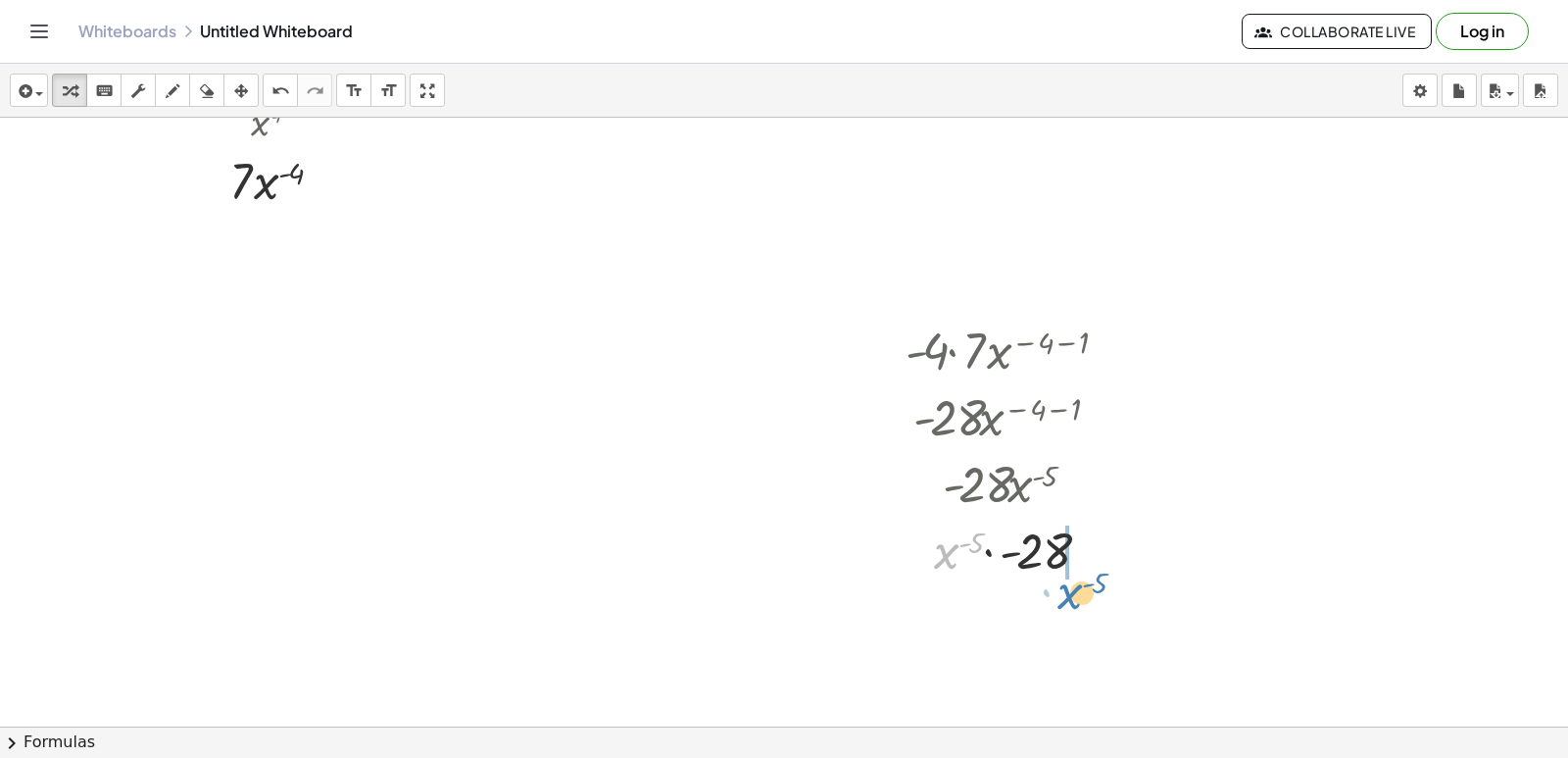
drag, startPoint x: 920, startPoint y: 554, endPoint x: 1042, endPoint y: 596, distance: 129.0
drag, startPoint x: 1020, startPoint y: 555, endPoint x: 1006, endPoint y: 629, distance: 75.3
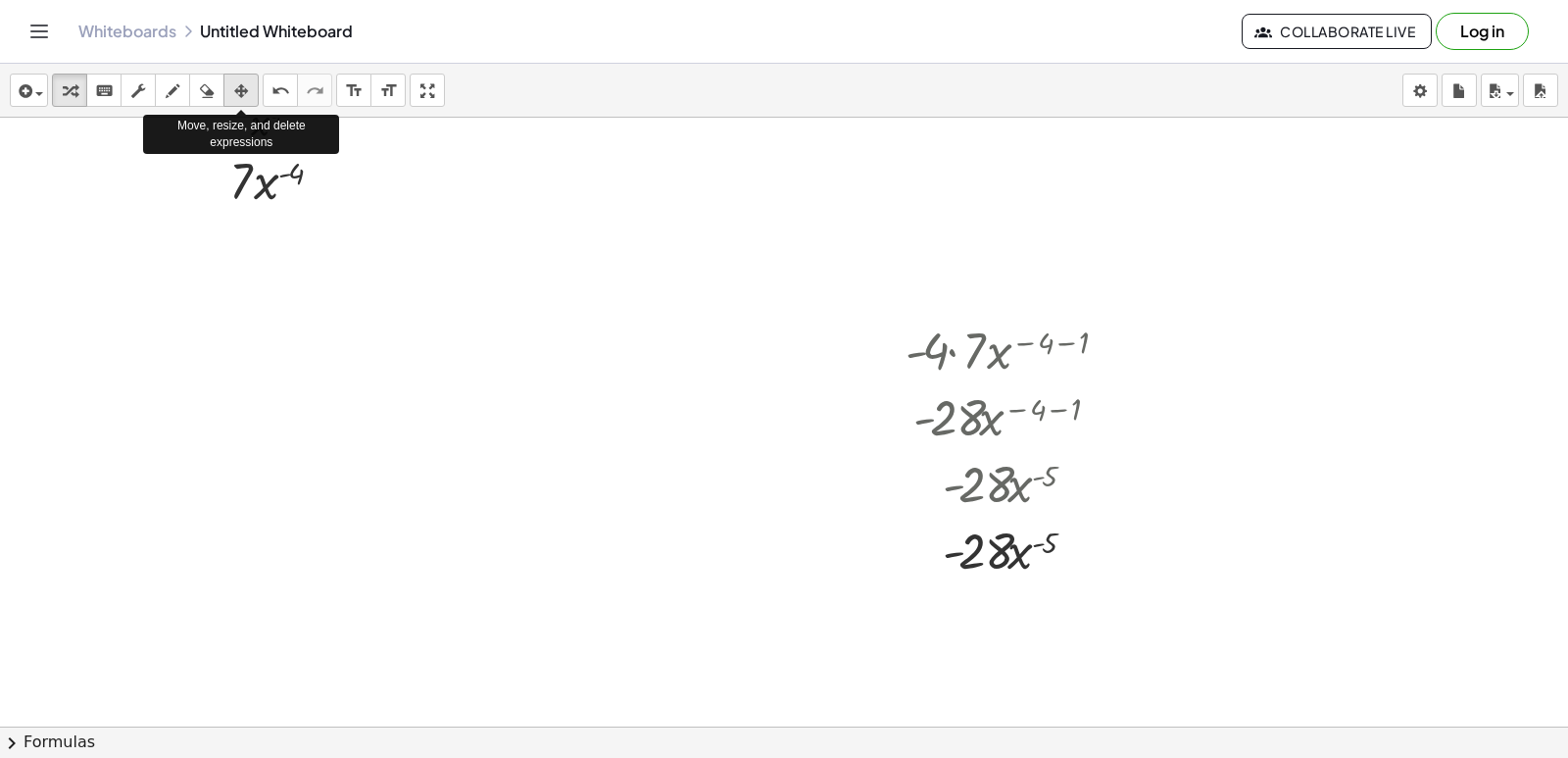
click at [243, 90] on icon "button" at bounding box center [242, 91] width 14 height 24
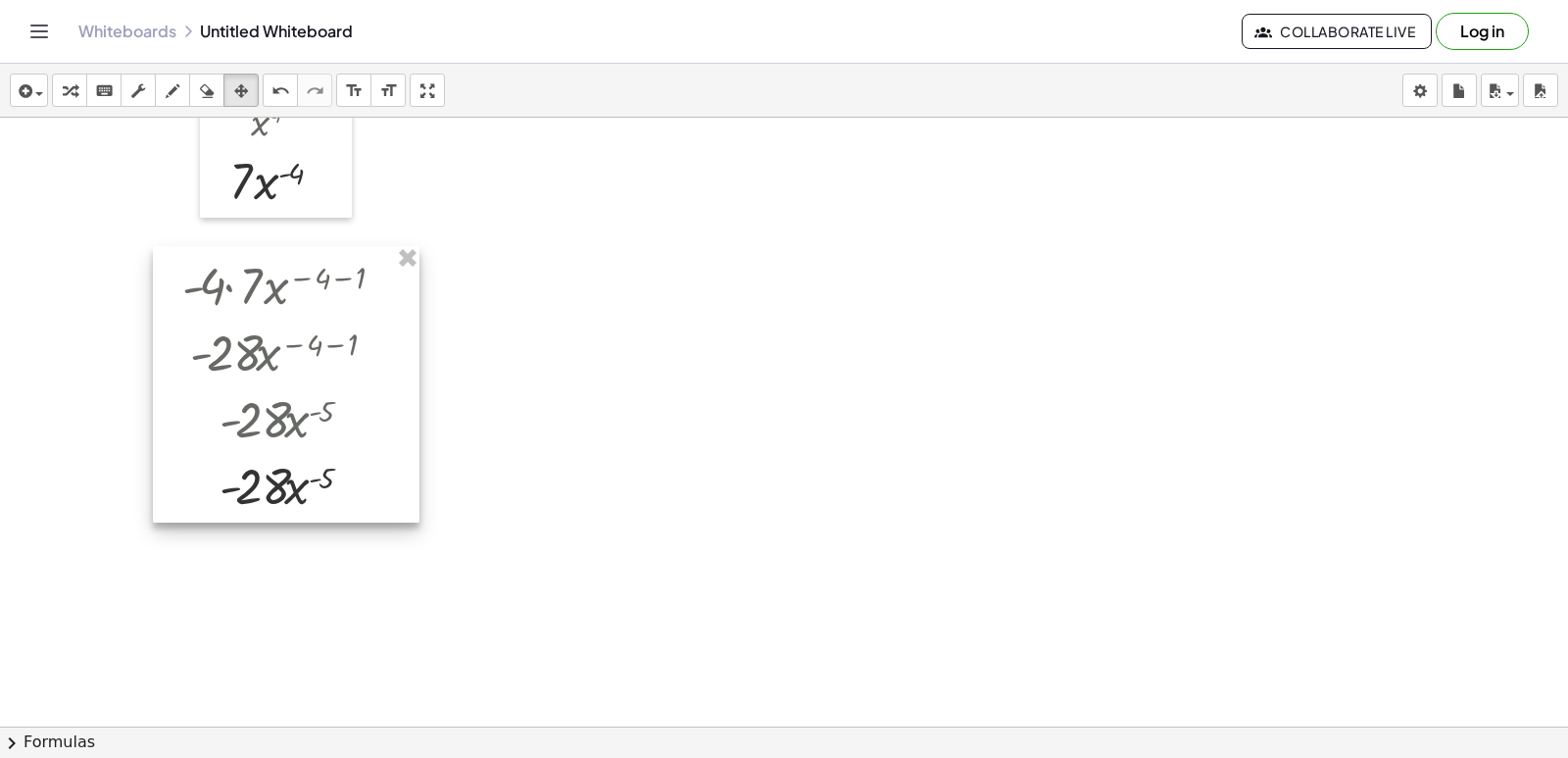
drag, startPoint x: 953, startPoint y: 340, endPoint x: 230, endPoint y: 275, distance: 725.9
click at [230, 275] on div at bounding box center [285, 383] width 266 height 276
click at [83, 88] on button "transform" at bounding box center [69, 90] width 36 height 34
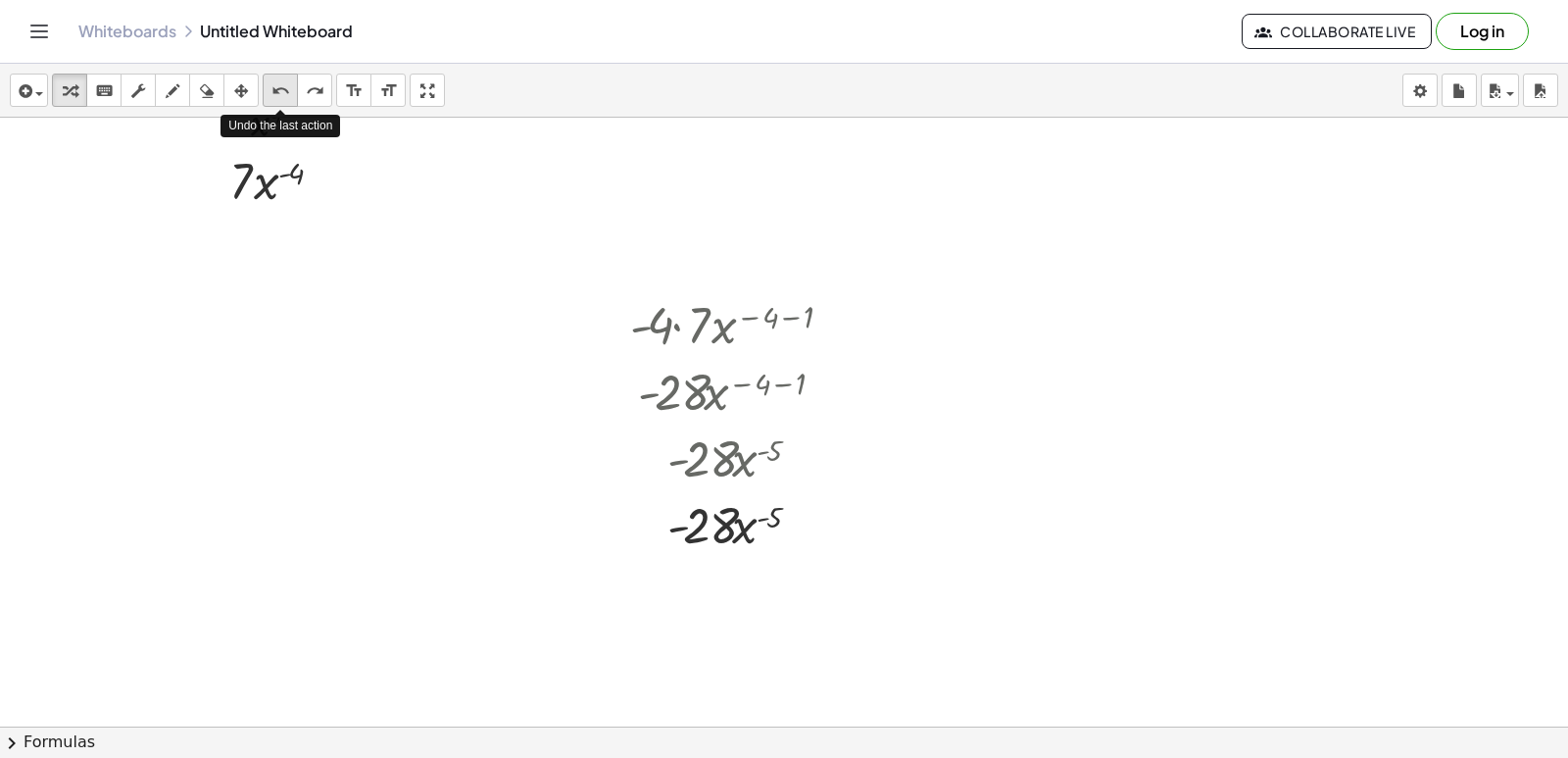
click at [283, 85] on icon "undo" at bounding box center [280, 91] width 19 height 24
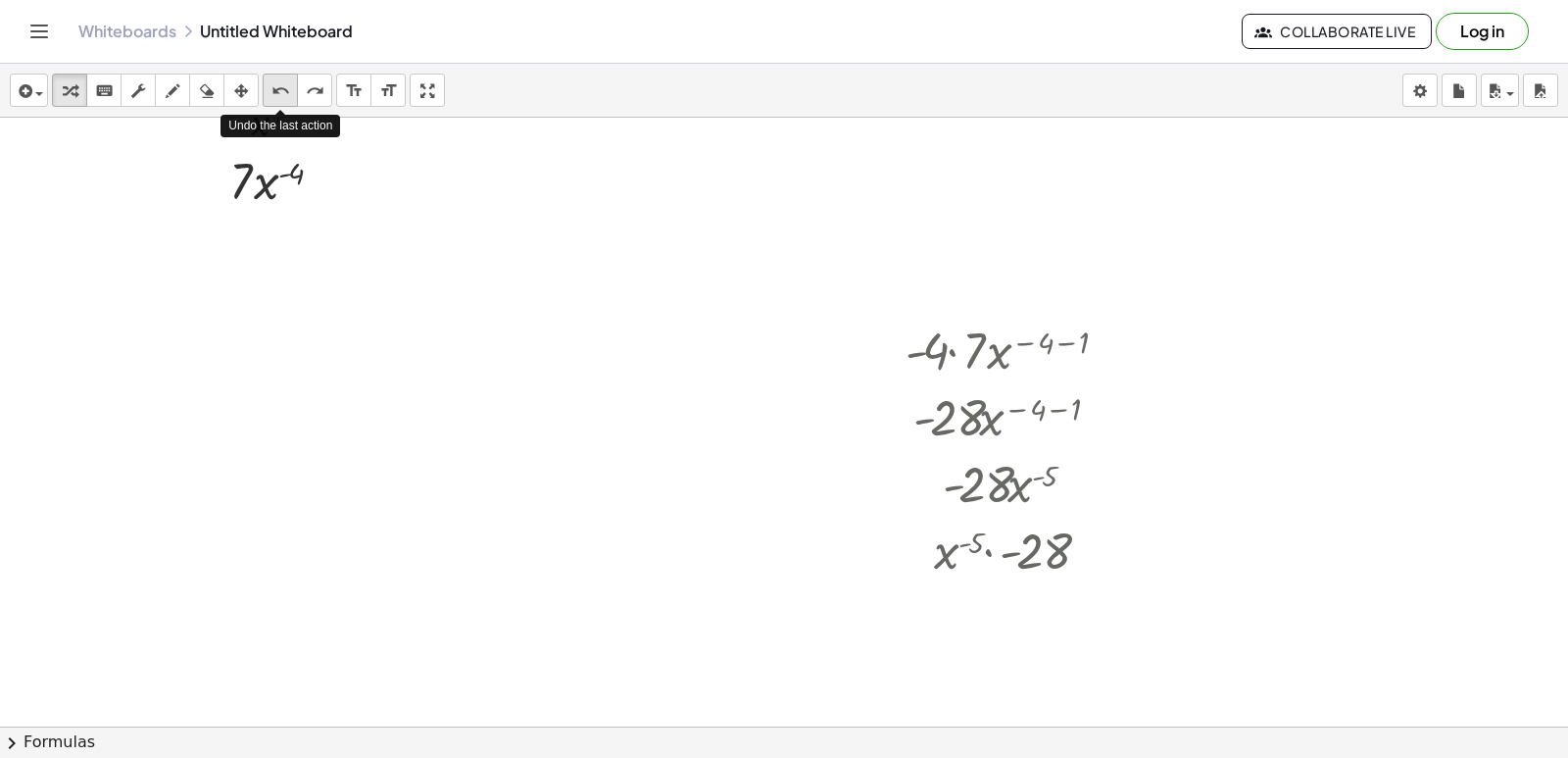
click at [283, 85] on icon "undo" at bounding box center [280, 91] width 19 height 24
click at [274, 92] on icon "undo" at bounding box center [280, 91] width 19 height 24
click at [1010, 492] on div at bounding box center [1016, 482] width 227 height 66
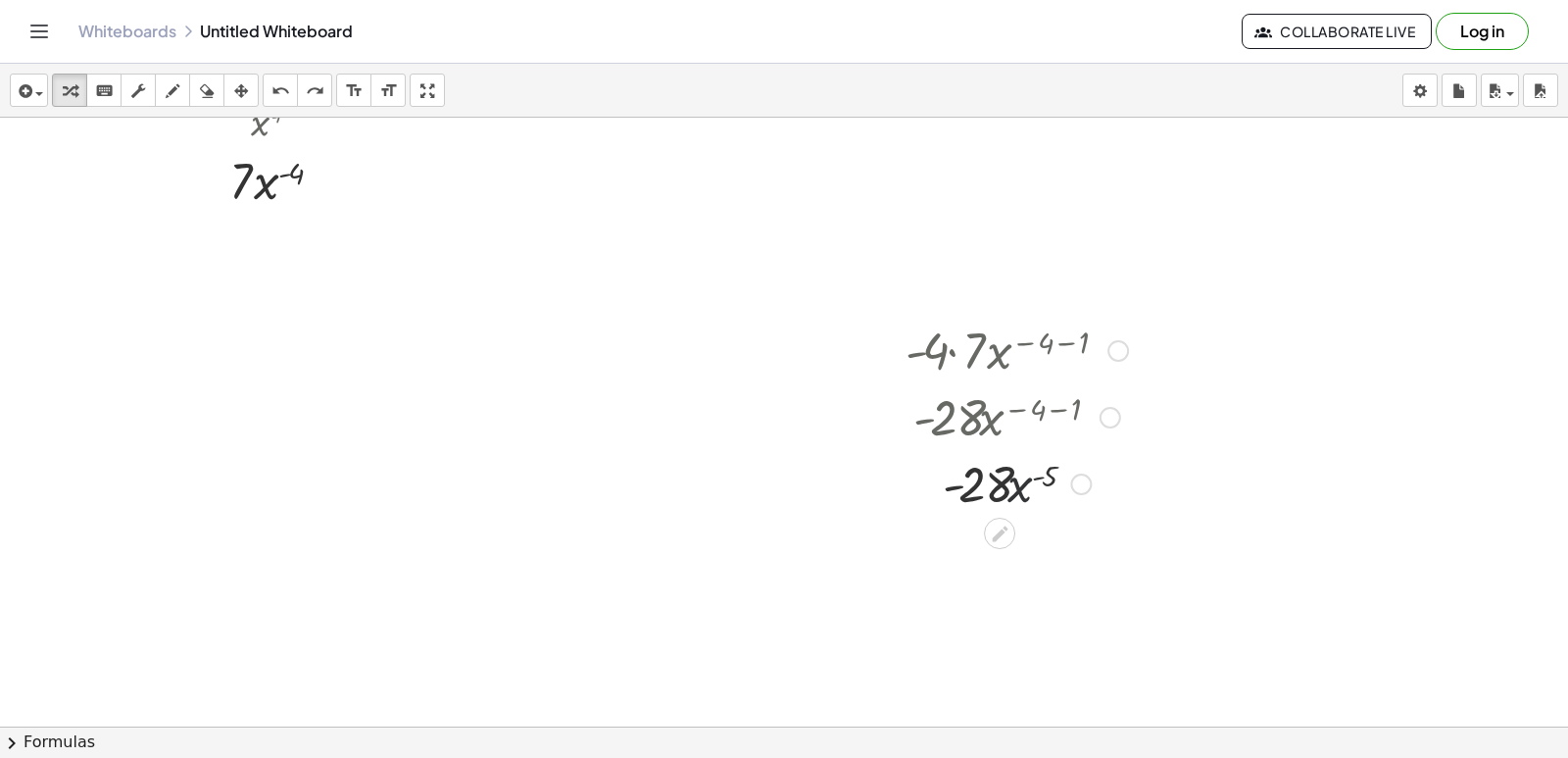
drag, startPoint x: 1013, startPoint y: 492, endPoint x: 1034, endPoint y: 471, distance: 29.7
click at [1017, 492] on div at bounding box center [1016, 482] width 227 height 66
drag, startPoint x: 1036, startPoint y: 468, endPoint x: 1038, endPoint y: 502, distance: 34.1
click at [1038, 502] on div at bounding box center [1016, 482] width 227 height 66
drag, startPoint x: 1009, startPoint y: 487, endPoint x: 971, endPoint y: 528, distance: 55.9
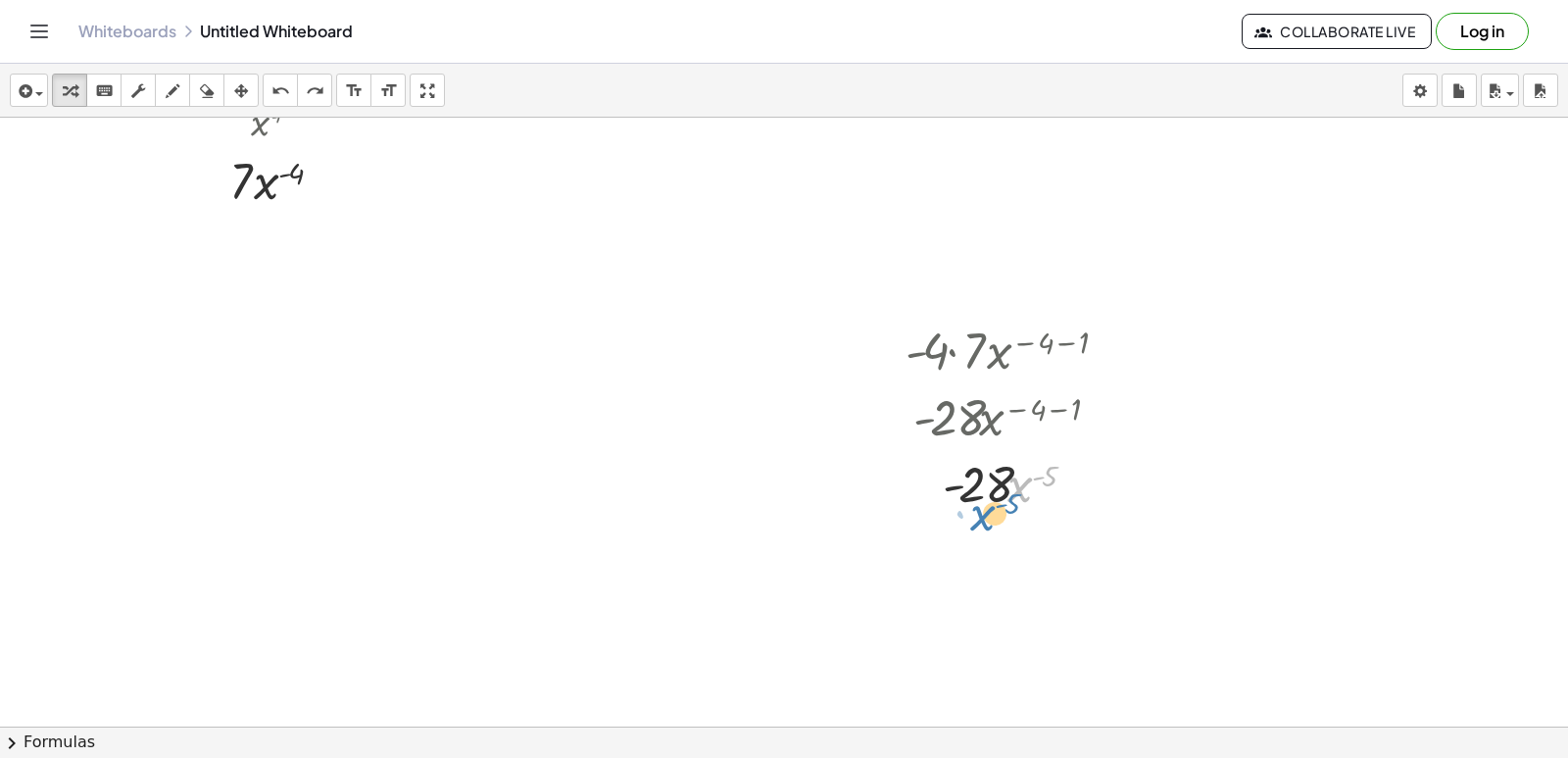
drag, startPoint x: 956, startPoint y: 542, endPoint x: 1040, endPoint y: 586, distance: 94.8
click at [1040, 586] on div "· - 4 · 7 · x ( − 4 − 1 ) · - 28 · x ( − 4 − 1 ) · - 28 · x ( - 5 ) · x ( - 5 )…" at bounding box center [1009, 449] width 266 height 276
drag, startPoint x: 1020, startPoint y: 559, endPoint x: 982, endPoint y: 605, distance: 59.7
drag, startPoint x: 964, startPoint y: 551, endPoint x: 1049, endPoint y: 609, distance: 102.9
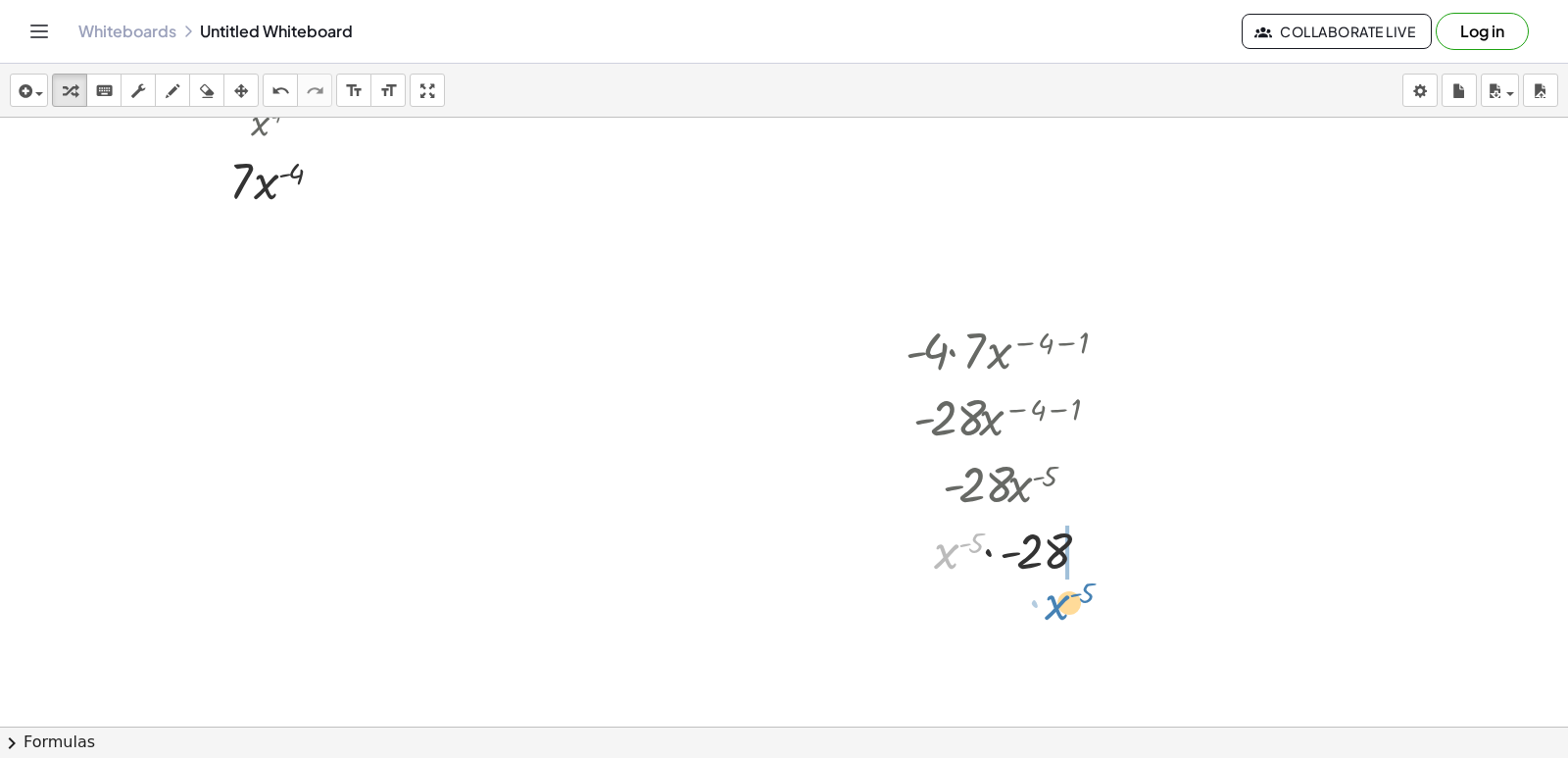
drag, startPoint x: 948, startPoint y: 556, endPoint x: 1059, endPoint y: 607, distance: 122.2
drag, startPoint x: 1031, startPoint y: 551, endPoint x: 997, endPoint y: 596, distance: 56.4
drag, startPoint x: 1049, startPoint y: 568, endPoint x: 1050, endPoint y: 583, distance: 15.0
click at [1050, 571] on div at bounding box center [1016, 548] width 242 height 66
click at [1050, 583] on div "· - 4 · 7 · x ( − 4 − 1 ) · - 28 · x ( − 4 − 1 ) · - 28 · x ( - 5 ) · x ( - 5 )…" at bounding box center [1009, 449] width 266 height 276
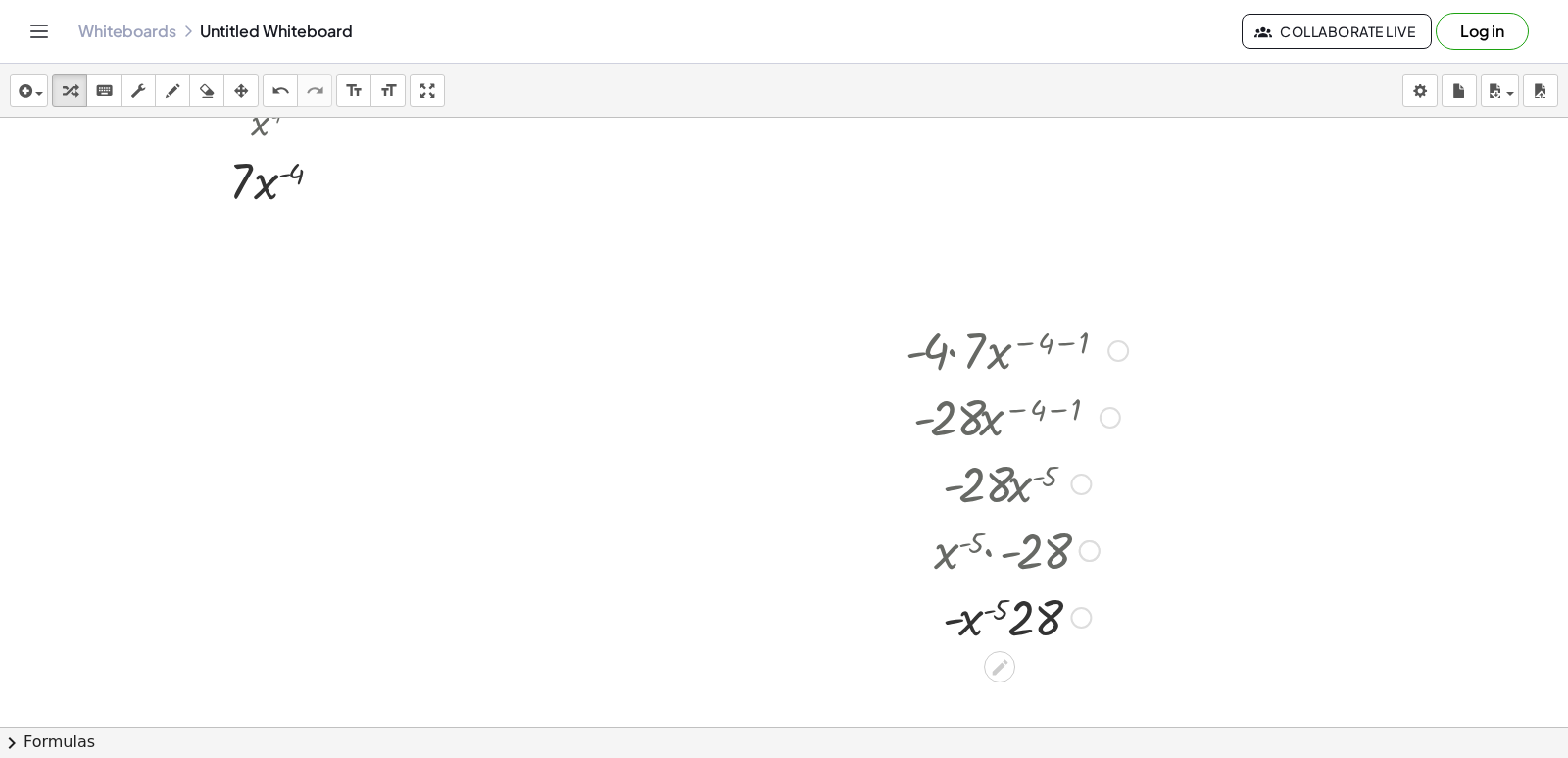
click at [1022, 559] on div at bounding box center [1017, 548] width 259 height 66
drag, startPoint x: 1009, startPoint y: 611, endPoint x: 1022, endPoint y: 615, distance: 13.6
click at [1021, 615] on div at bounding box center [1016, 615] width 242 height 66
click at [1023, 614] on div at bounding box center [1016, 615] width 242 height 66
click at [279, 94] on icon "undo" at bounding box center [280, 91] width 19 height 24
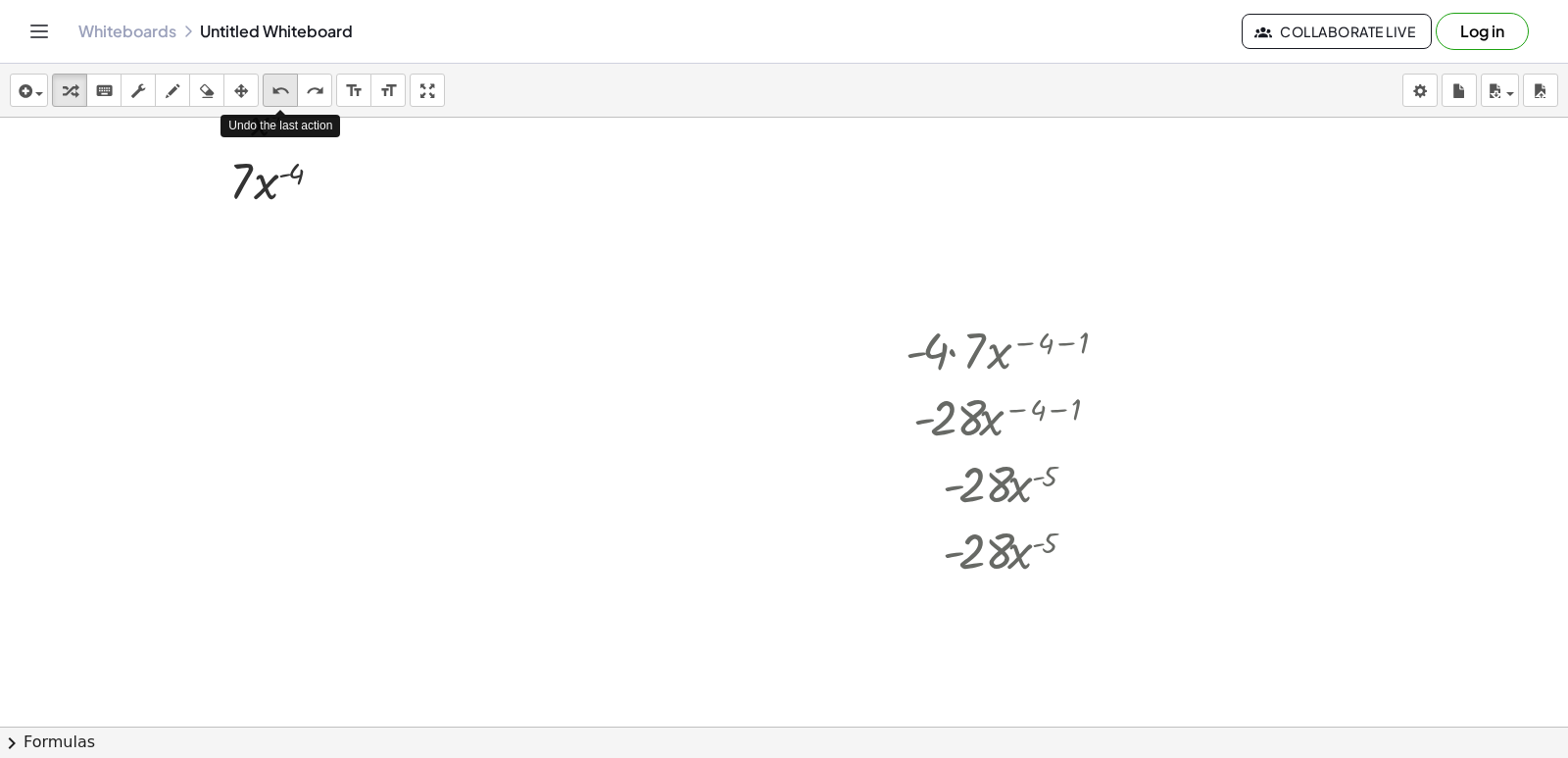
click at [280, 85] on icon "undo" at bounding box center [280, 91] width 19 height 24
drag, startPoint x: 515, startPoint y: 331, endPoint x: 552, endPoint y: 307, distance: 44.1
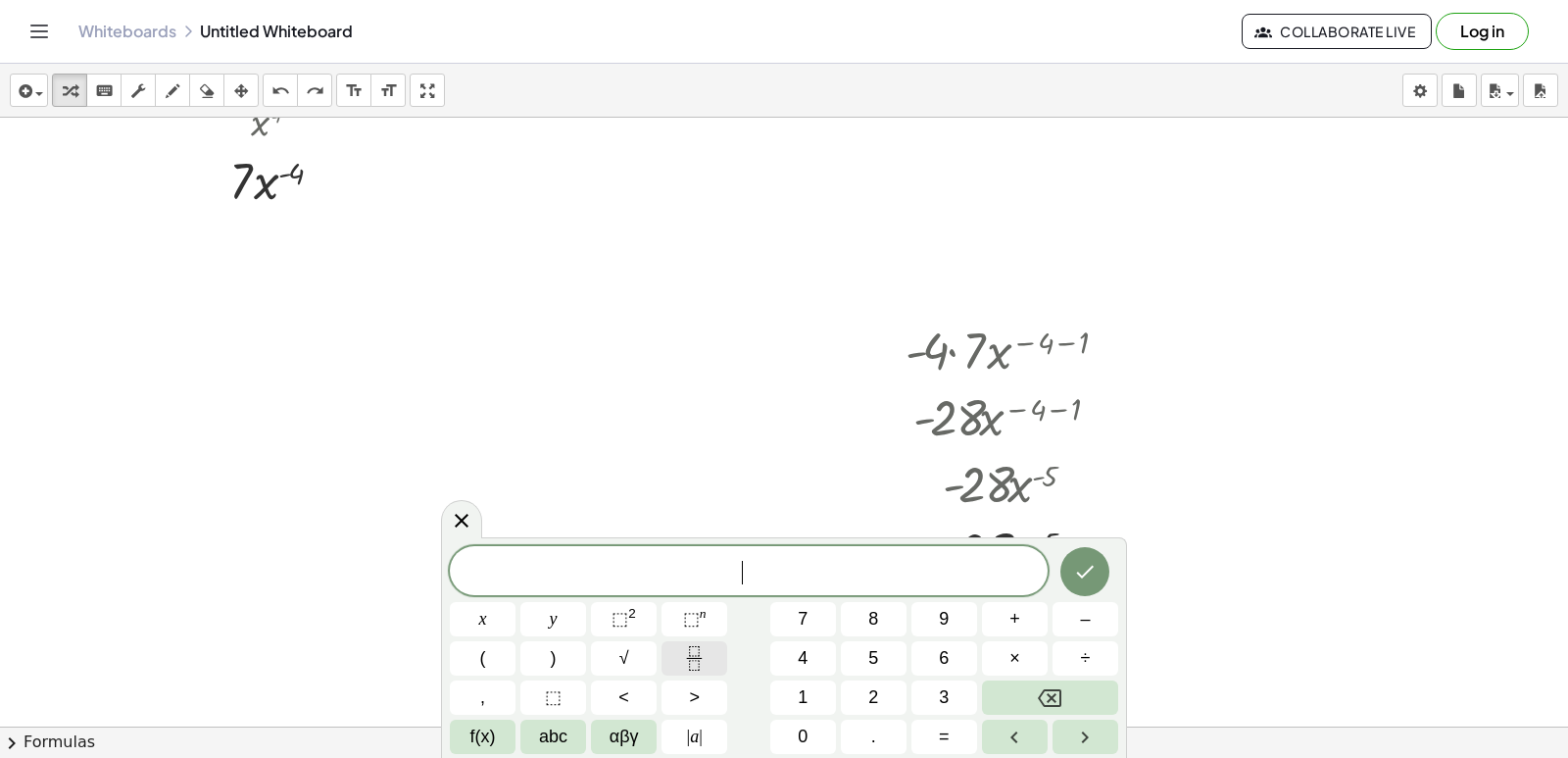
click at [708, 664] on button "Fraction" at bounding box center [694, 658] width 65 height 35
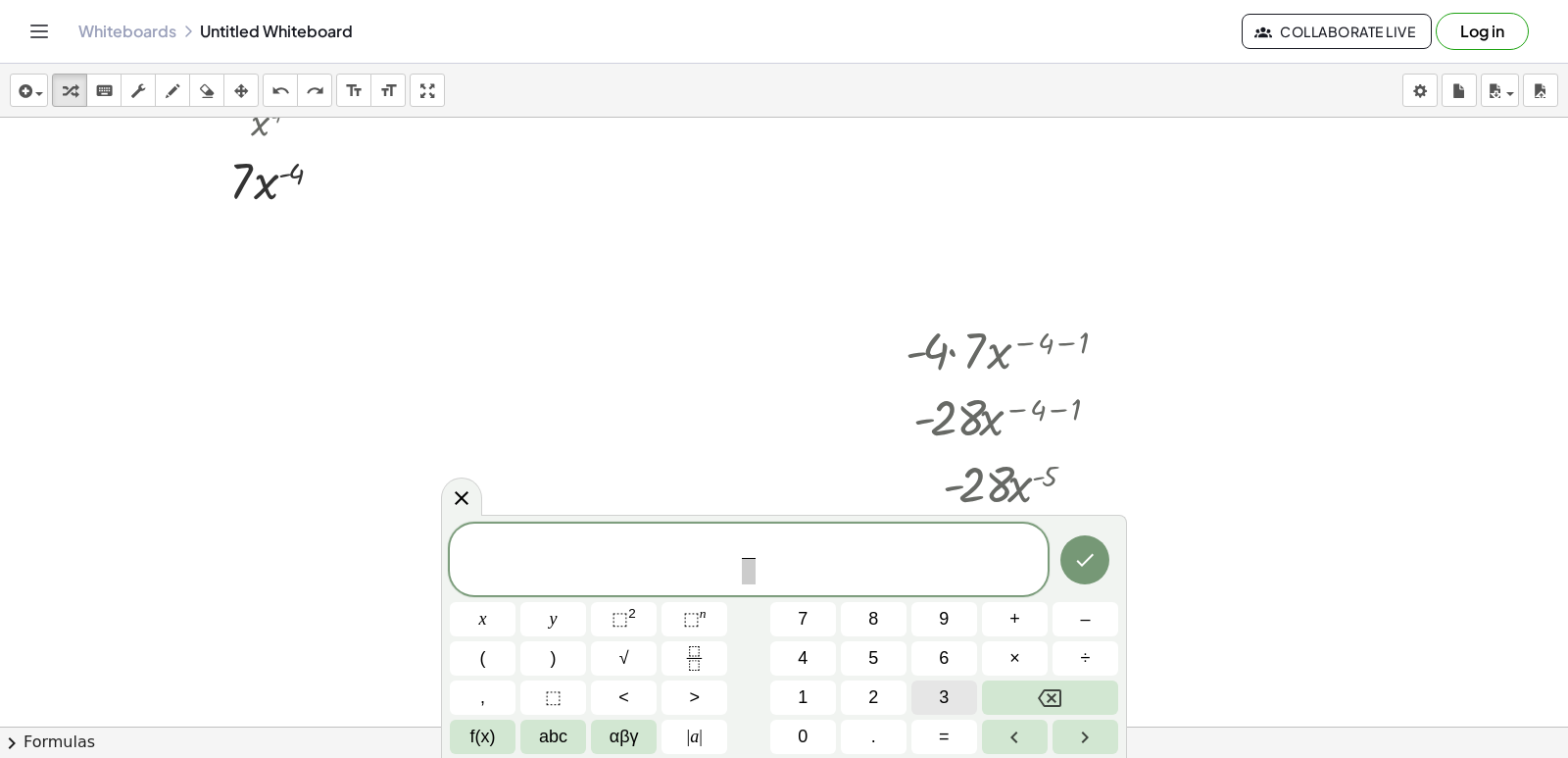
click at [965, 705] on button "3" at bounding box center [944, 698] width 65 height 35
click at [746, 576] on span "​" at bounding box center [748, 571] width 15 height 27
click at [491, 616] on button "x" at bounding box center [482, 619] width 65 height 35
click at [701, 624] on span "⬚ n" at bounding box center [695, 619] width 24 height 27
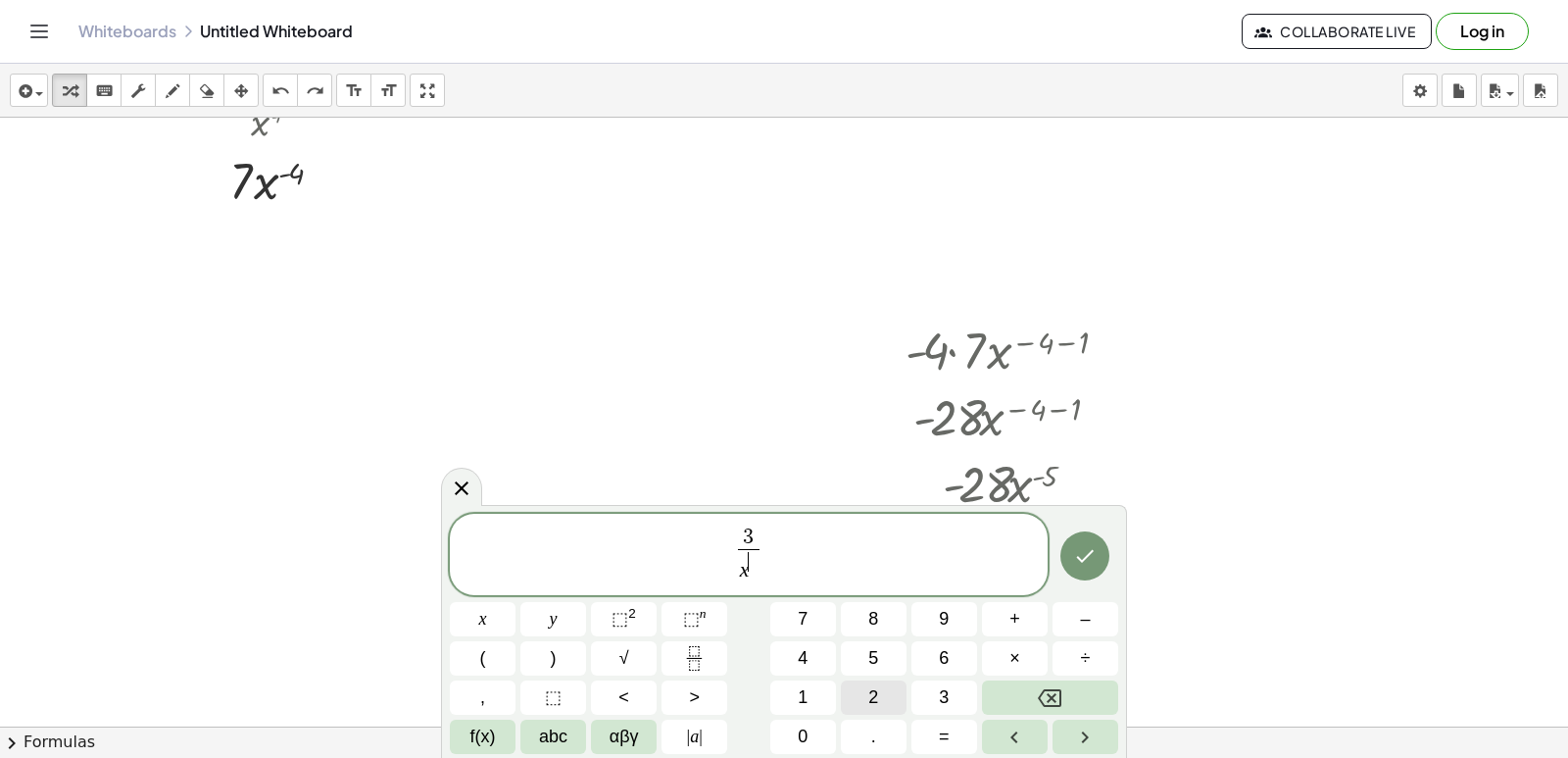
click at [865, 688] on button "2" at bounding box center [874, 698] width 65 height 35
click at [809, 551] on span "3 x 2 ​ ​" at bounding box center [749, 555] width 598 height 60
click at [995, 618] on button "+" at bounding box center [1015, 619] width 65 height 35
click at [677, 659] on button "Fraction" at bounding box center [694, 658] width 65 height 35
click at [824, 619] on button "7" at bounding box center [803, 619] width 65 height 35
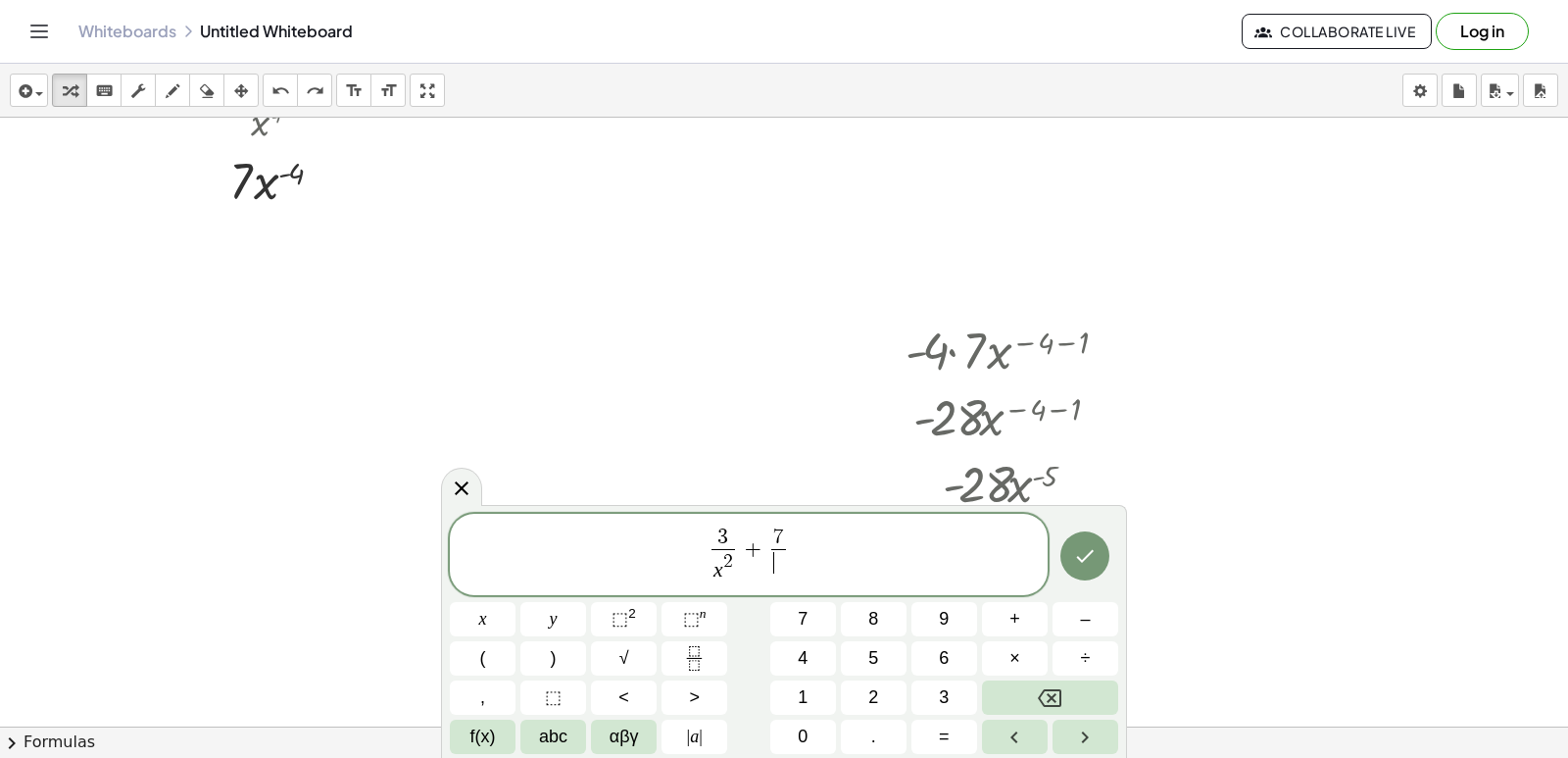
drag, startPoint x: 784, startPoint y: 567, endPoint x: 709, endPoint y: 589, distance: 78.2
click at [782, 567] on span "7 ​ ​" at bounding box center [780, 551] width 24 height 48
click at [514, 623] on button "x" at bounding box center [482, 619] width 65 height 35
click at [703, 624] on span "⬚ n" at bounding box center [695, 619] width 24 height 27
click at [878, 651] on span "5" at bounding box center [874, 658] width 10 height 27
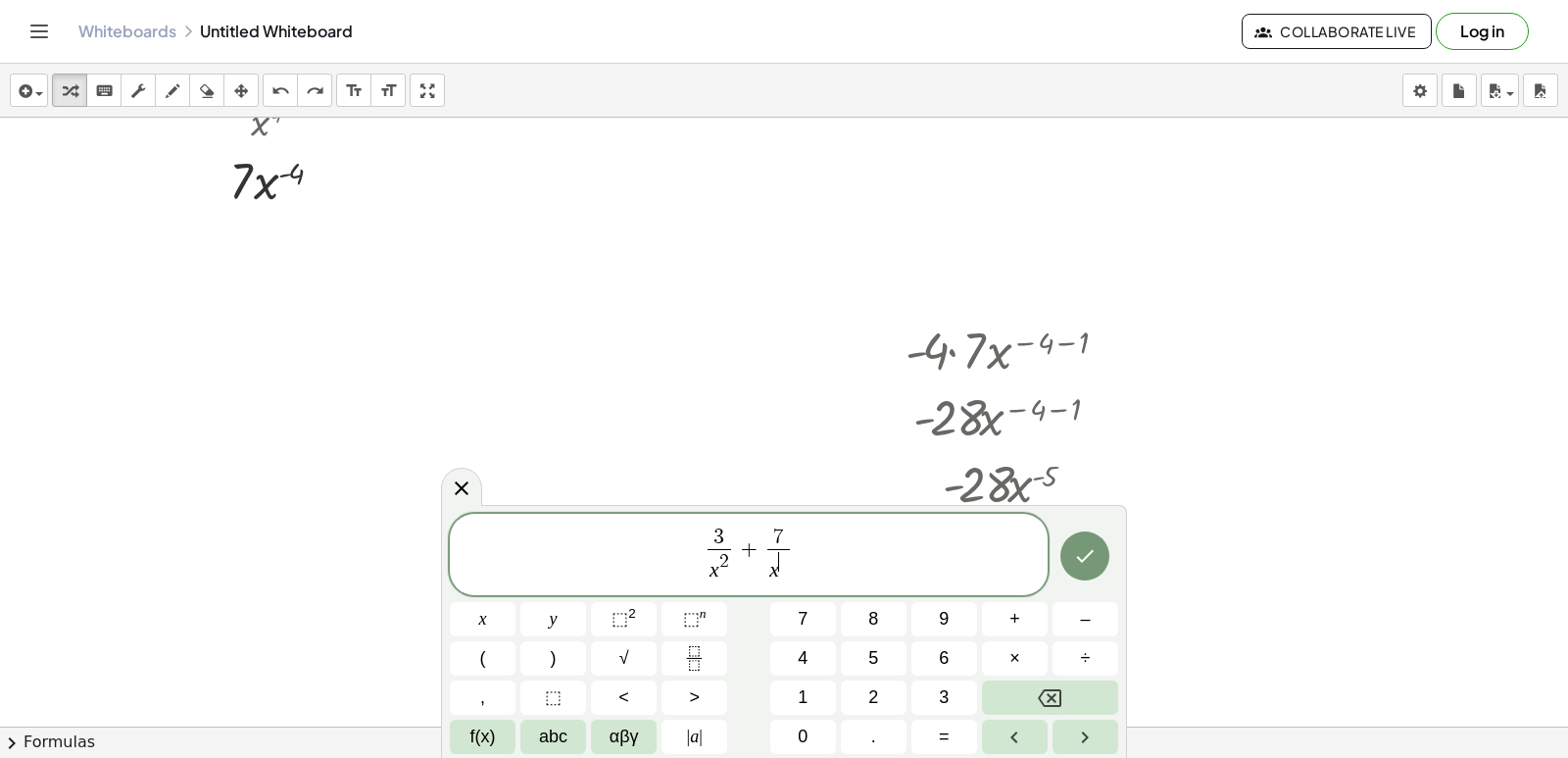
click at [875, 653] on span "5" at bounding box center [874, 658] width 10 height 27
click at [1053, 692] on icon "Backspace" at bounding box center [1050, 699] width 24 height 24
click at [1077, 557] on icon "Done" at bounding box center [1086, 556] width 24 height 24
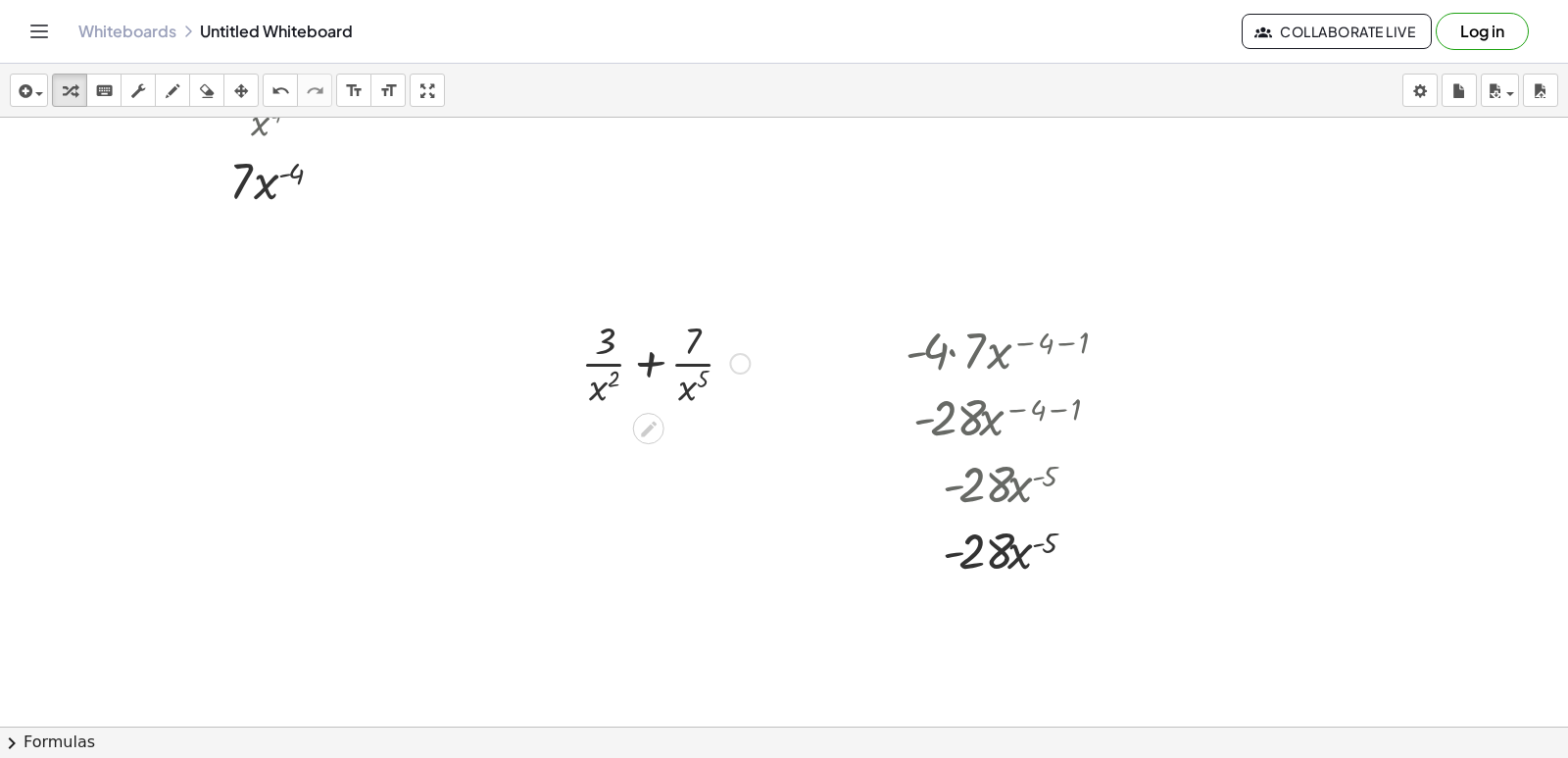
click at [607, 361] on div at bounding box center [666, 362] width 188 height 98
click at [605, 379] on div at bounding box center [666, 362] width 188 height 98
drag, startPoint x: 605, startPoint y: 379, endPoint x: 643, endPoint y: 350, distance: 47.8
click at [627, 328] on div at bounding box center [666, 362] width 188 height 98
drag, startPoint x: 703, startPoint y: 478, endPoint x: 716, endPoint y: 434, distance: 45.9
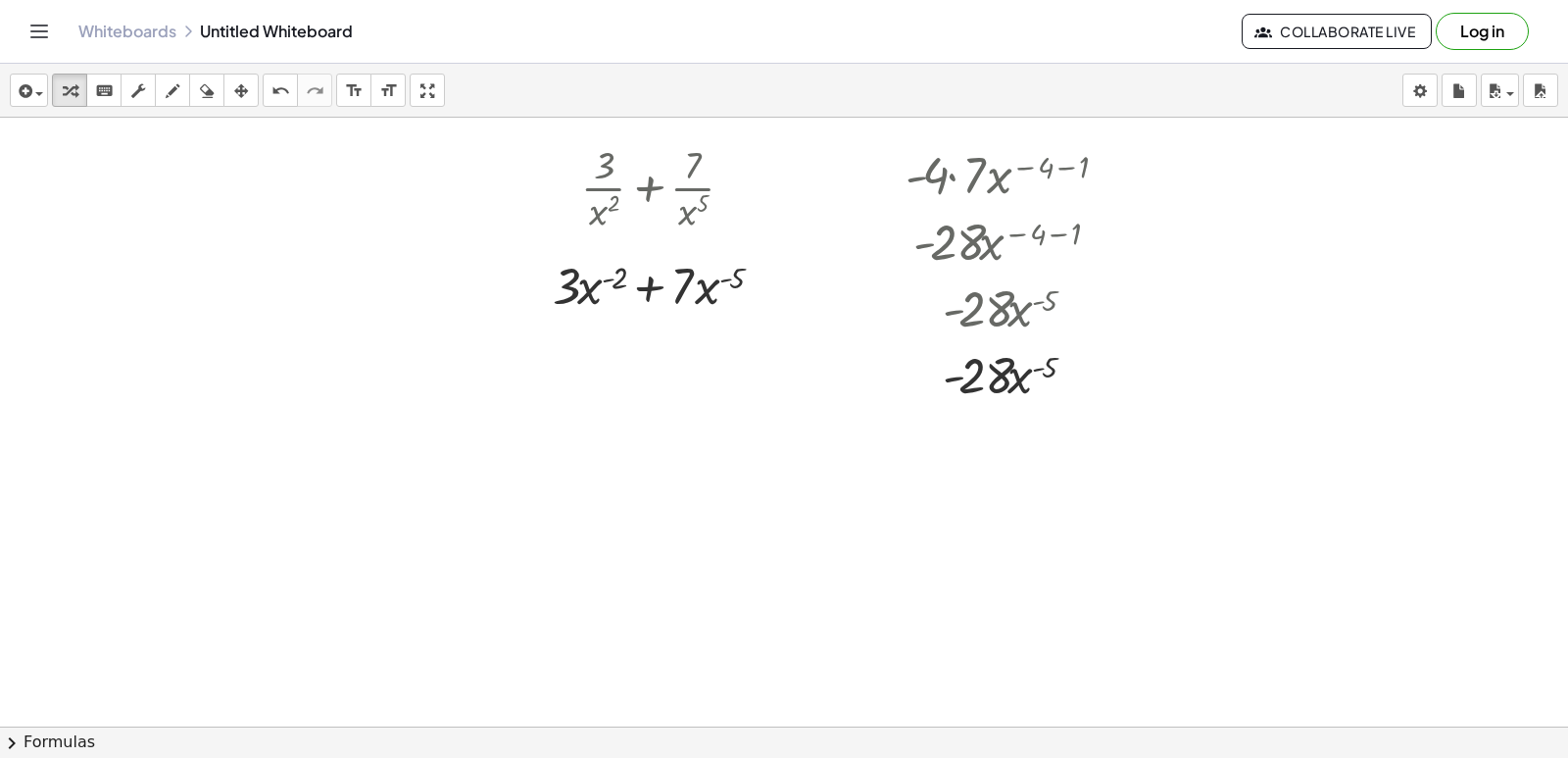
scroll to position [17043, 0]
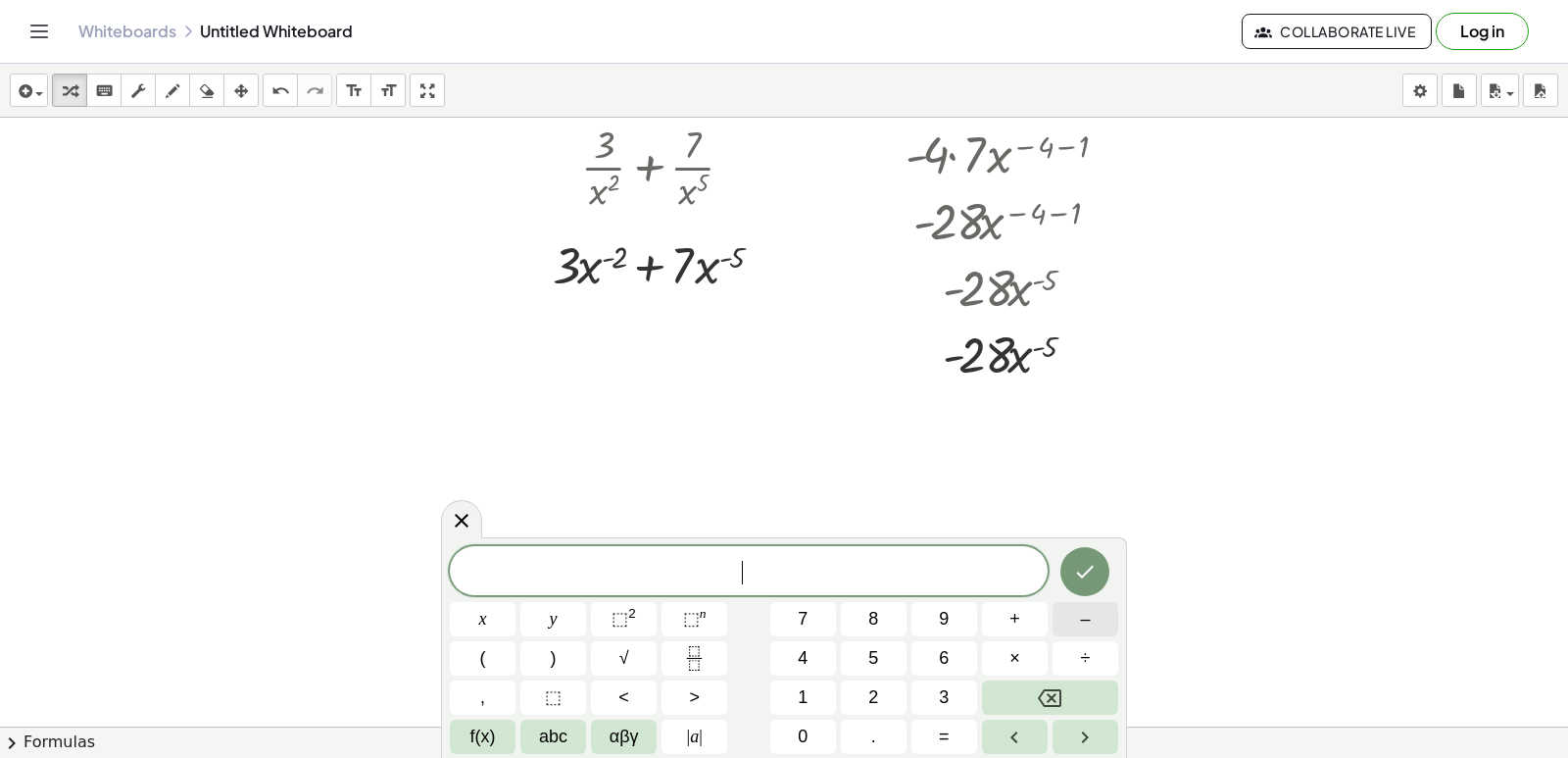
click at [1080, 614] on span "–" at bounding box center [1085, 619] width 10 height 27
click at [882, 687] on button "2" at bounding box center [874, 698] width 65 height 35
click at [1027, 656] on button "×" at bounding box center [1015, 658] width 65 height 35
click at [939, 695] on span "3" at bounding box center [944, 698] width 10 height 27
click at [479, 620] on span "x" at bounding box center [483, 619] width 8 height 27
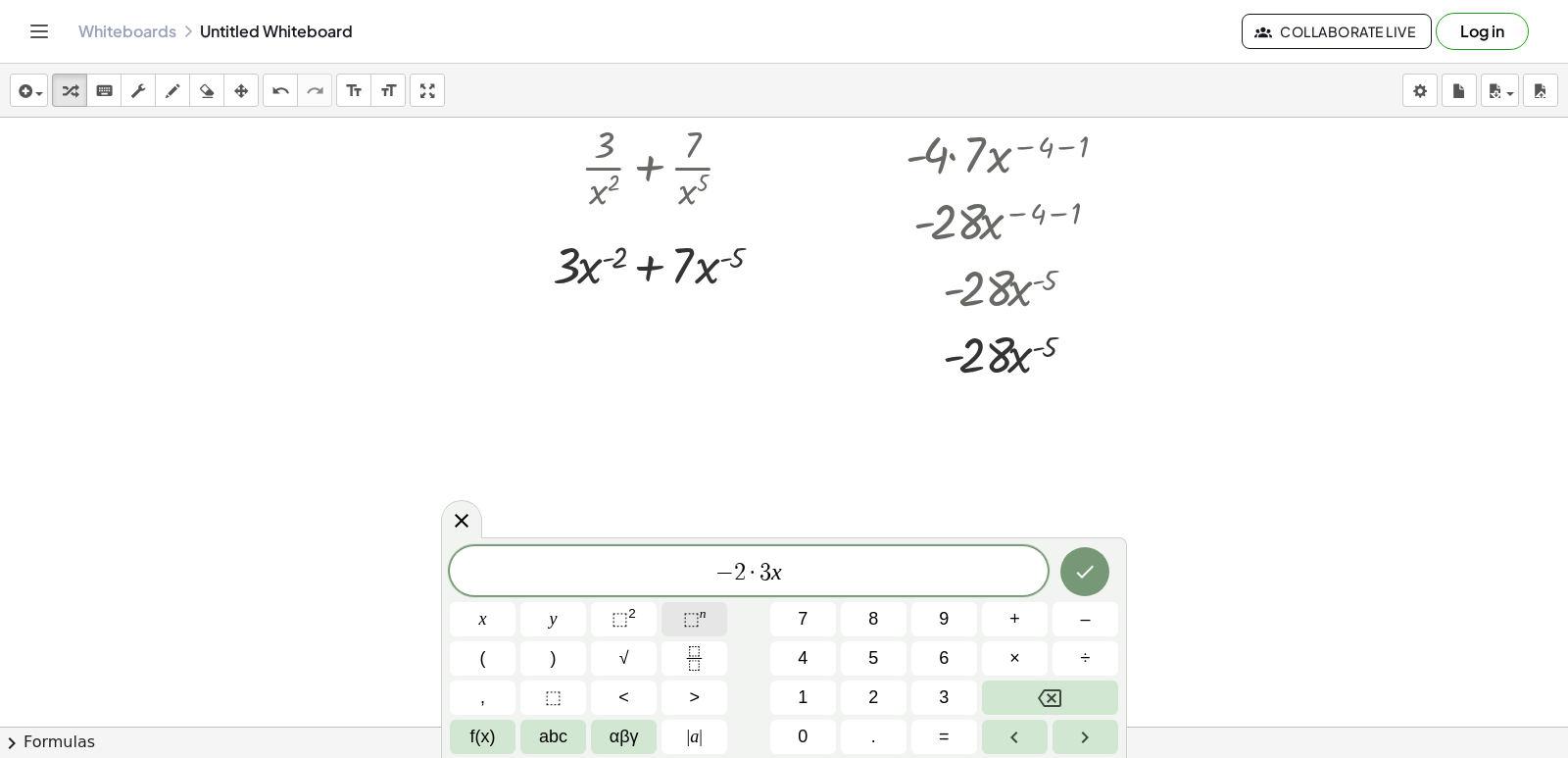
click at [700, 611] on sup "n" at bounding box center [703, 613] width 7 height 15
click at [1078, 622] on button "–" at bounding box center [1086, 619] width 65 height 35
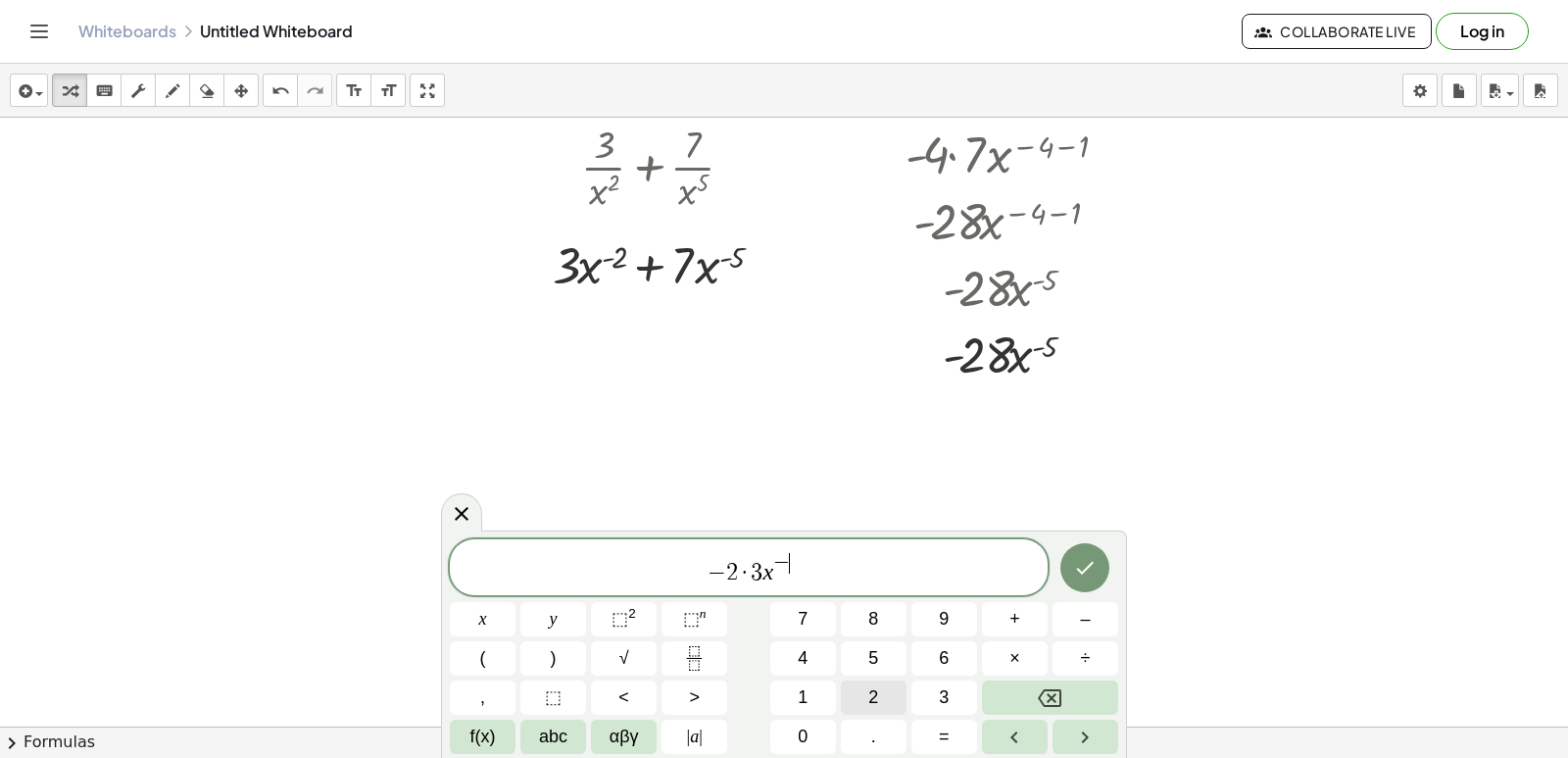
click at [890, 681] on button "2" at bounding box center [874, 698] width 65 height 35
click at [1067, 625] on button "–" at bounding box center [1086, 619] width 65 height 35
click at [787, 693] on button "1" at bounding box center [803, 698] width 65 height 35
click at [868, 574] on span "− 2 · 3 x − 2 − 1 ​" at bounding box center [749, 569] width 598 height 36
click at [1021, 614] on button "+" at bounding box center [1015, 619] width 65 height 35
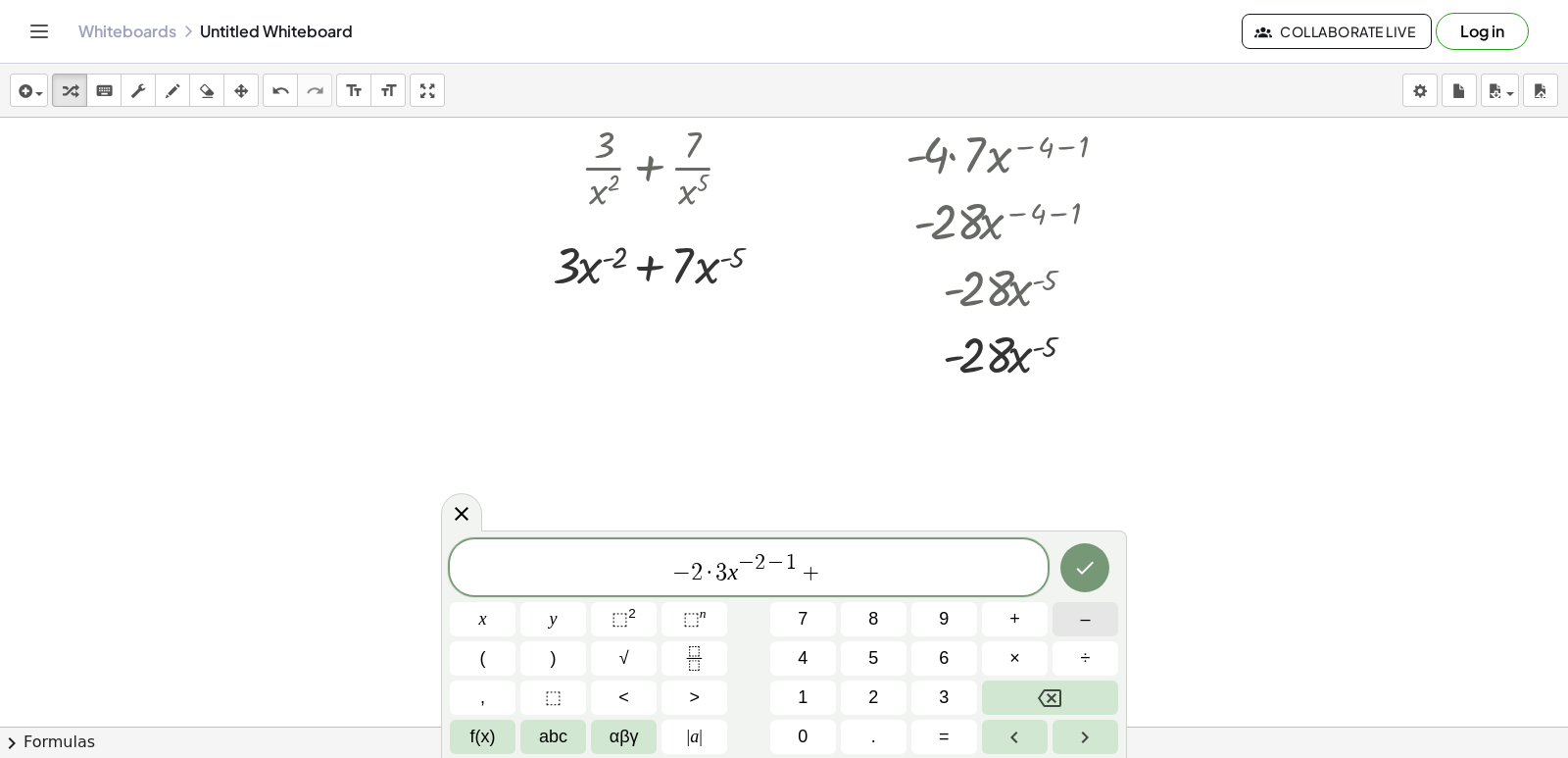
click at [1071, 623] on button "–" at bounding box center [1086, 619] width 65 height 35
click at [867, 662] on button "5" at bounding box center [874, 658] width 65 height 35
click at [1009, 659] on span "×" at bounding box center [1014, 658] width 11 height 27
click at [810, 616] on button "7" at bounding box center [803, 619] width 65 height 35
click at [491, 611] on button "x" at bounding box center [482, 619] width 65 height 35
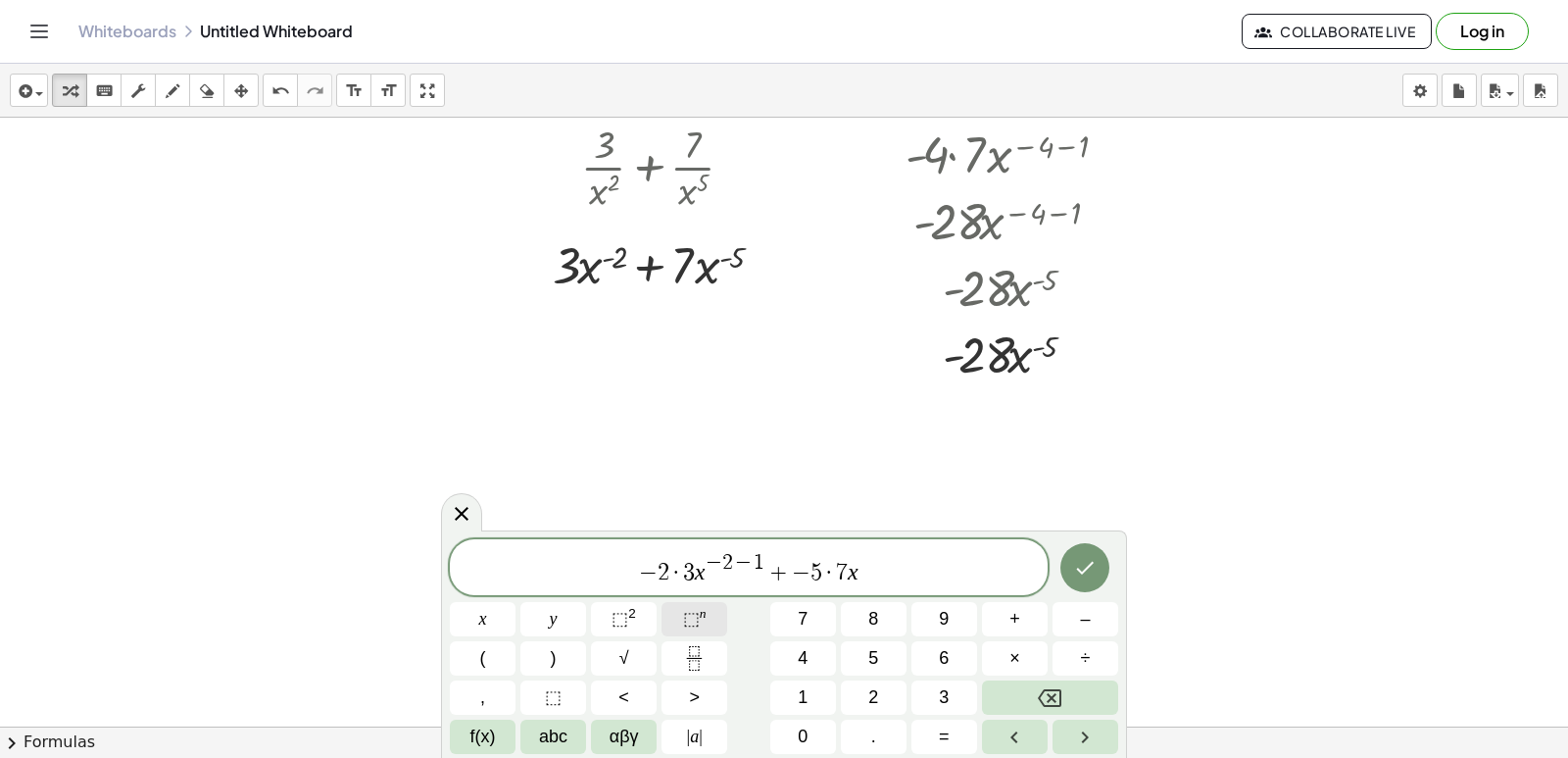
click at [693, 624] on span "⬚" at bounding box center [691, 619] width 17 height 20
click at [1071, 614] on button "–" at bounding box center [1086, 619] width 65 height 35
click at [890, 653] on button "5" at bounding box center [874, 658] width 65 height 35
click at [1066, 609] on button "–" at bounding box center [1086, 619] width 65 height 35
click at [815, 693] on button "1" at bounding box center [803, 698] width 65 height 35
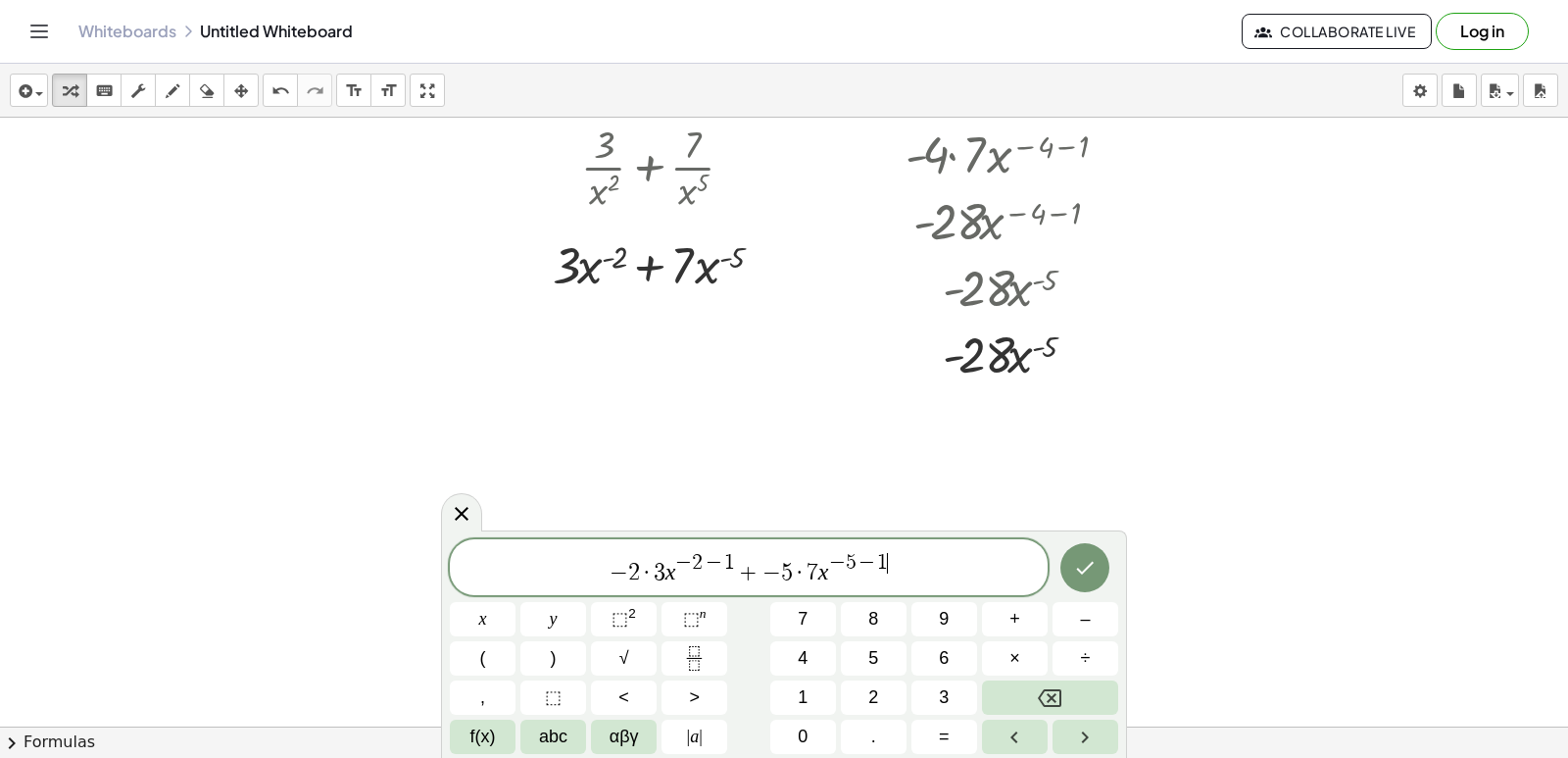
click at [1086, 571] on icon "Done" at bounding box center [1087, 568] width 18 height 13
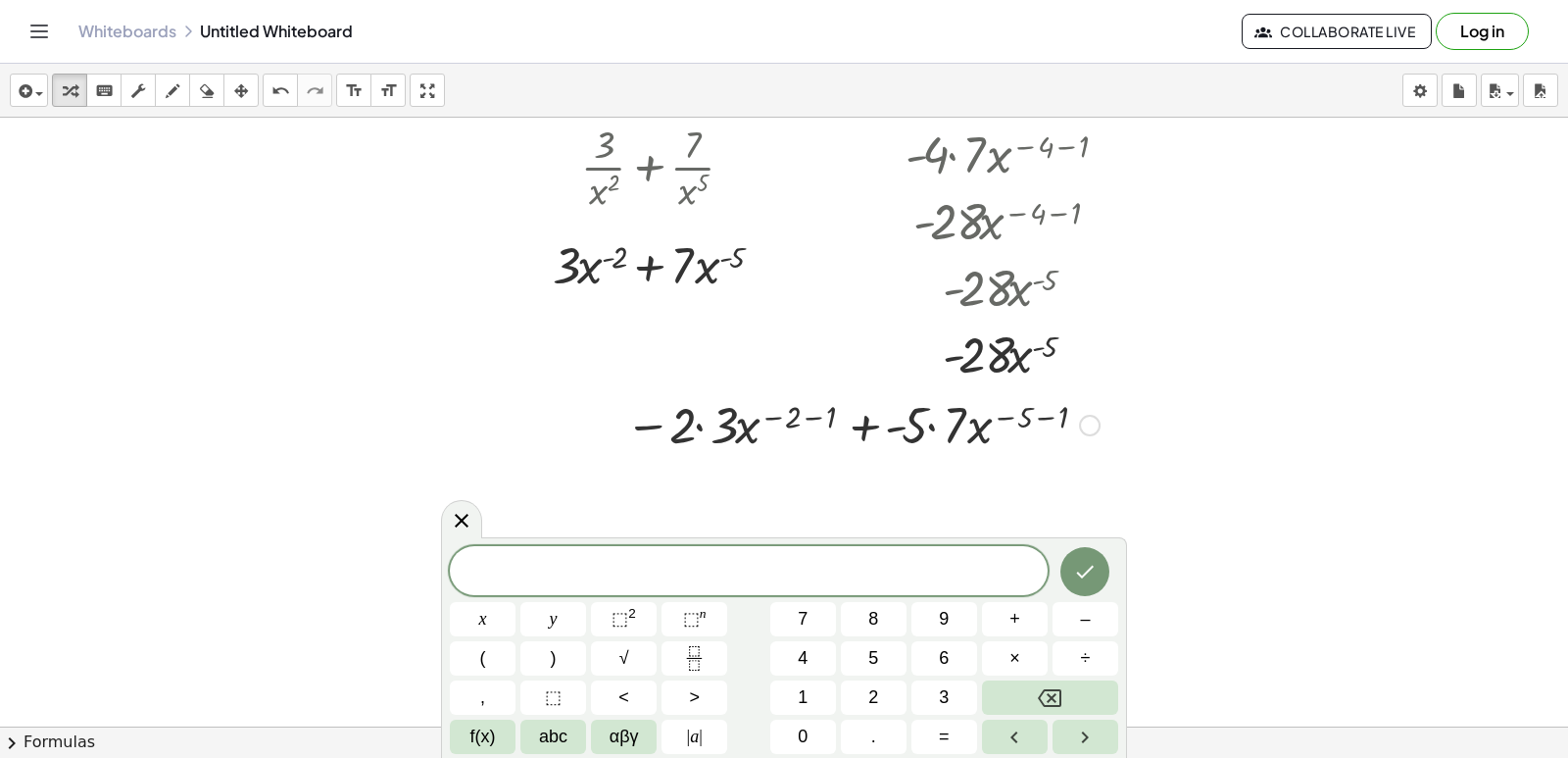
click at [700, 423] on div at bounding box center [862, 423] width 494 height 66
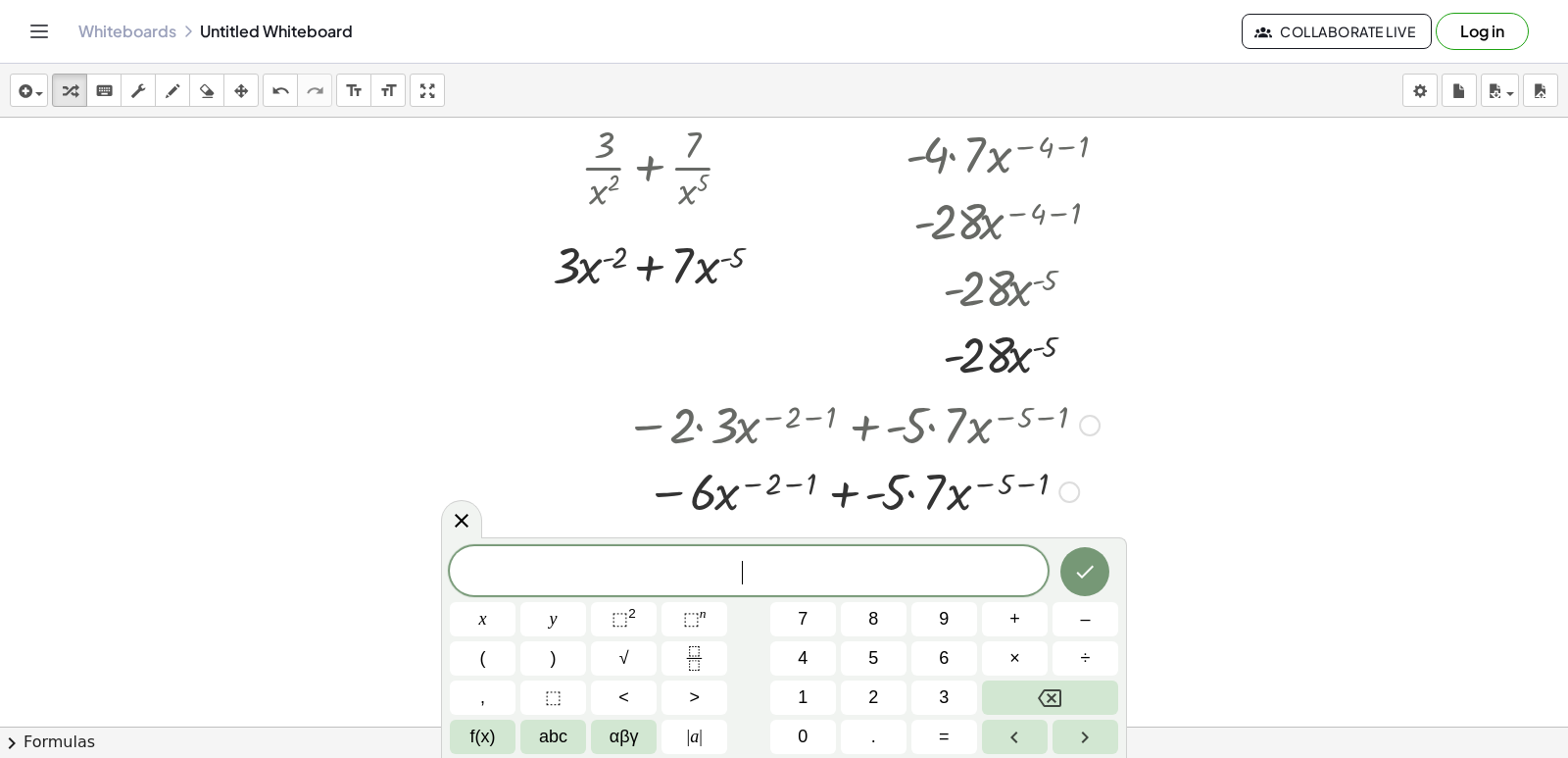
click at [916, 487] on div at bounding box center [862, 489] width 494 height 66
click at [458, 524] on icon at bounding box center [462, 520] width 14 height 14
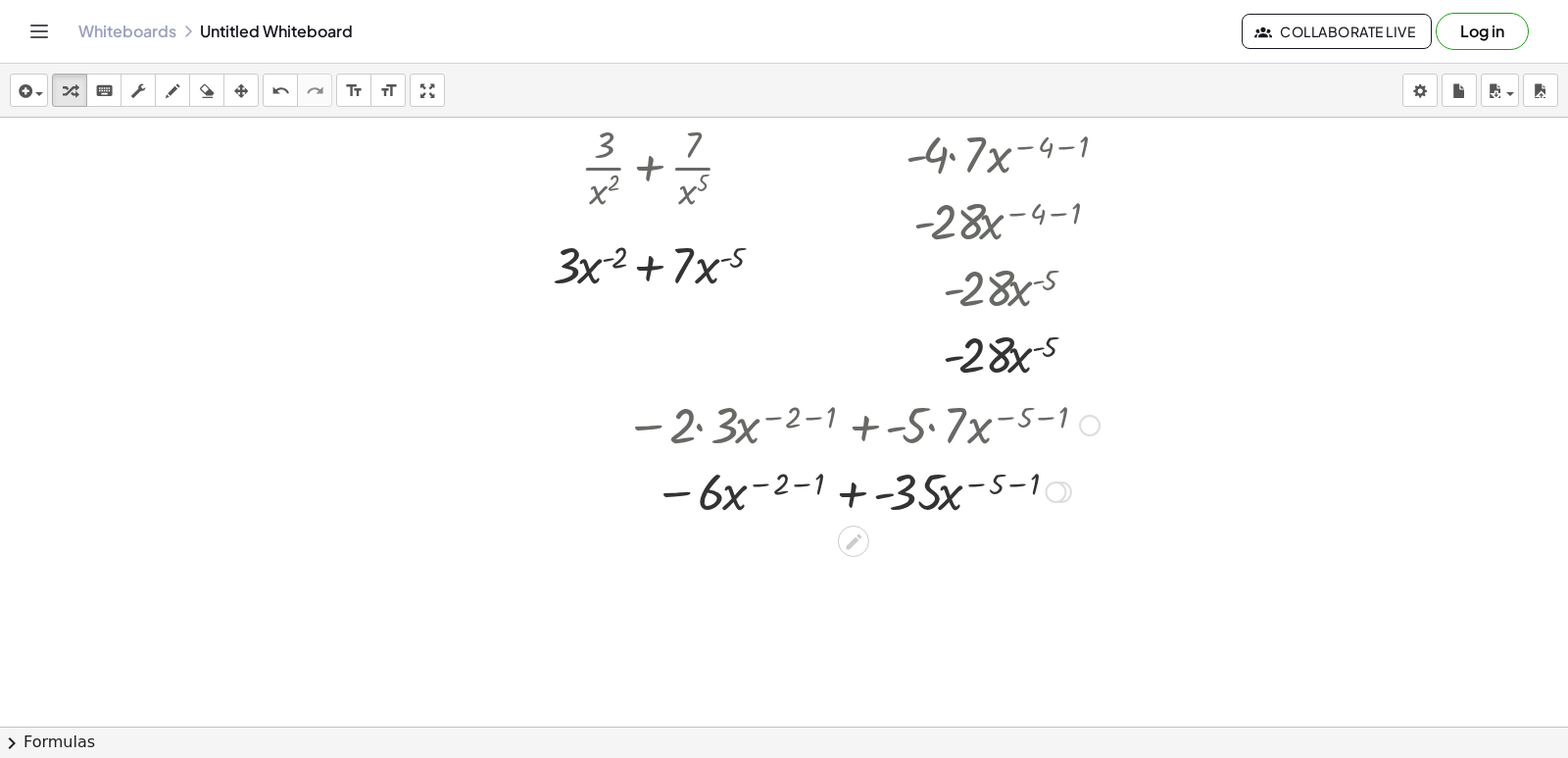
drag, startPoint x: 783, startPoint y: 488, endPoint x: 857, endPoint y: 475, distance: 75.1
click at [784, 487] on div at bounding box center [862, 489] width 494 height 66
click at [788, 487] on div at bounding box center [862, 489] width 494 height 66
click at [789, 486] on div at bounding box center [862, 489] width 494 height 66
click at [995, 543] on div at bounding box center [862, 556] width 494 height 66
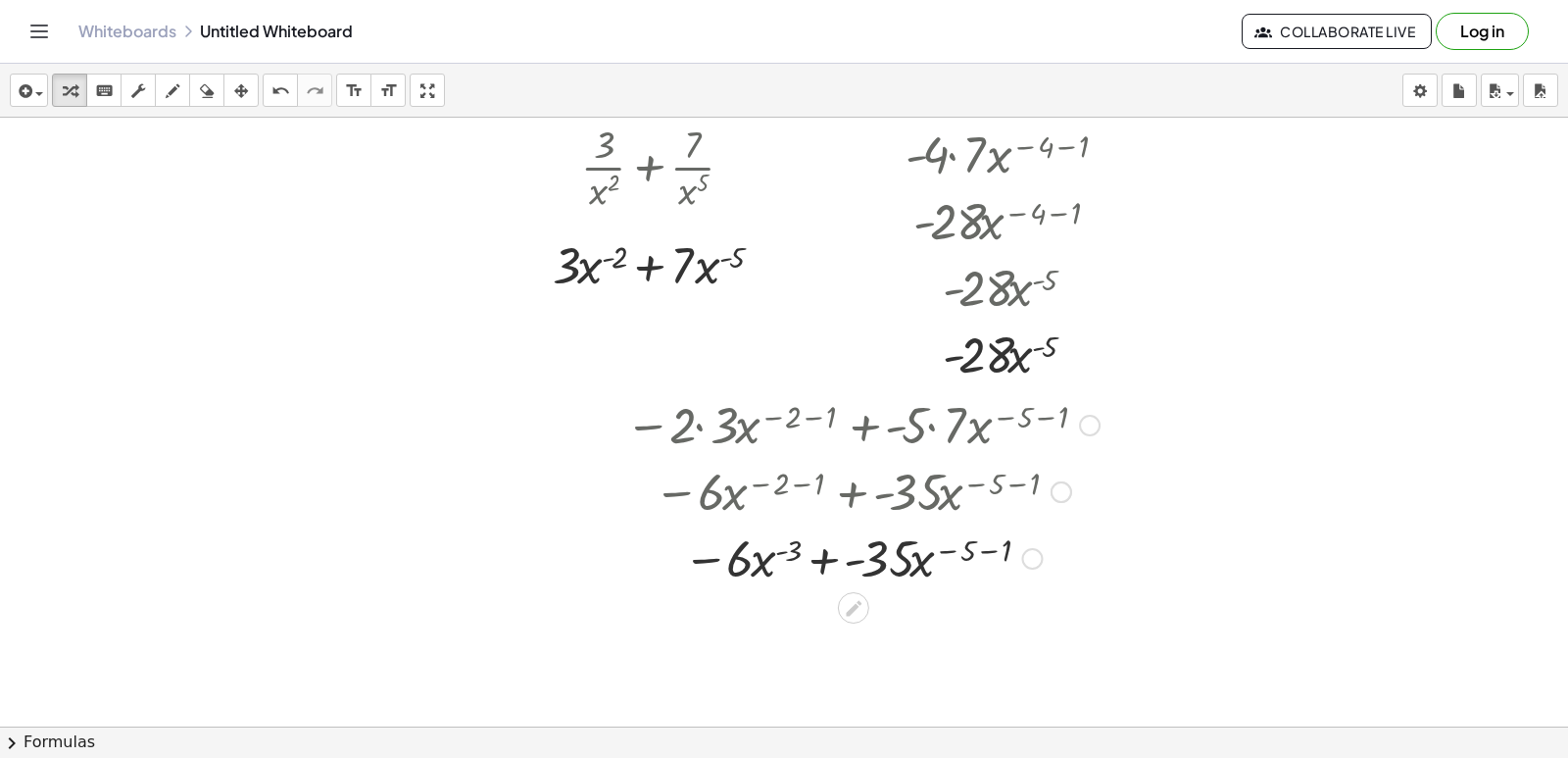
click at [995, 543] on div at bounding box center [862, 556] width 494 height 66
click at [772, 561] on div at bounding box center [862, 556] width 494 height 66
click at [807, 550] on div at bounding box center [862, 556] width 494 height 66
click at [861, 568] on div at bounding box center [862, 556] width 494 height 66
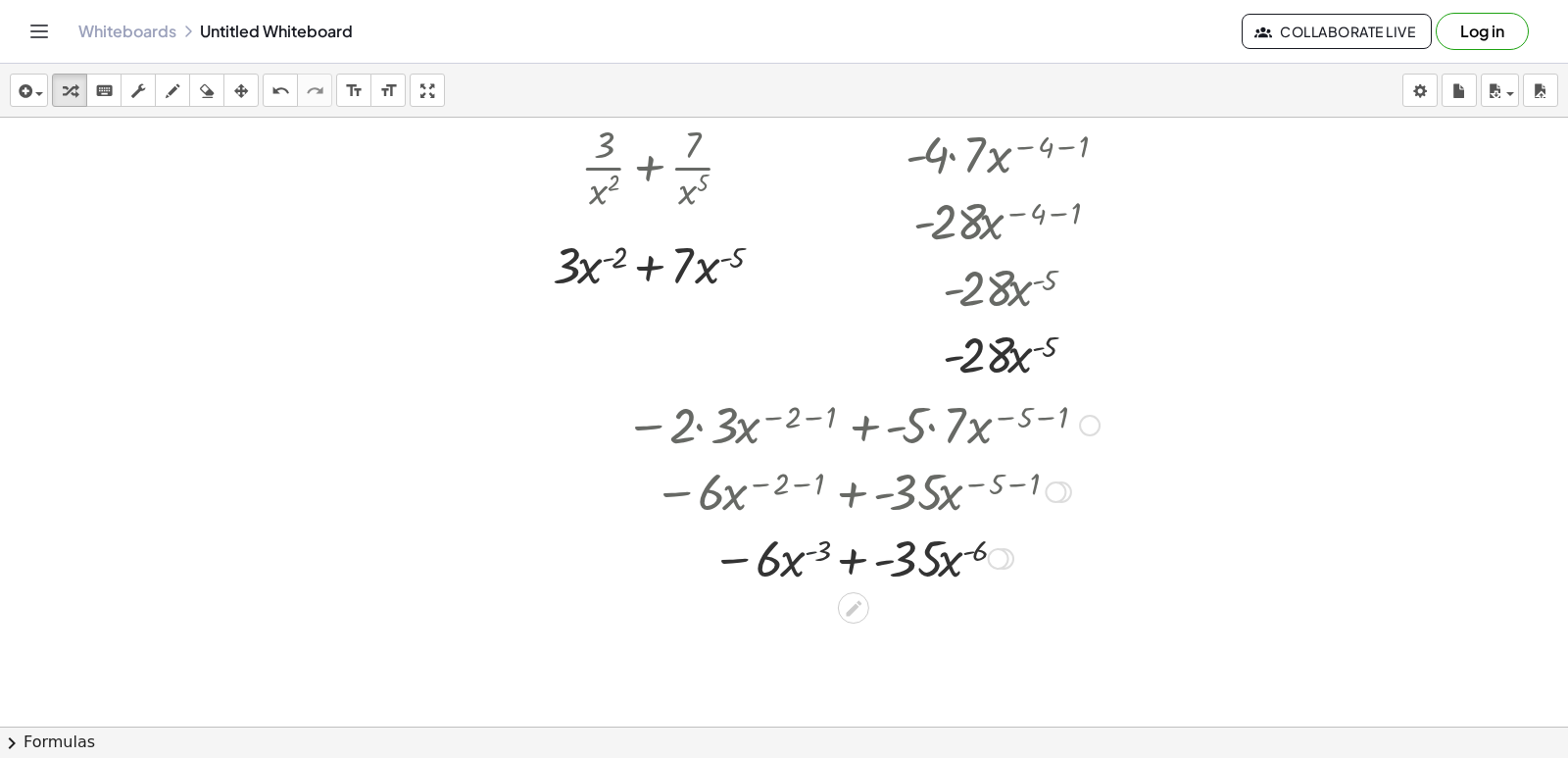
click at [861, 568] on div at bounding box center [862, 556] width 494 height 66
click at [873, 624] on div at bounding box center [862, 623] width 494 height 66
drag, startPoint x: 861, startPoint y: 626, endPoint x: 811, endPoint y: 618, distance: 50.6
click at [860, 626] on div at bounding box center [862, 623] width 494 height 66
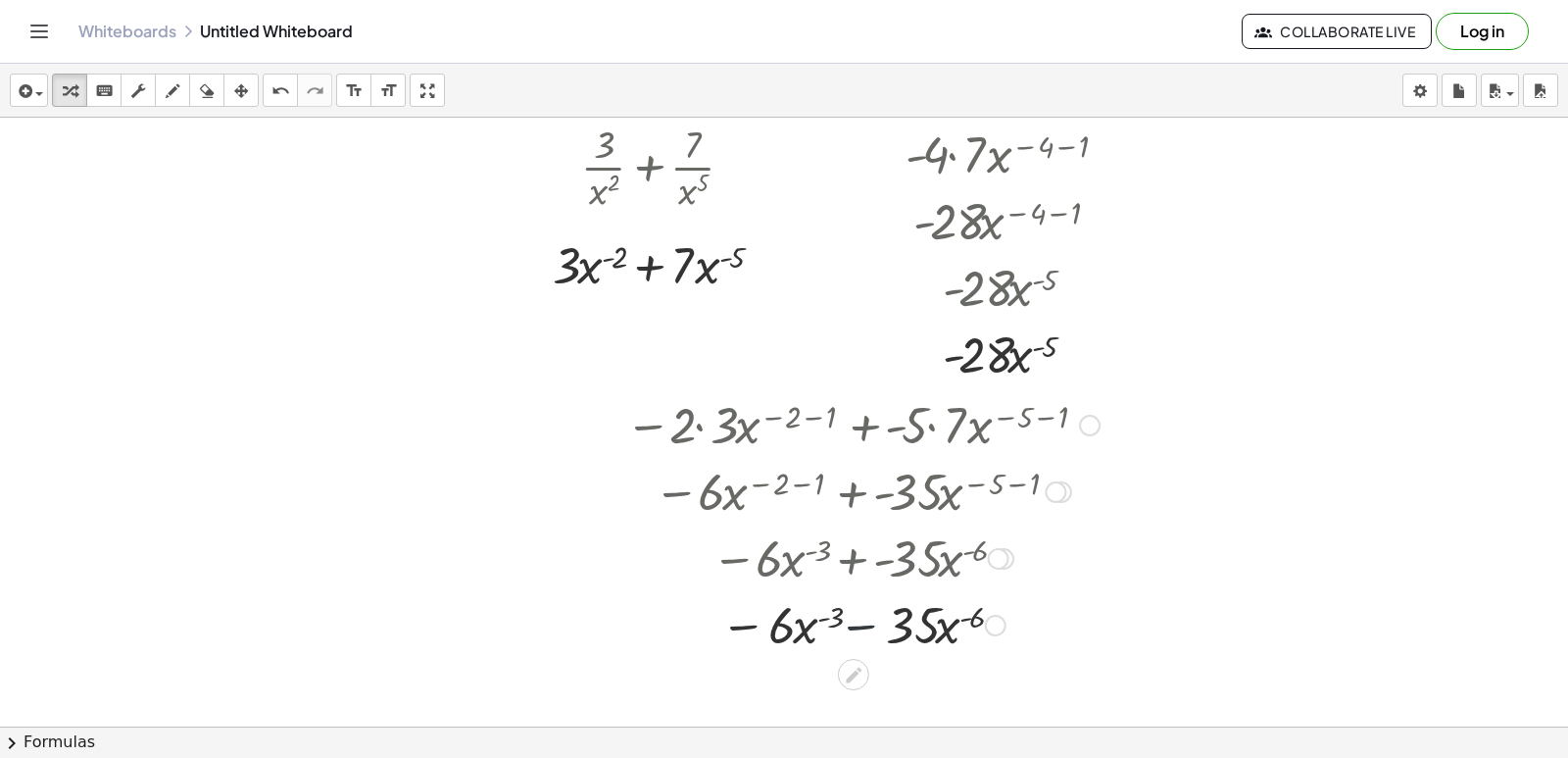
click at [810, 618] on div at bounding box center [862, 623] width 494 height 66
click at [790, 633] on div at bounding box center [862, 623] width 494 height 66
click at [753, 617] on div at bounding box center [862, 623] width 494 height 66
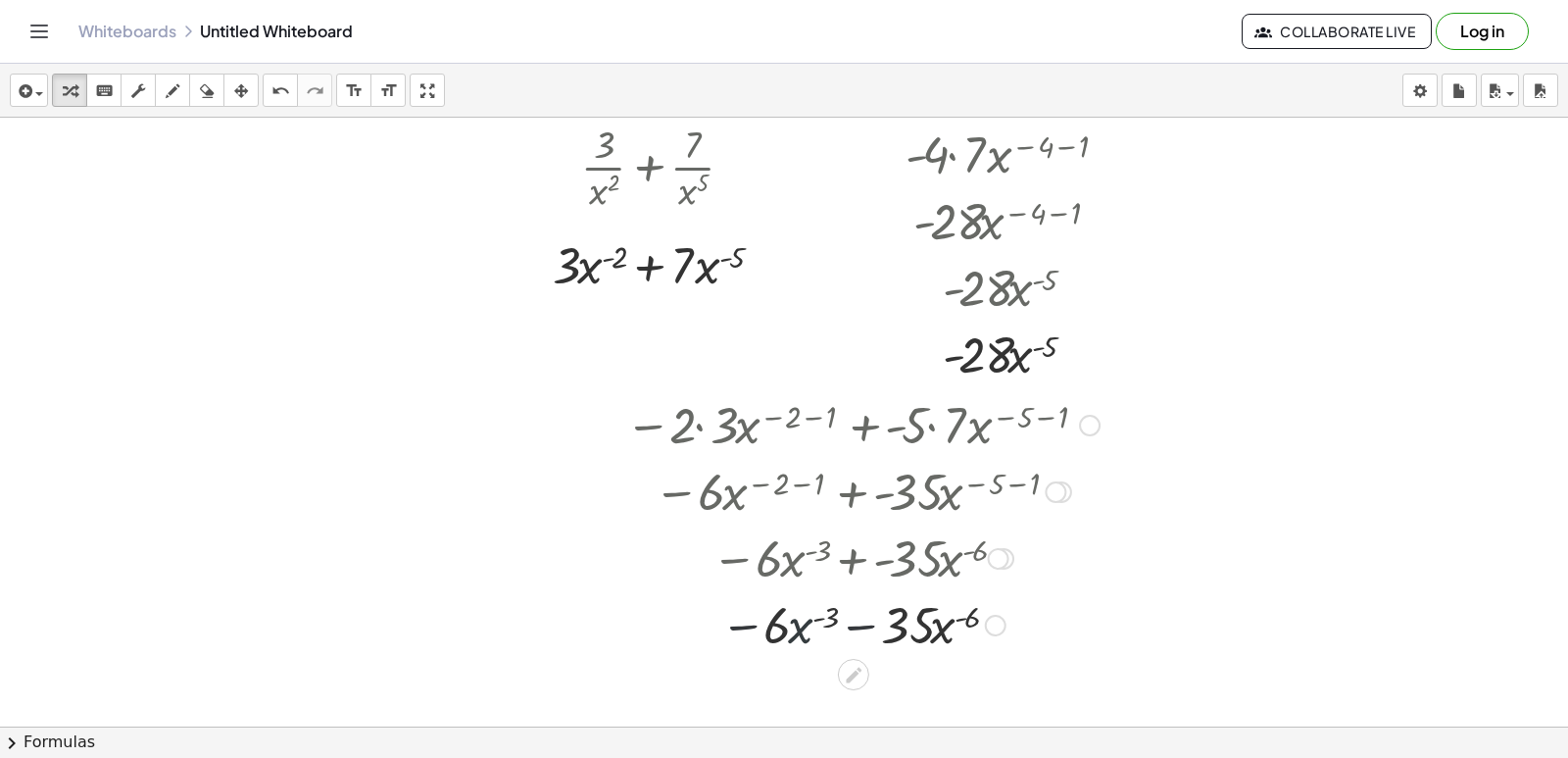
drag, startPoint x: 781, startPoint y: 639, endPoint x: 917, endPoint y: 640, distance: 136.0
click at [812, 644] on div at bounding box center [862, 623] width 494 height 66
click at [929, 636] on div at bounding box center [862, 623] width 494 height 66
click at [930, 635] on div at bounding box center [862, 623] width 494 height 66
click at [923, 618] on div at bounding box center [862, 623] width 494 height 66
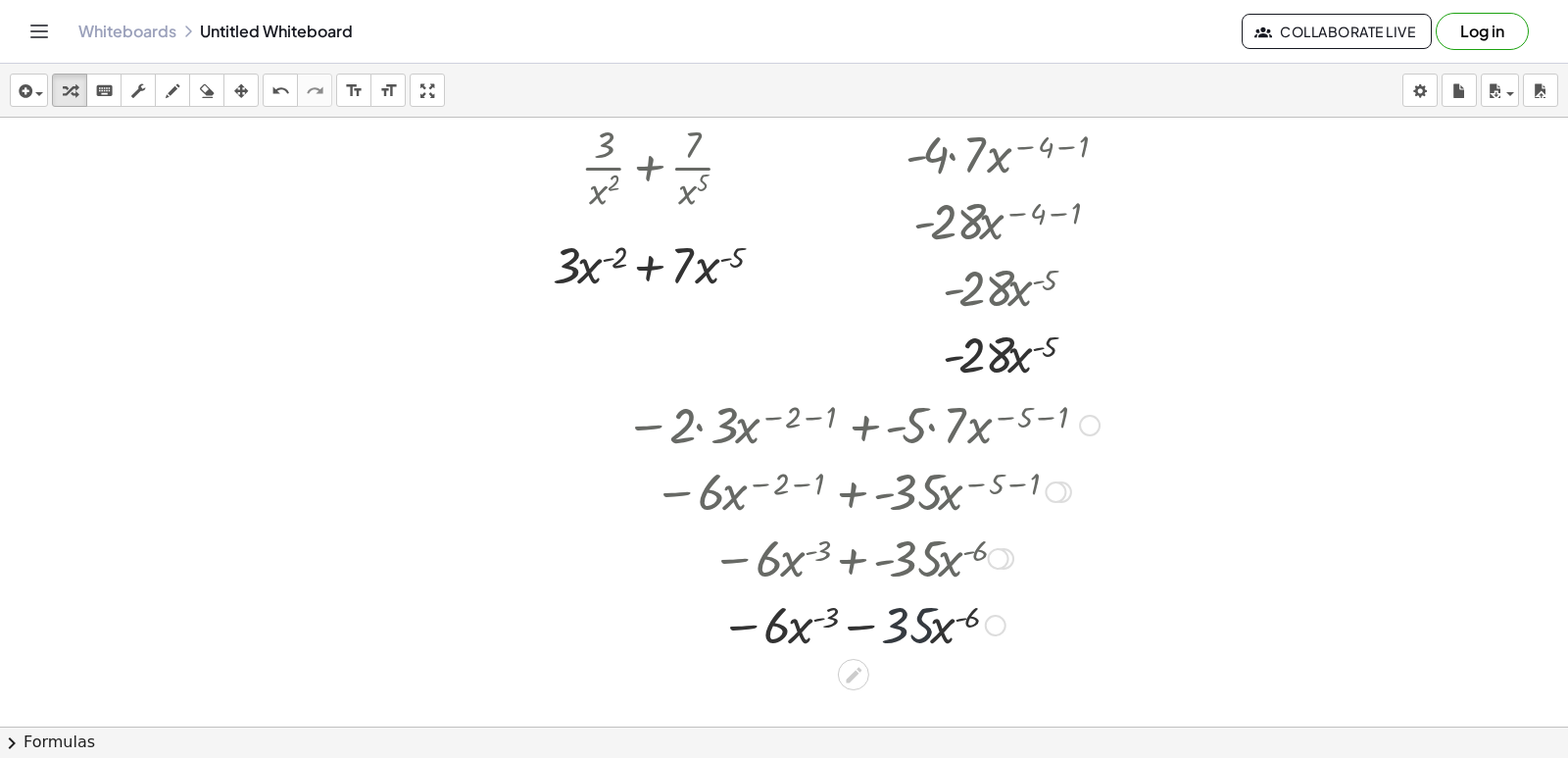
click at [923, 618] on div at bounding box center [862, 623] width 494 height 66
drag, startPoint x: 936, startPoint y: 631, endPoint x: 806, endPoint y: 676, distance: 137.6
drag, startPoint x: 919, startPoint y: 612, endPoint x: 955, endPoint y: 628, distance: 39.4
drag, startPoint x: 938, startPoint y: 624, endPoint x: 819, endPoint y: 647, distance: 121.2
